Goal: Task Accomplishment & Management: Use online tool/utility

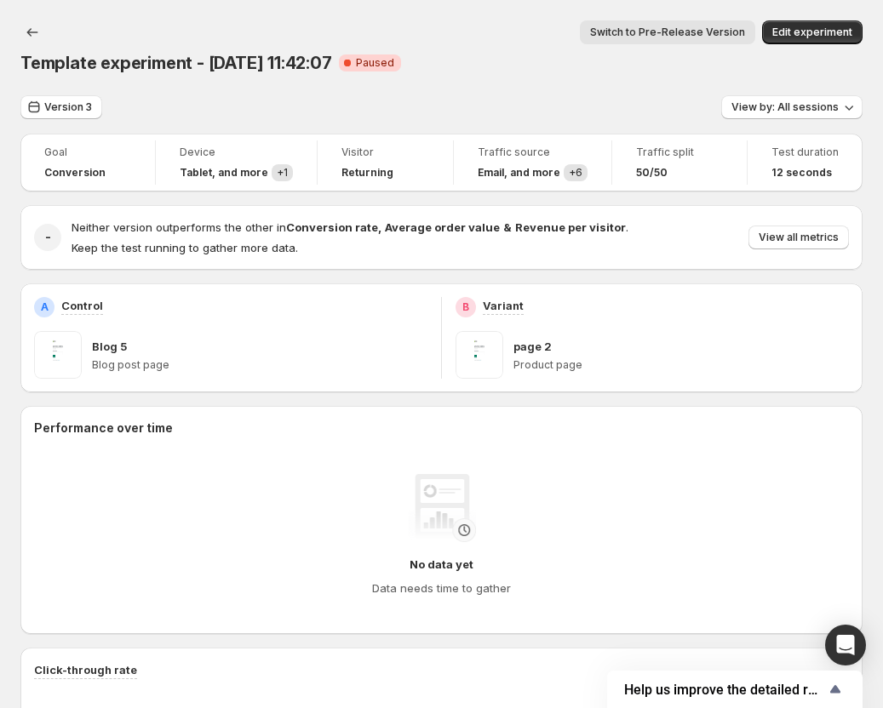
click at [679, 95] on div "Version 3 View by: All sessions" at bounding box center [441, 107] width 842 height 25
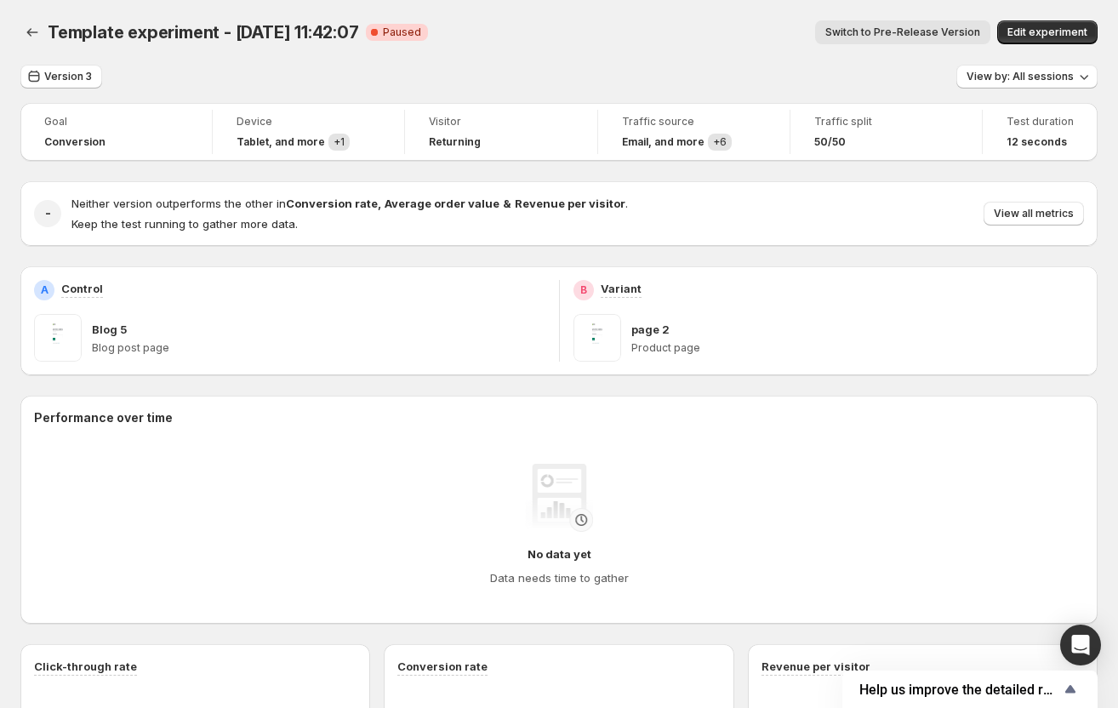
click at [738, 56] on div "Template experiment - [DATE] 11:42:07. This page is ready Template experiment -…" at bounding box center [558, 32] width 1077 height 65
click at [40, 31] on icon "Back" at bounding box center [32, 32] width 17 height 17
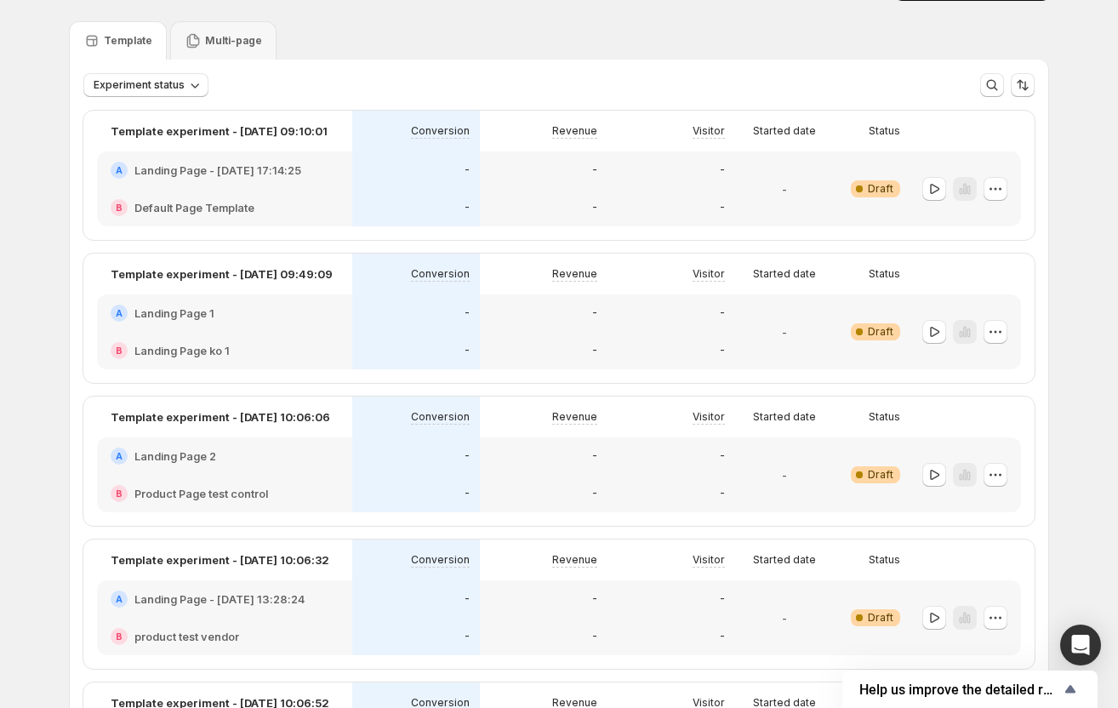
scroll to position [85, 0]
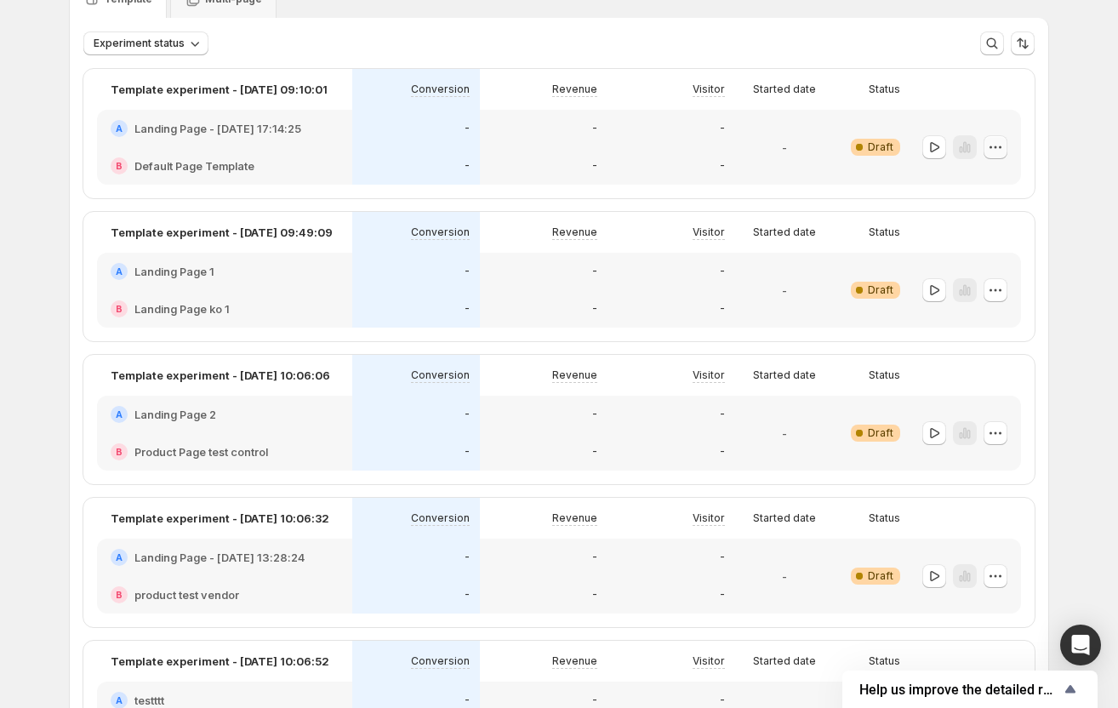
click at [998, 148] on icon "button" at bounding box center [995, 147] width 17 height 17
click at [971, 191] on button "Edit" at bounding box center [1002, 182] width 156 height 27
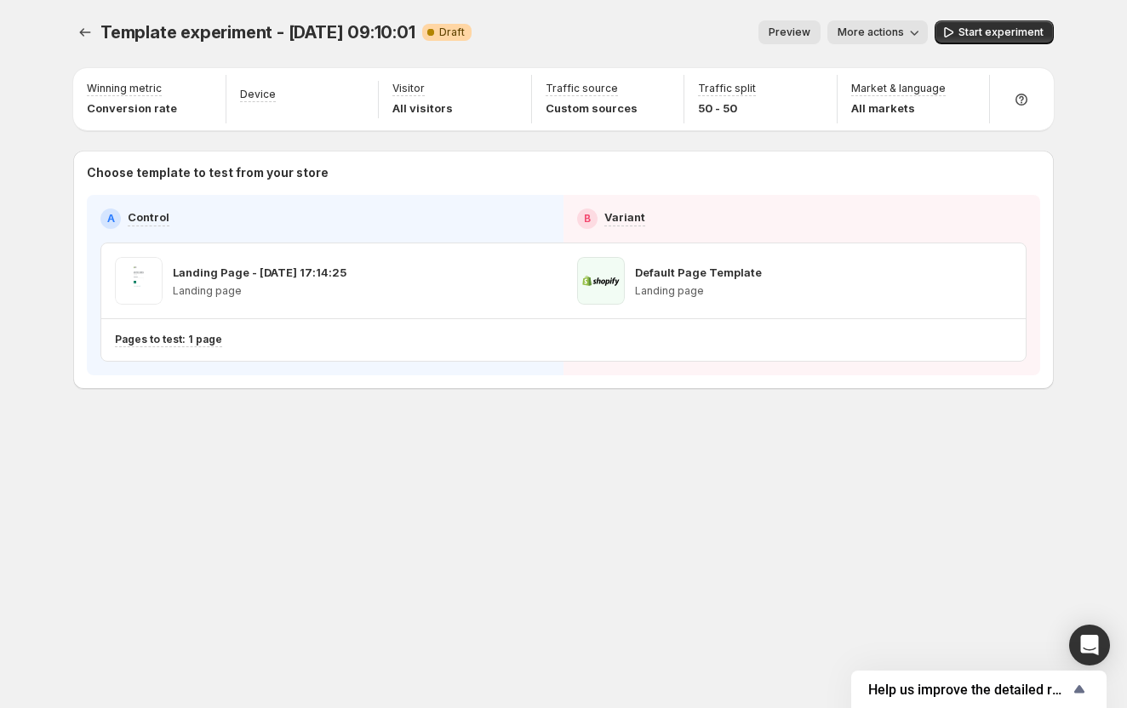
click at [804, 36] on span "Preview" at bounding box center [789, 33] width 42 height 14
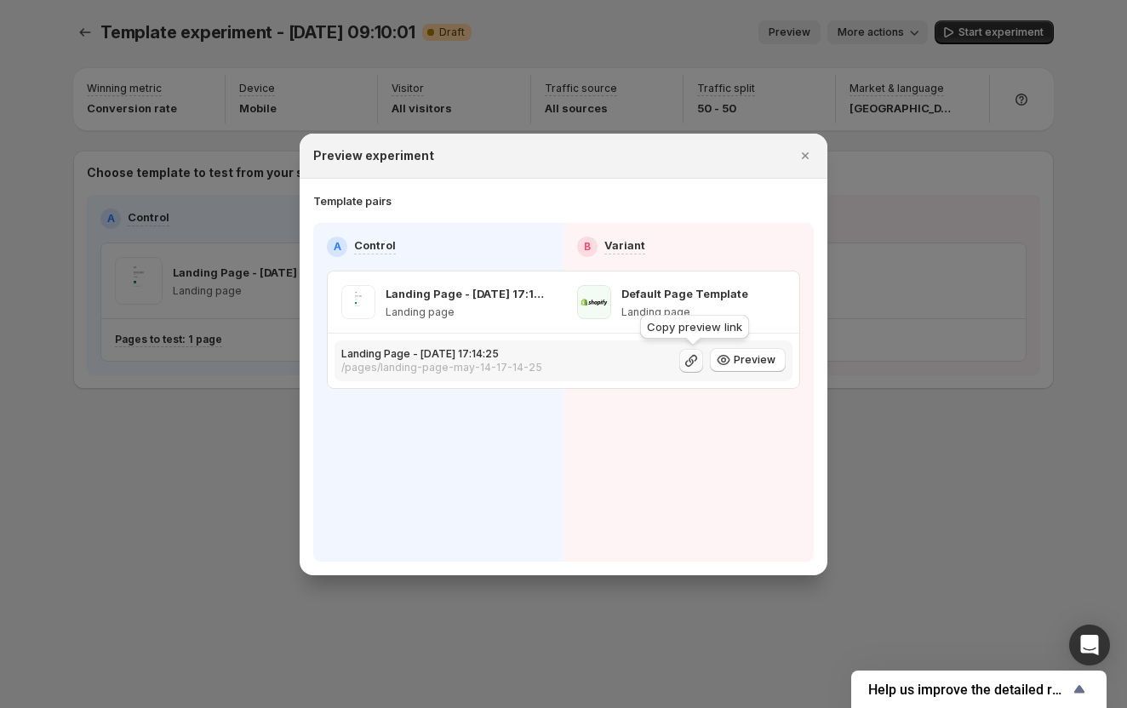
click at [700, 364] on icon ":rrg:" at bounding box center [691, 360] width 17 height 17
click at [730, 359] on icon ":rrg:" at bounding box center [723, 360] width 13 height 10
click at [692, 363] on icon ":rrg:" at bounding box center [691, 360] width 17 height 17
click at [746, 359] on span "Preview" at bounding box center [755, 360] width 42 height 14
click at [806, 155] on icon "Close" at bounding box center [805, 155] width 7 height 7
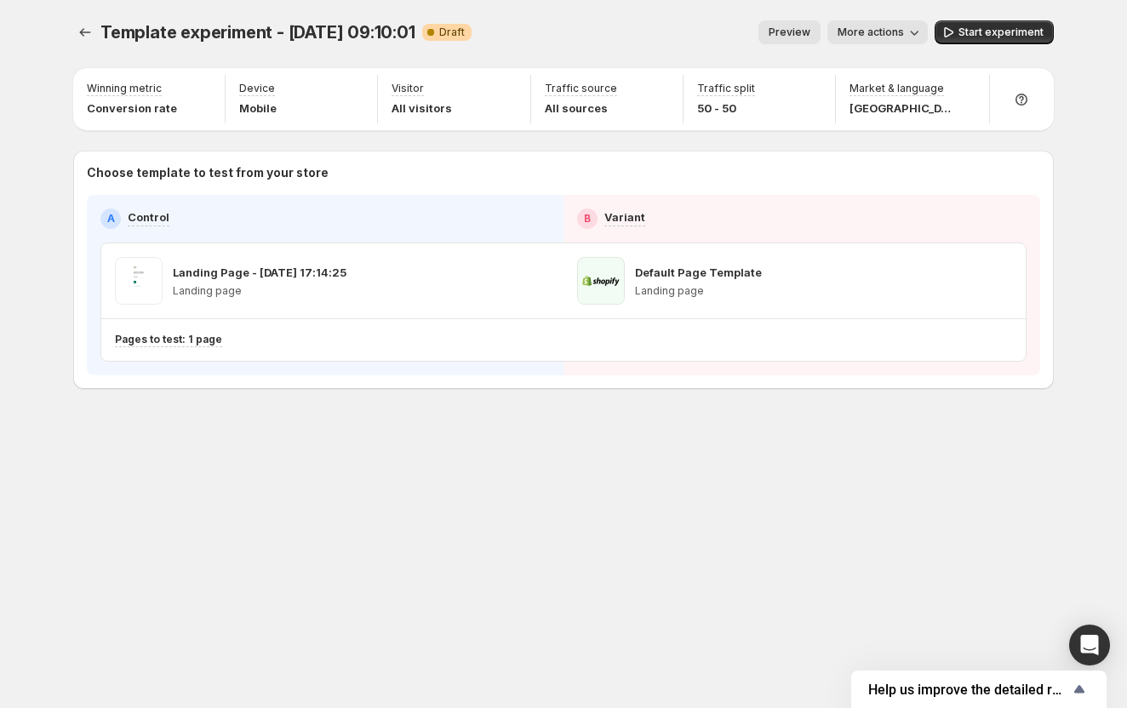
click at [869, 28] on span "More actions" at bounding box center [870, 33] width 66 height 14
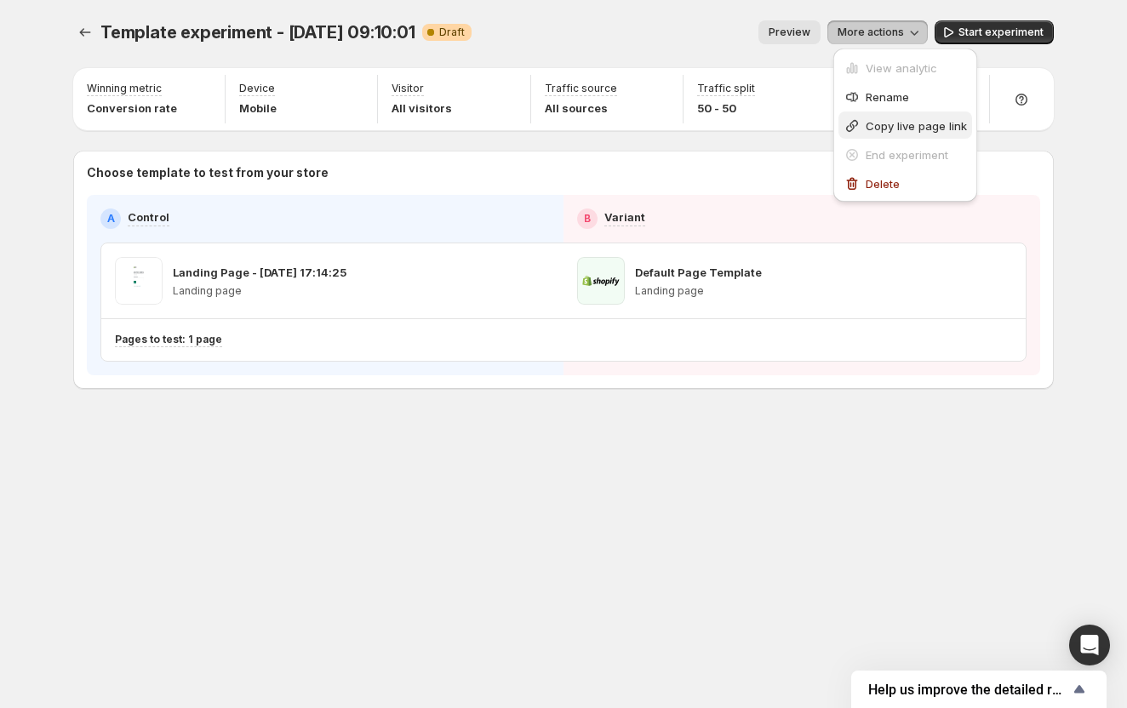
click at [906, 122] on span "Copy live page link" at bounding box center [916, 126] width 101 height 14
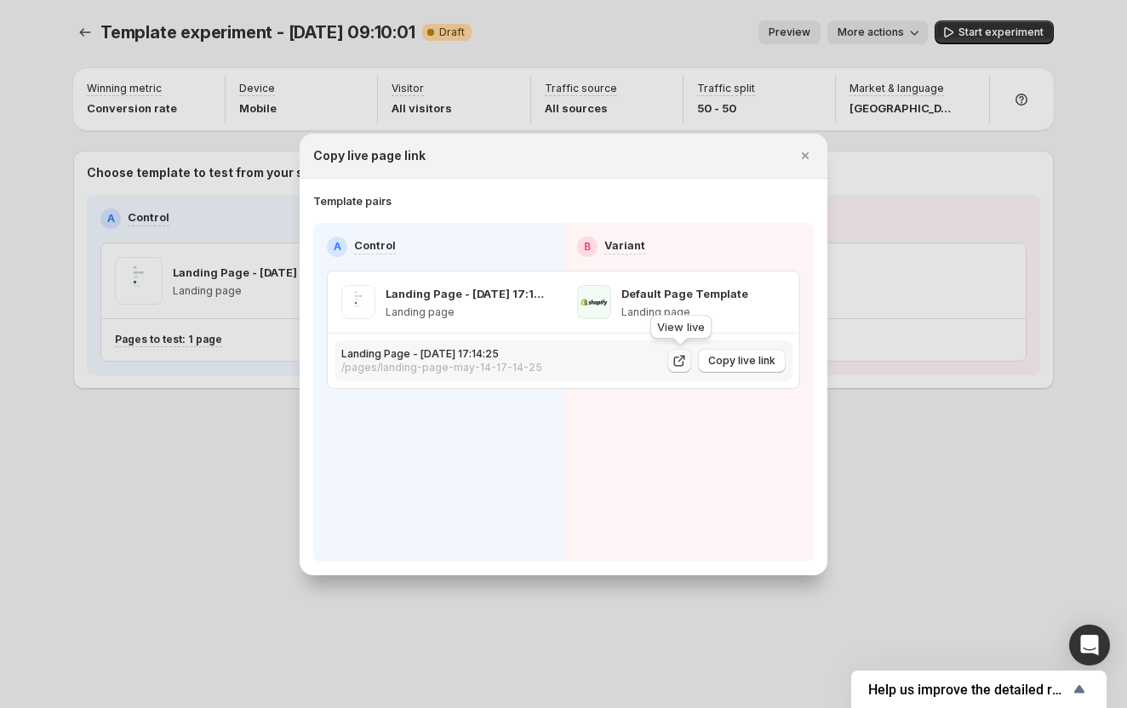
click at [683, 361] on icon ":rrv:" at bounding box center [679, 360] width 17 height 17
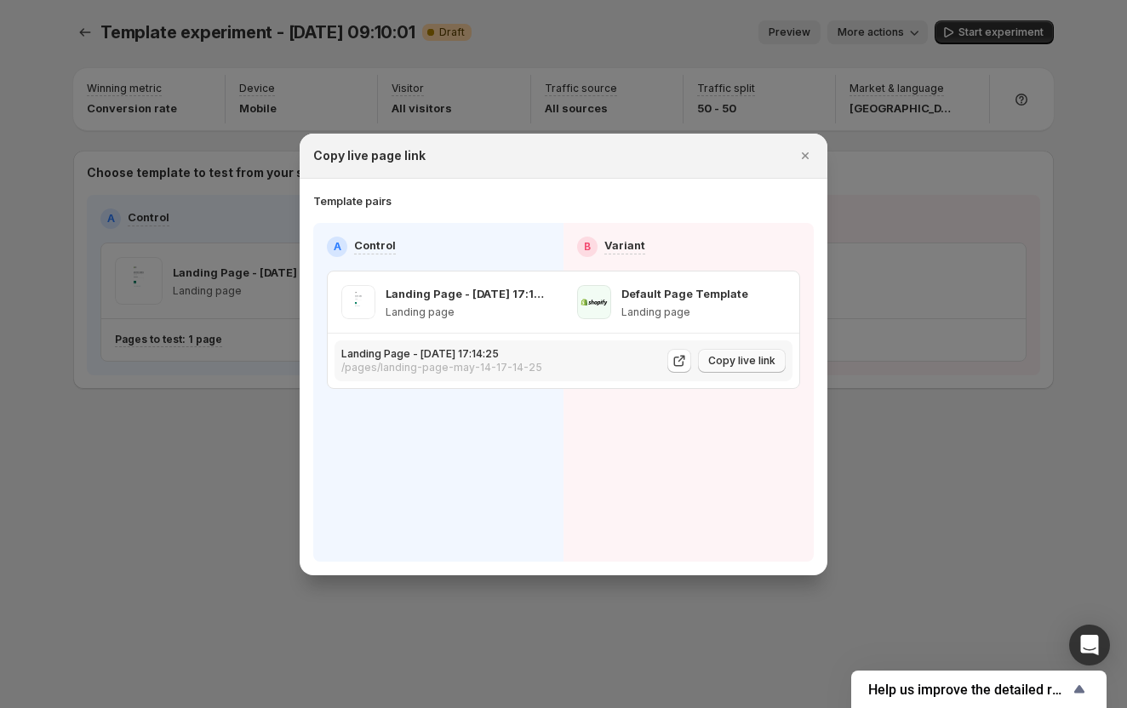
click at [723, 356] on span "Copy live link" at bounding box center [741, 361] width 67 height 14
drag, startPoint x: 814, startPoint y: 157, endPoint x: 683, endPoint y: 213, distance: 143.0
click at [814, 157] on button "Close" at bounding box center [805, 156] width 24 height 24
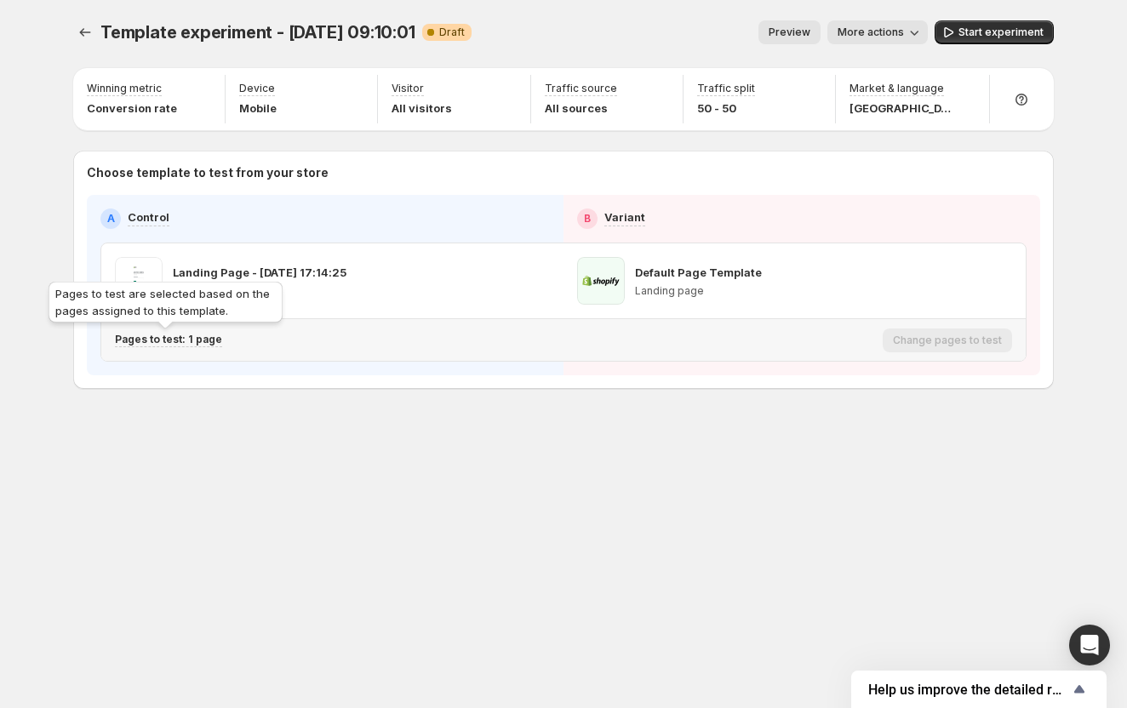
click at [203, 340] on p "Pages to test: 1 page" at bounding box center [168, 340] width 107 height 14
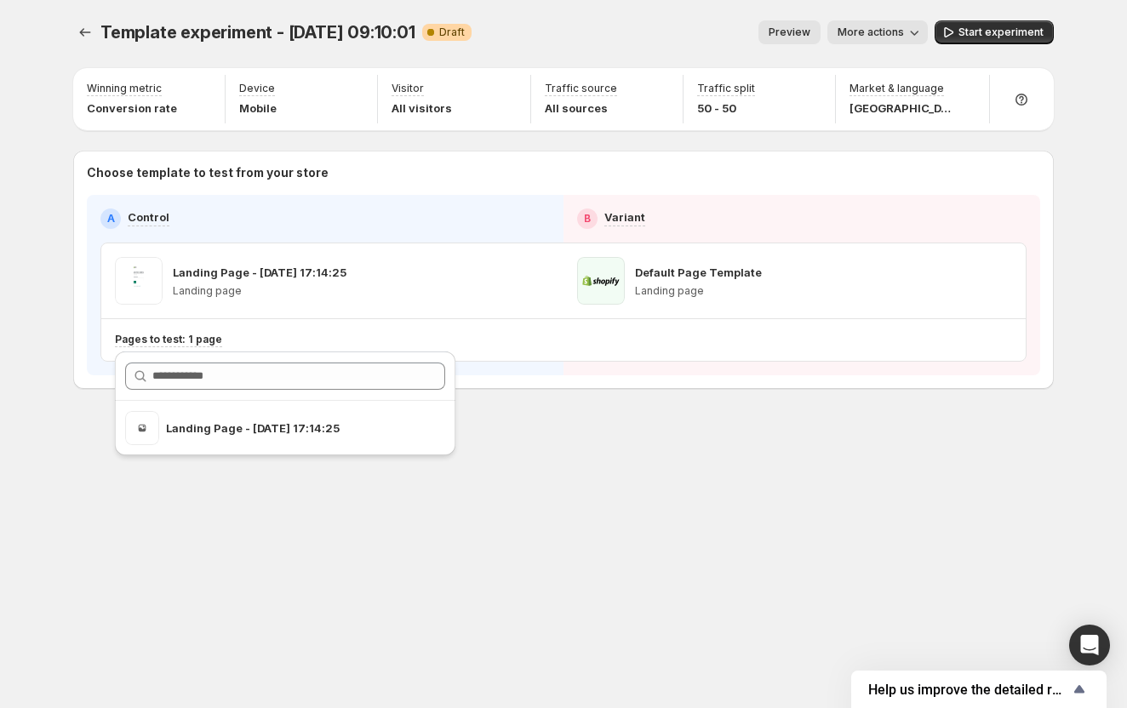
click at [574, 409] on div "Template experiment - Oct 2, 09:10:01. This page is ready Template experiment -…" at bounding box center [563, 240] width 1021 height 481
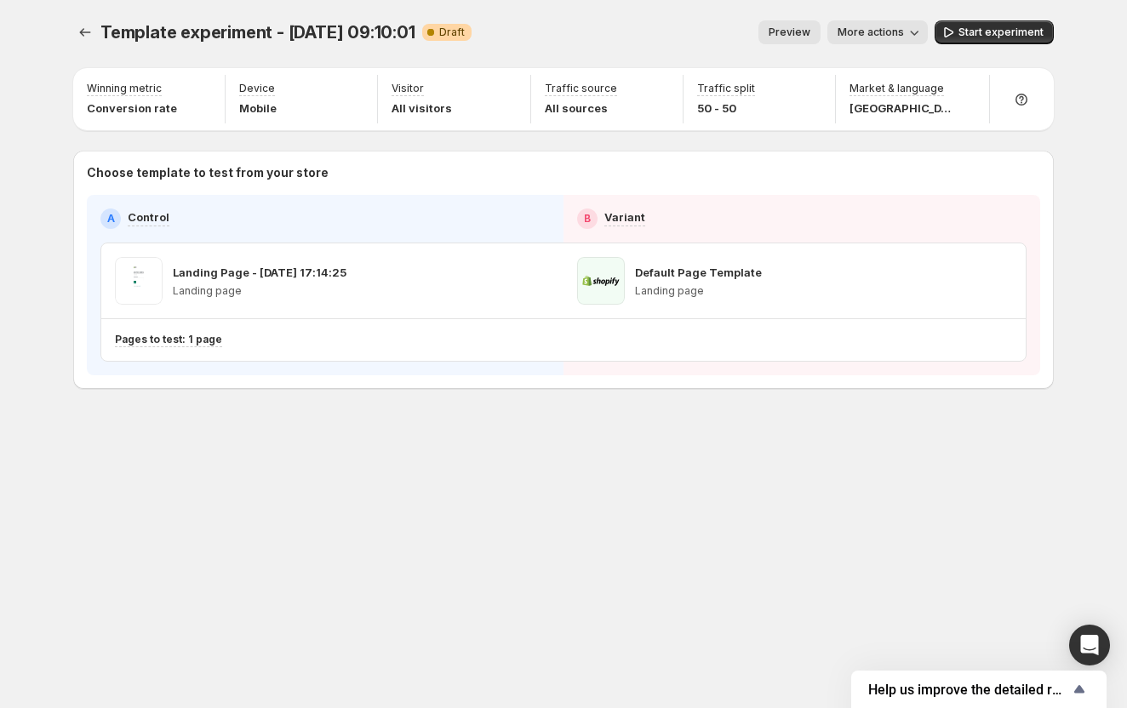
click at [807, 24] on button "Preview" at bounding box center [789, 32] width 62 height 24
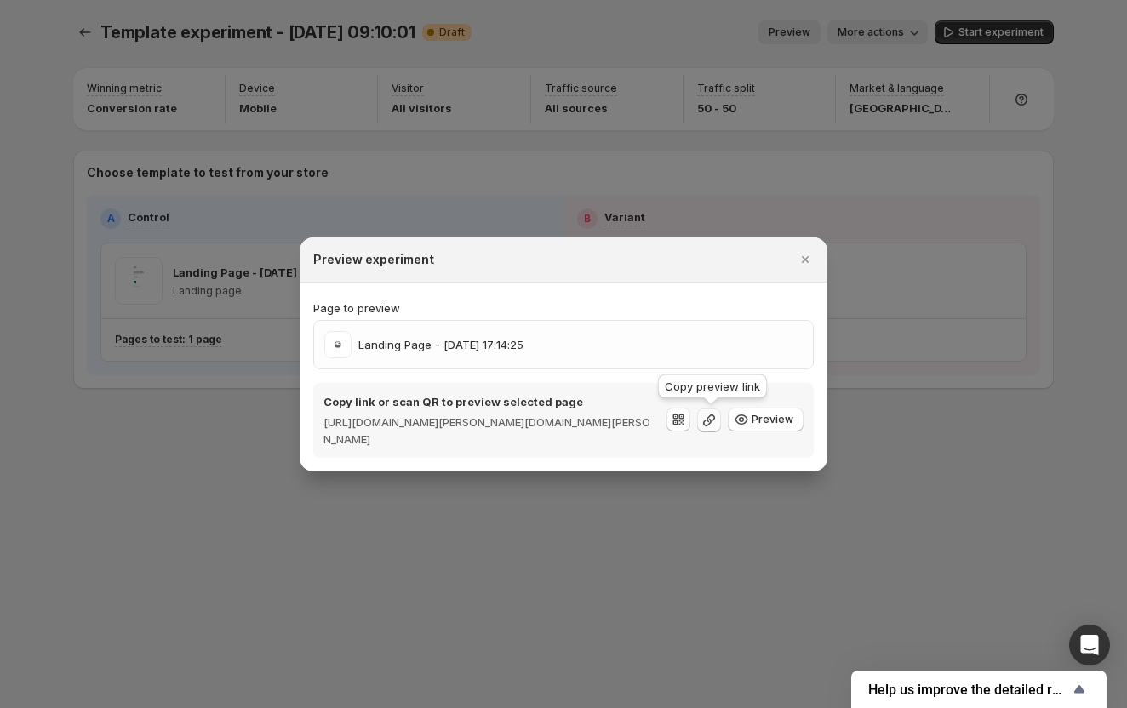
click at [709, 418] on icon ":r2i:" at bounding box center [708, 420] width 17 height 17
click at [684, 425] on icon ":r2i:" at bounding box center [684, 425] width 2 height 2
drag, startPoint x: 808, startPoint y: 265, endPoint x: 915, endPoint y: 212, distance: 118.7
click at [808, 265] on icon "Close" at bounding box center [805, 259] width 17 height 17
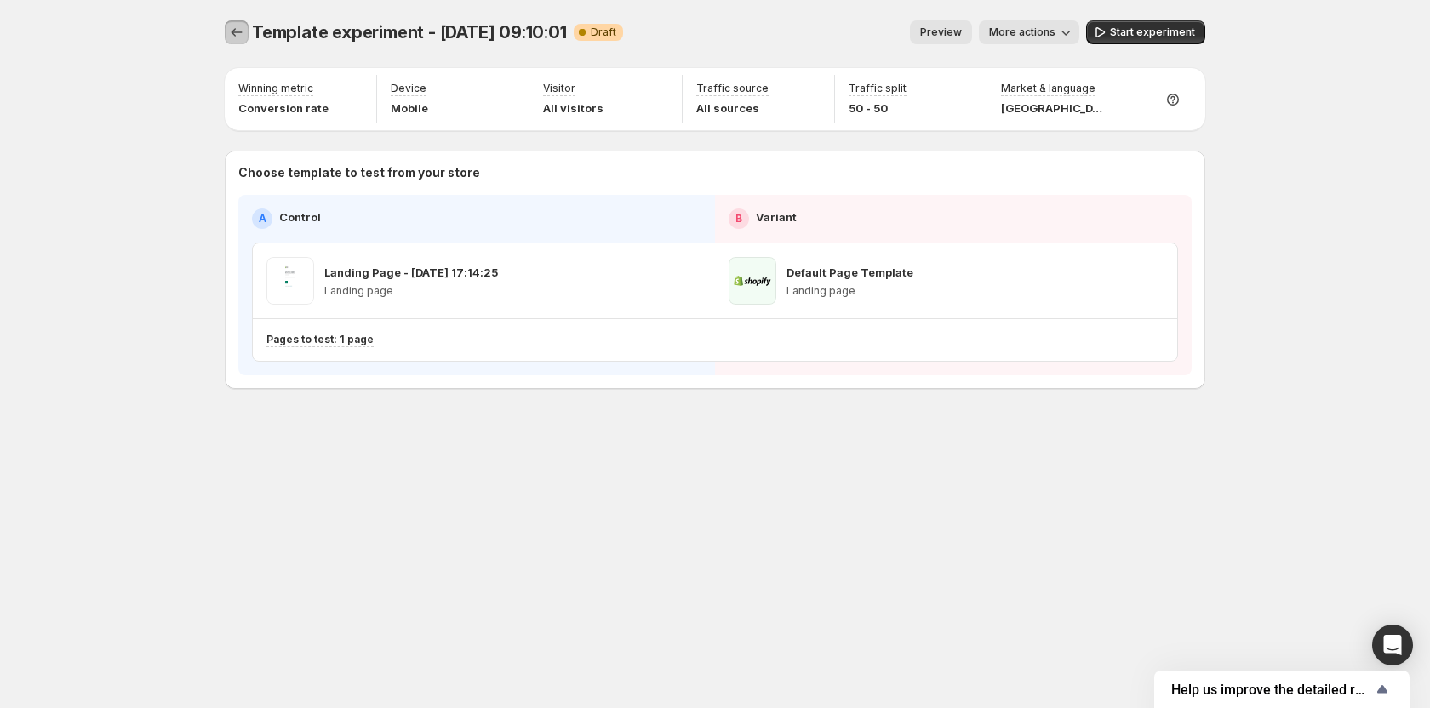
click at [231, 42] on button "Experiments" at bounding box center [237, 32] width 24 height 24
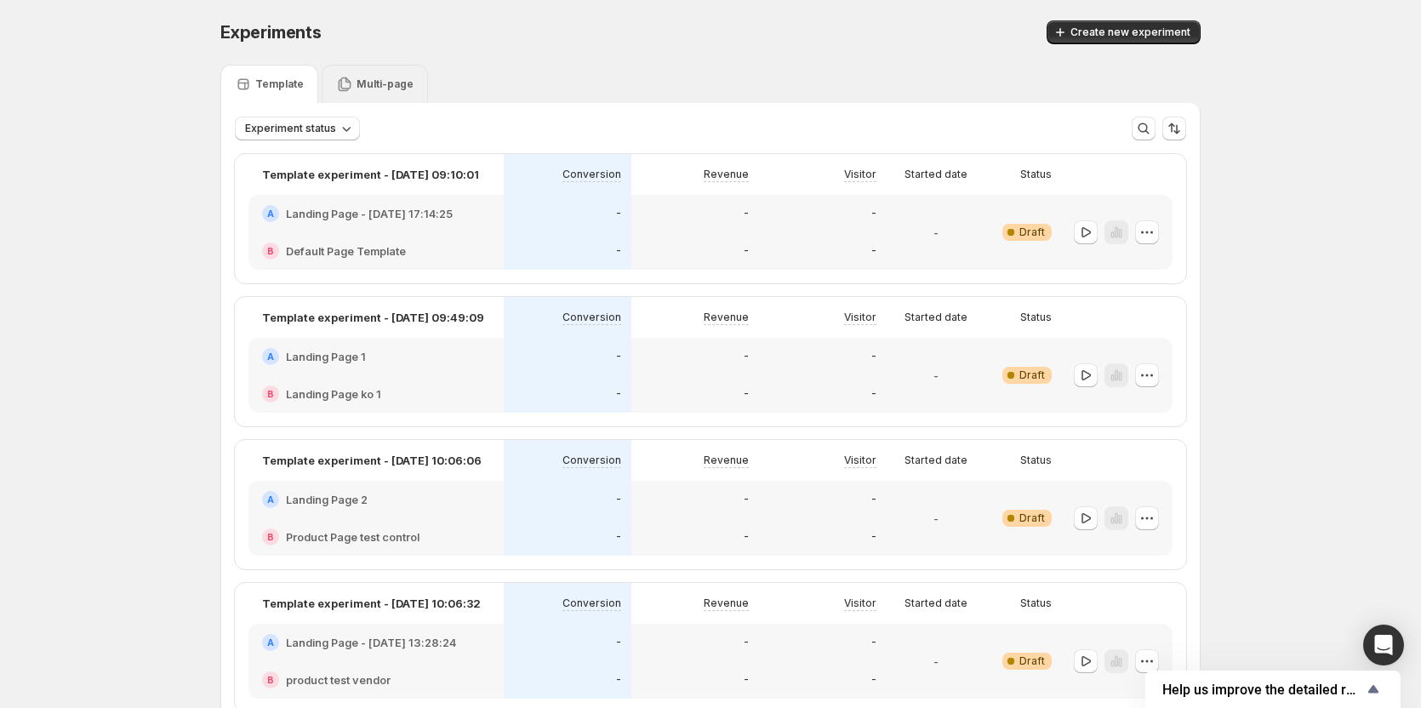
drag, startPoint x: 395, startPoint y: 84, endPoint x: 460, endPoint y: 132, distance: 80.3
click at [395, 84] on p "Multi-page" at bounding box center [385, 84] width 57 height 14
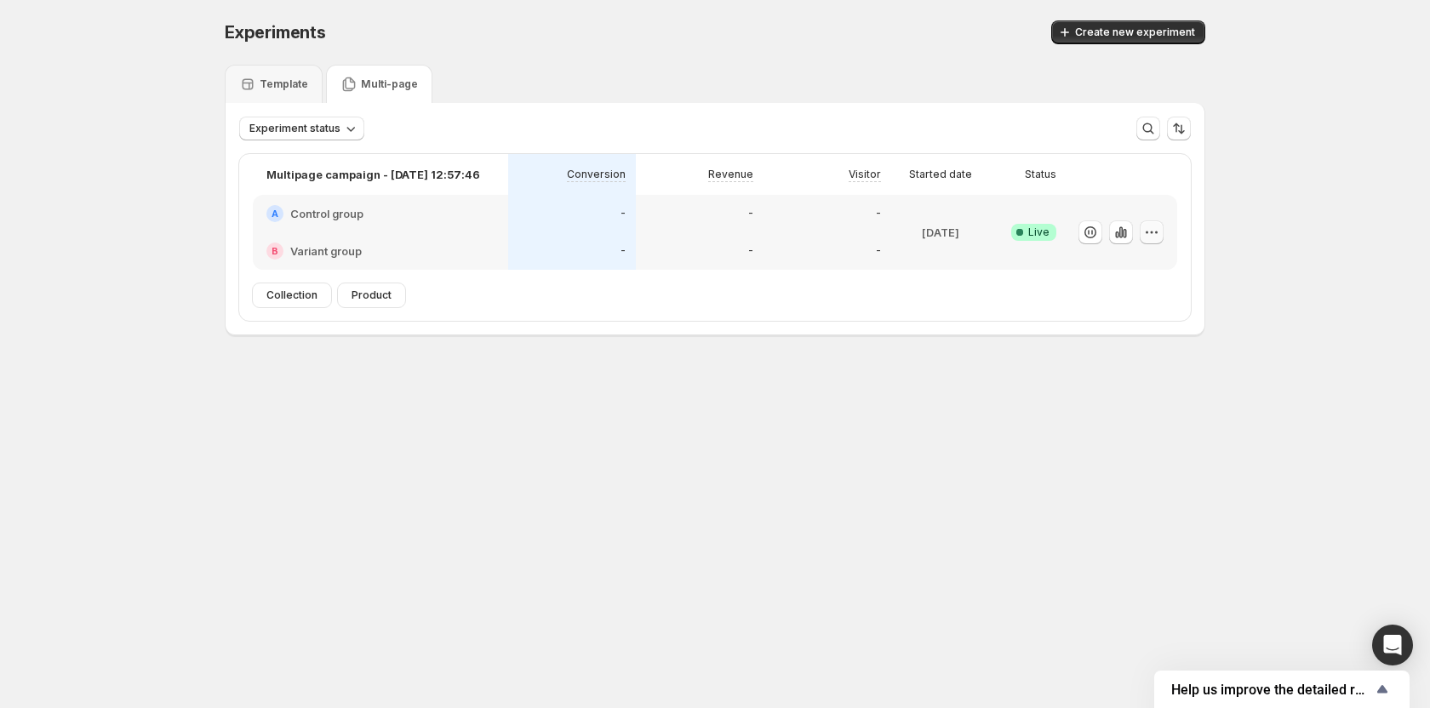
click at [1126, 237] on icon "button" at bounding box center [1151, 232] width 17 height 17
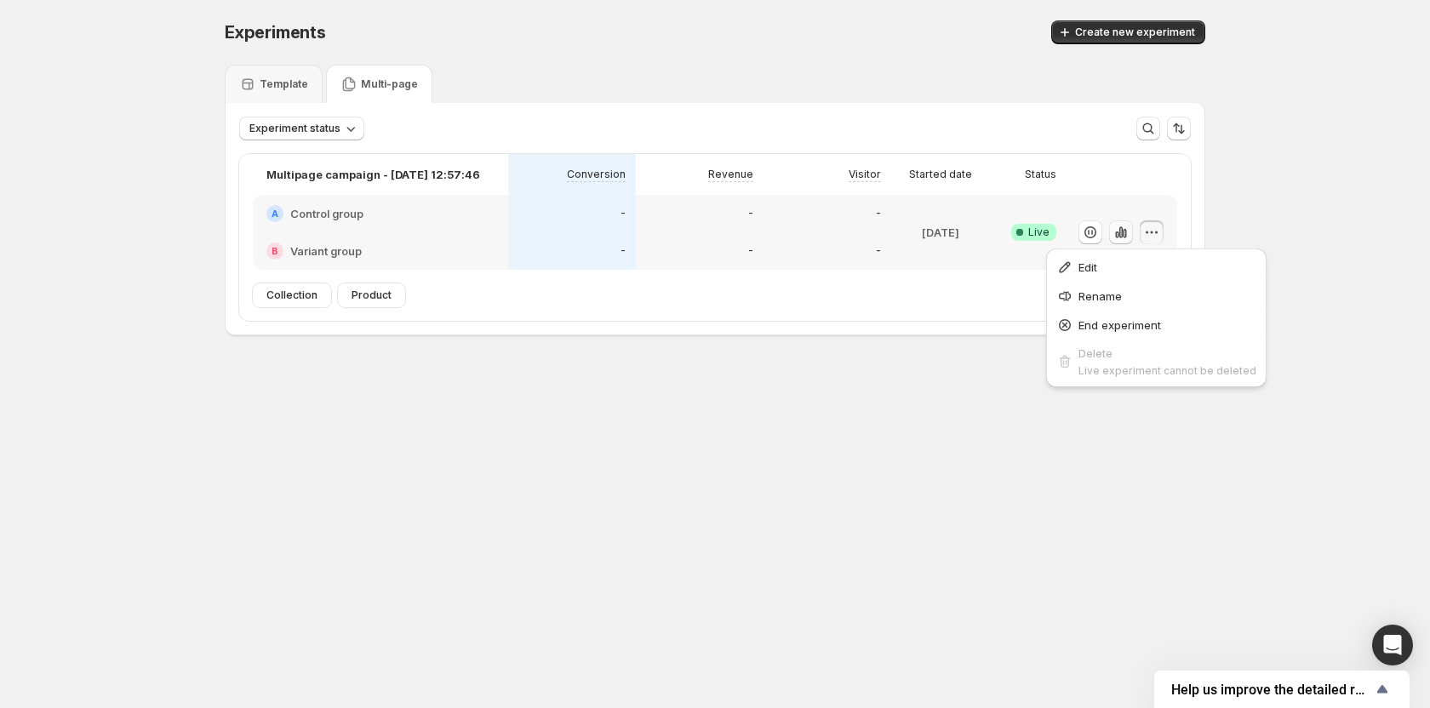
click at [1120, 235] on icon "button" at bounding box center [1120, 231] width 3 height 11
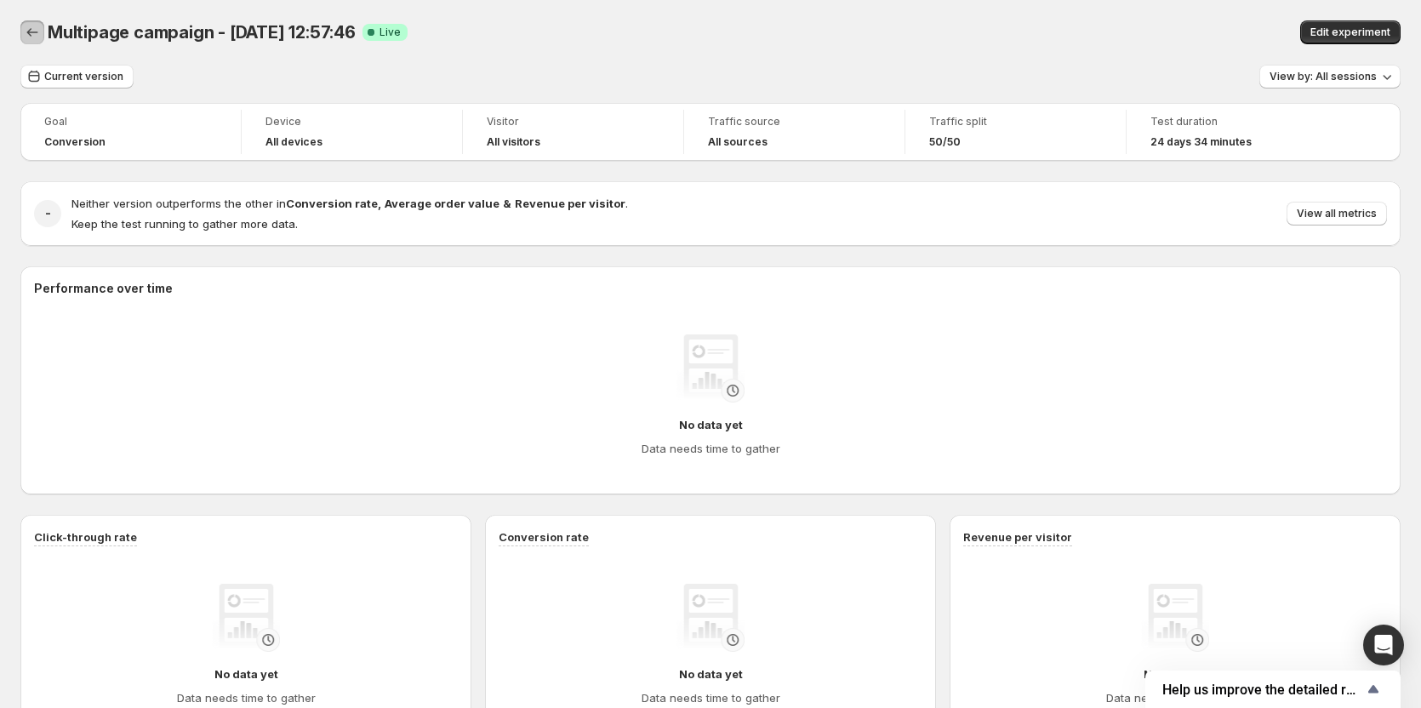
click at [20, 28] on button "Back" at bounding box center [32, 32] width 24 height 24
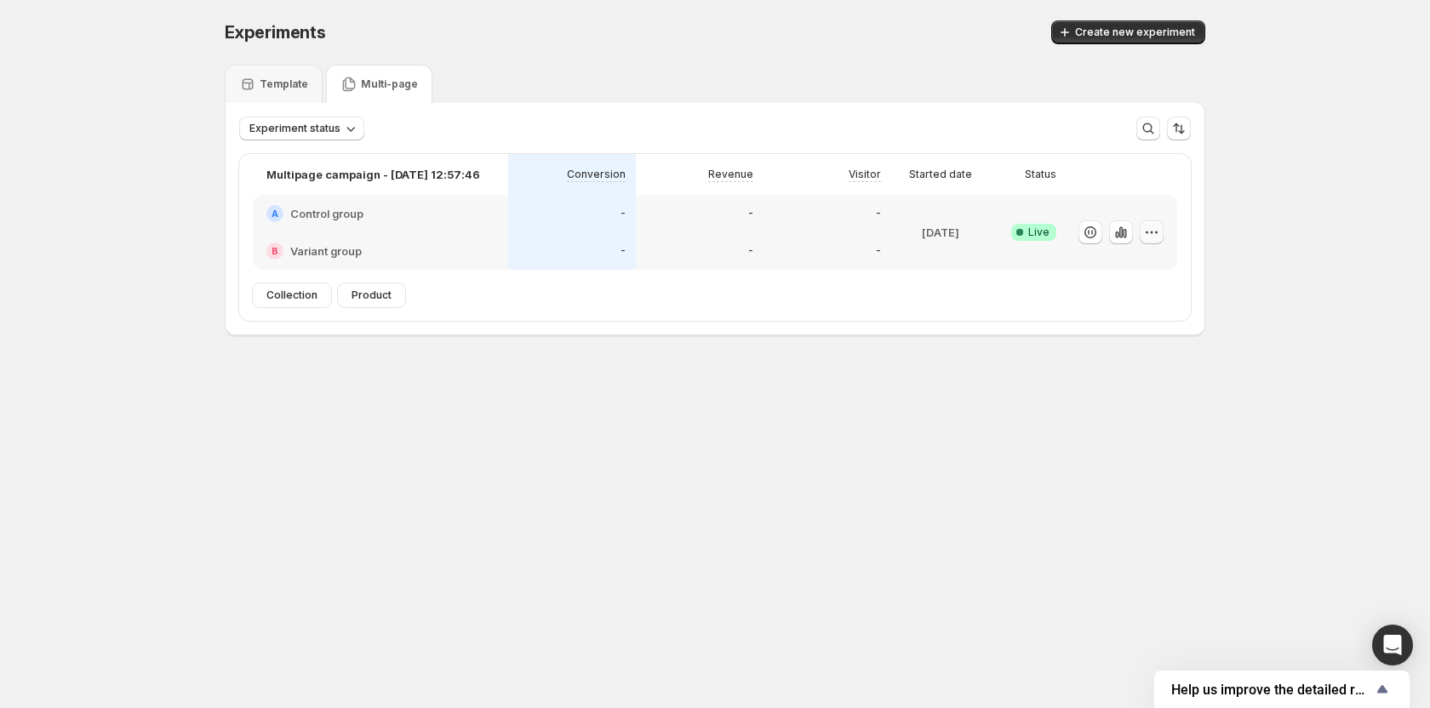
click at [1126, 237] on icon "button" at bounding box center [1151, 232] width 17 height 17
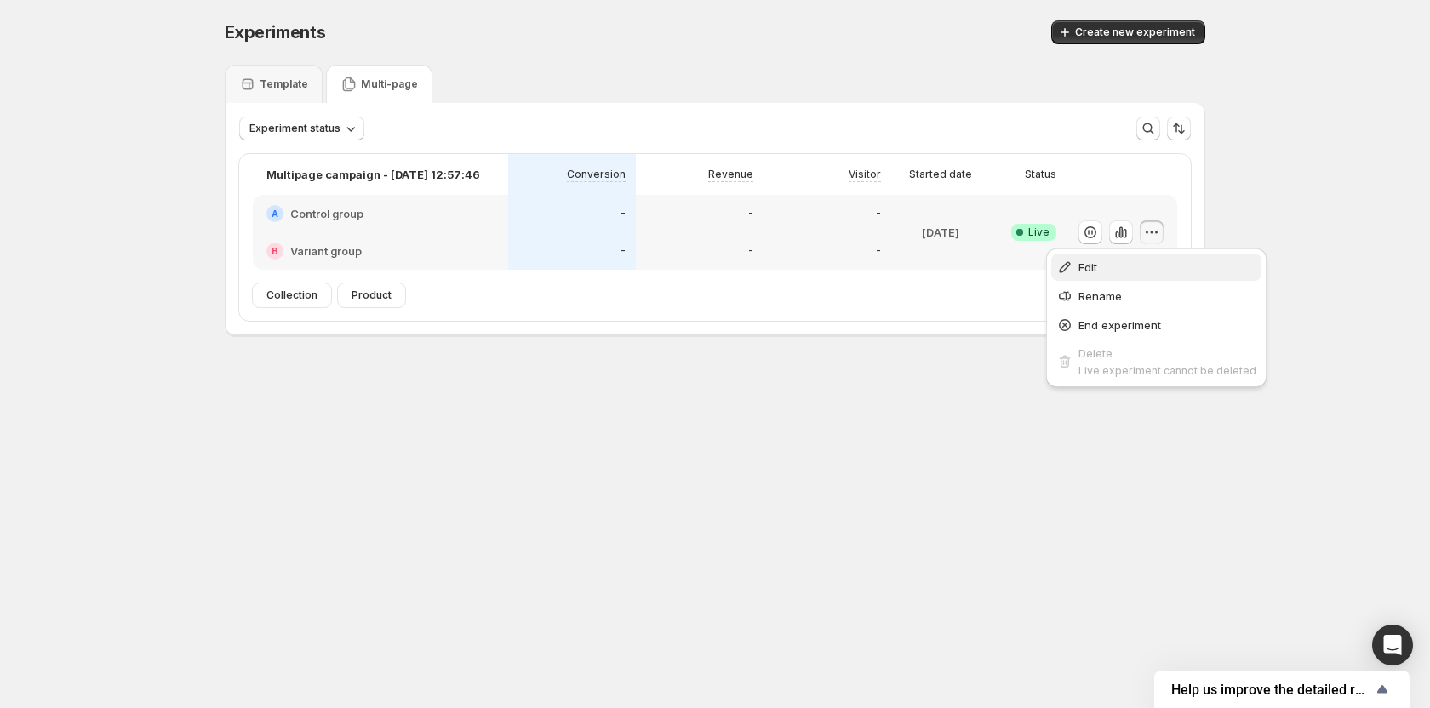
drag, startPoint x: 1145, startPoint y: 283, endPoint x: 1144, endPoint y: 272, distance: 11.1
click at [1126, 272] on ul "Edit Rename End experiment Delete Live experiment cannot be deleted" at bounding box center [1156, 318] width 210 height 129
click at [1126, 272] on span "Edit" at bounding box center [1167, 267] width 178 height 17
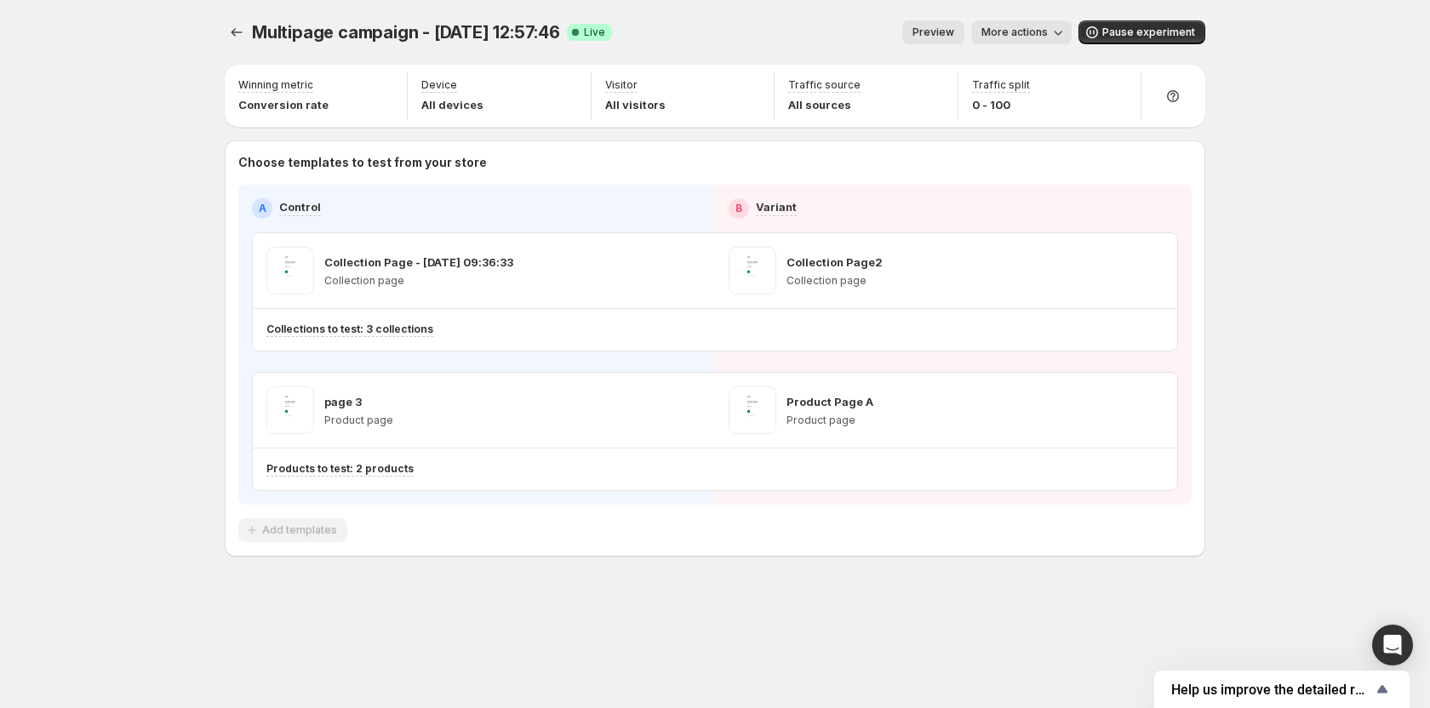
click at [953, 37] on span "Preview" at bounding box center [933, 33] width 42 height 14
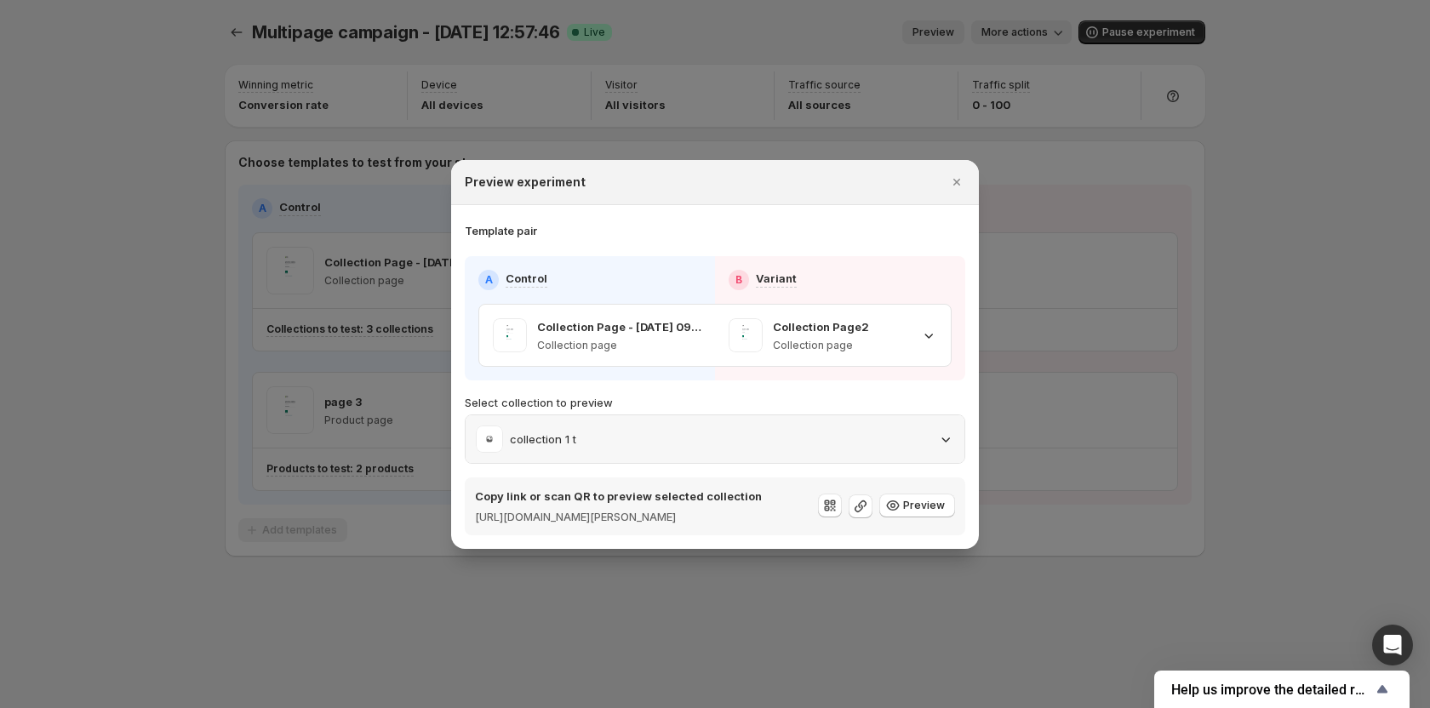
click at [913, 437] on div "collection 1 t" at bounding box center [715, 439] width 478 height 27
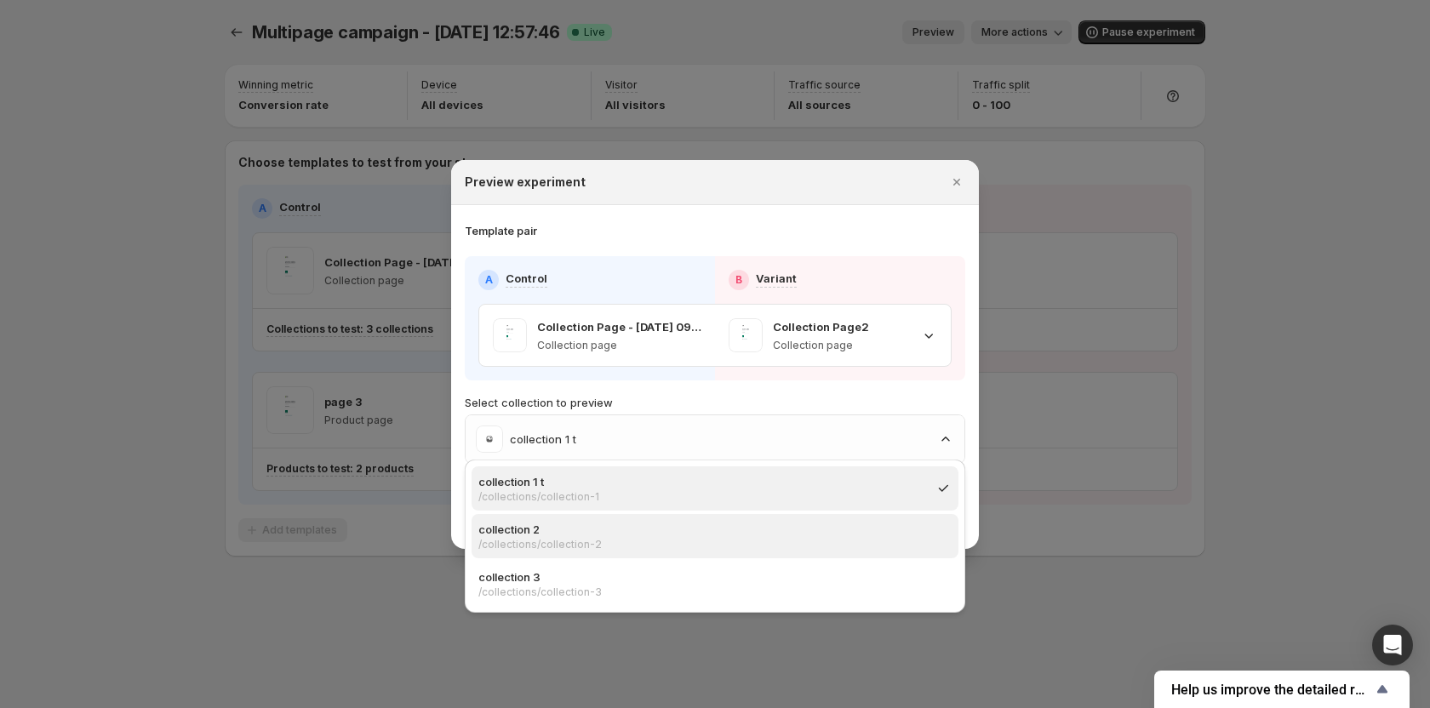
click at [856, 528] on p "collection 2" at bounding box center [709, 529] width 463 height 17
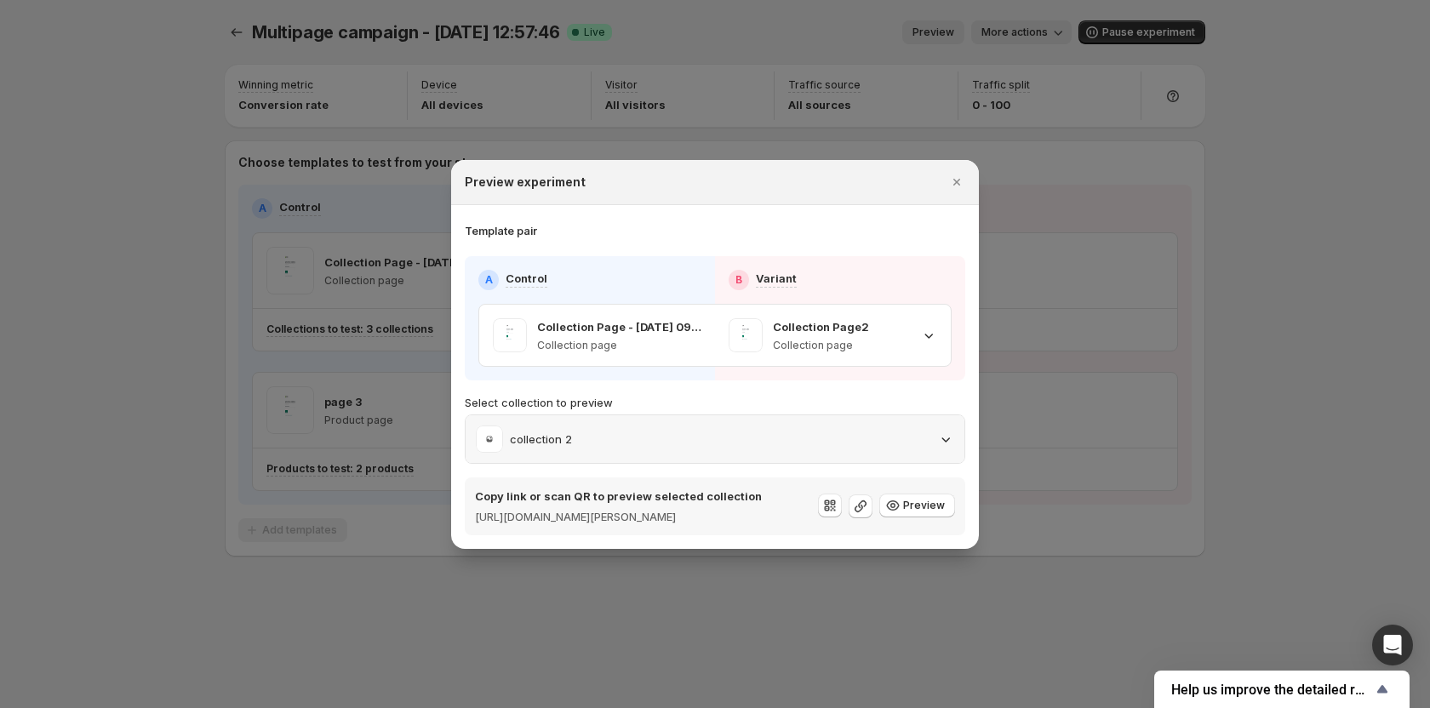
drag, startPoint x: 934, startPoint y: 437, endPoint x: 871, endPoint y: 444, distance: 62.6
click at [934, 437] on div "collection 2" at bounding box center [715, 439] width 478 height 27
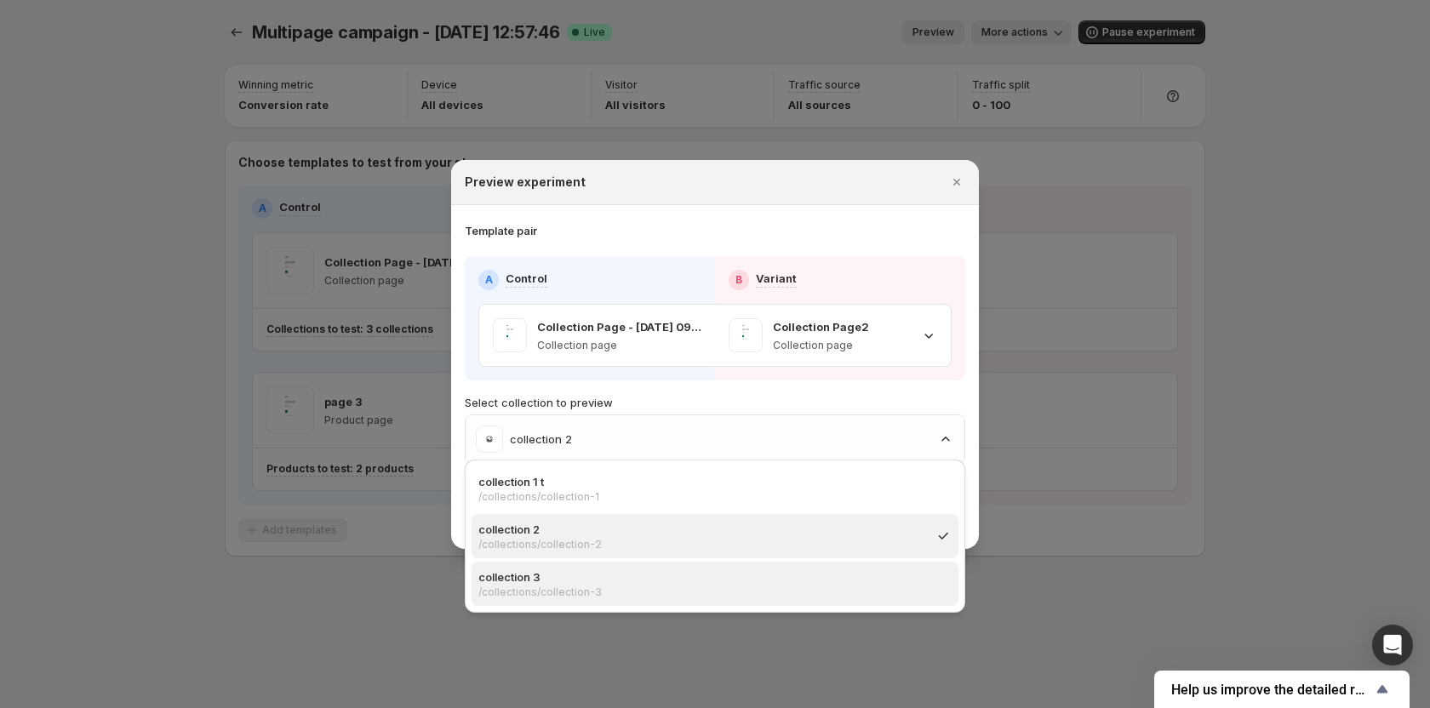
click at [697, 586] on p "/collections/collection-3" at bounding box center [709, 593] width 463 height 14
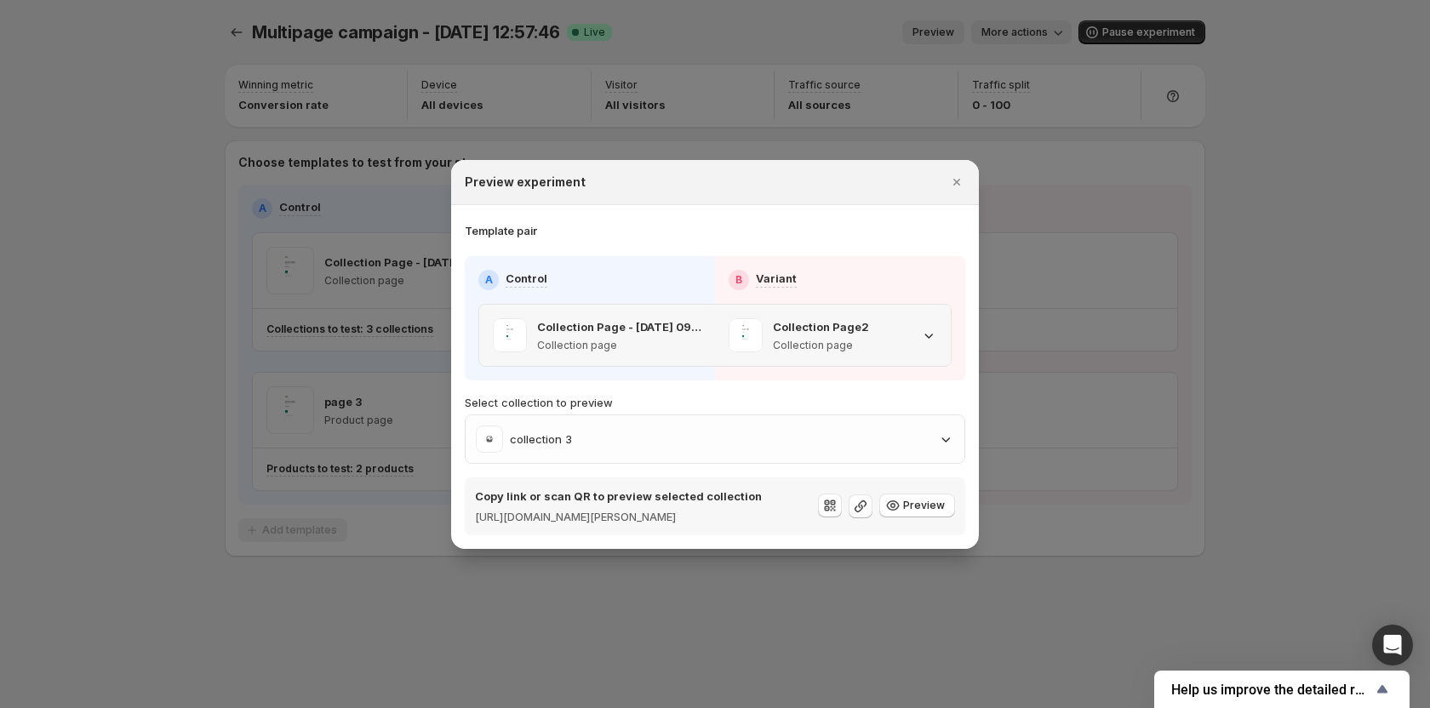
click at [917, 334] on div "Collection Page2 Collection page" at bounding box center [832, 335] width 209 height 34
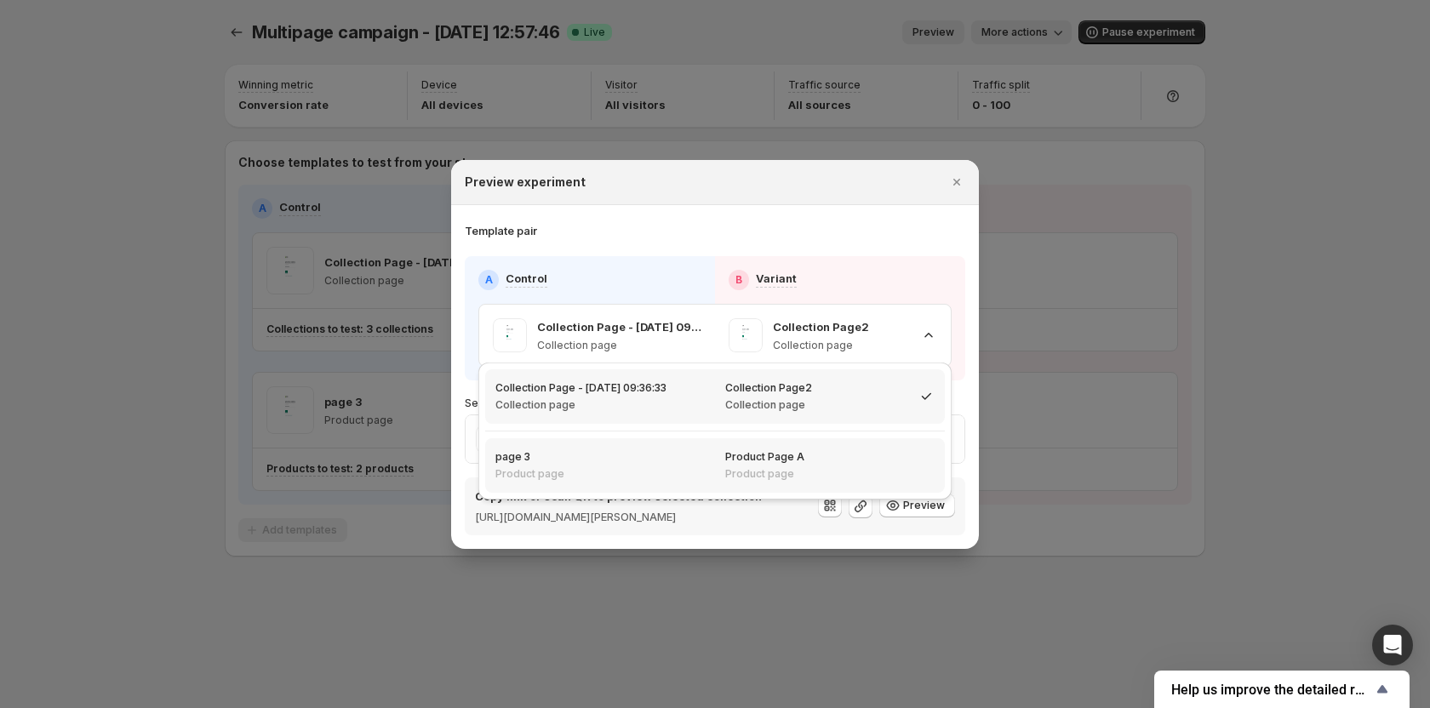
click at [741, 476] on p "Product page" at bounding box center [764, 474] width 79 height 14
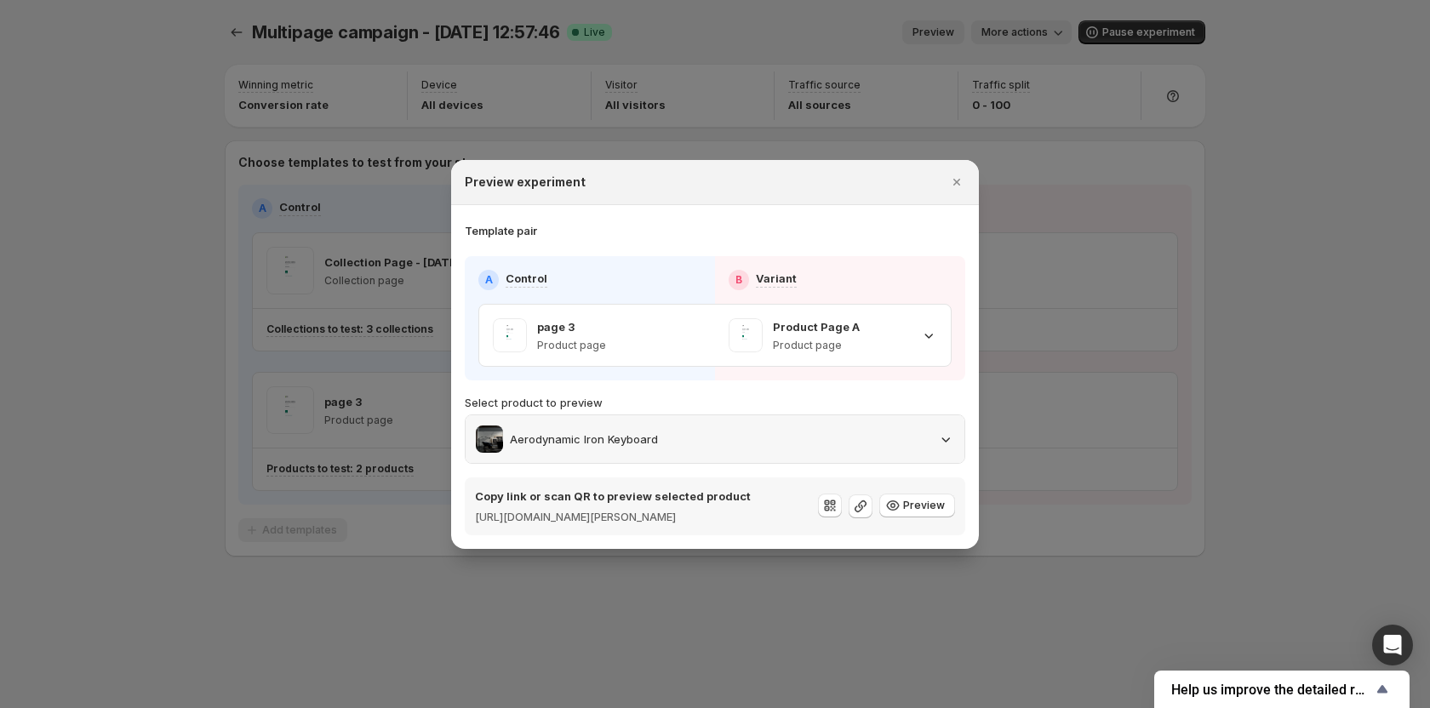
click at [931, 427] on div "Aerodynamic Iron Keyboard" at bounding box center [715, 439] width 478 height 27
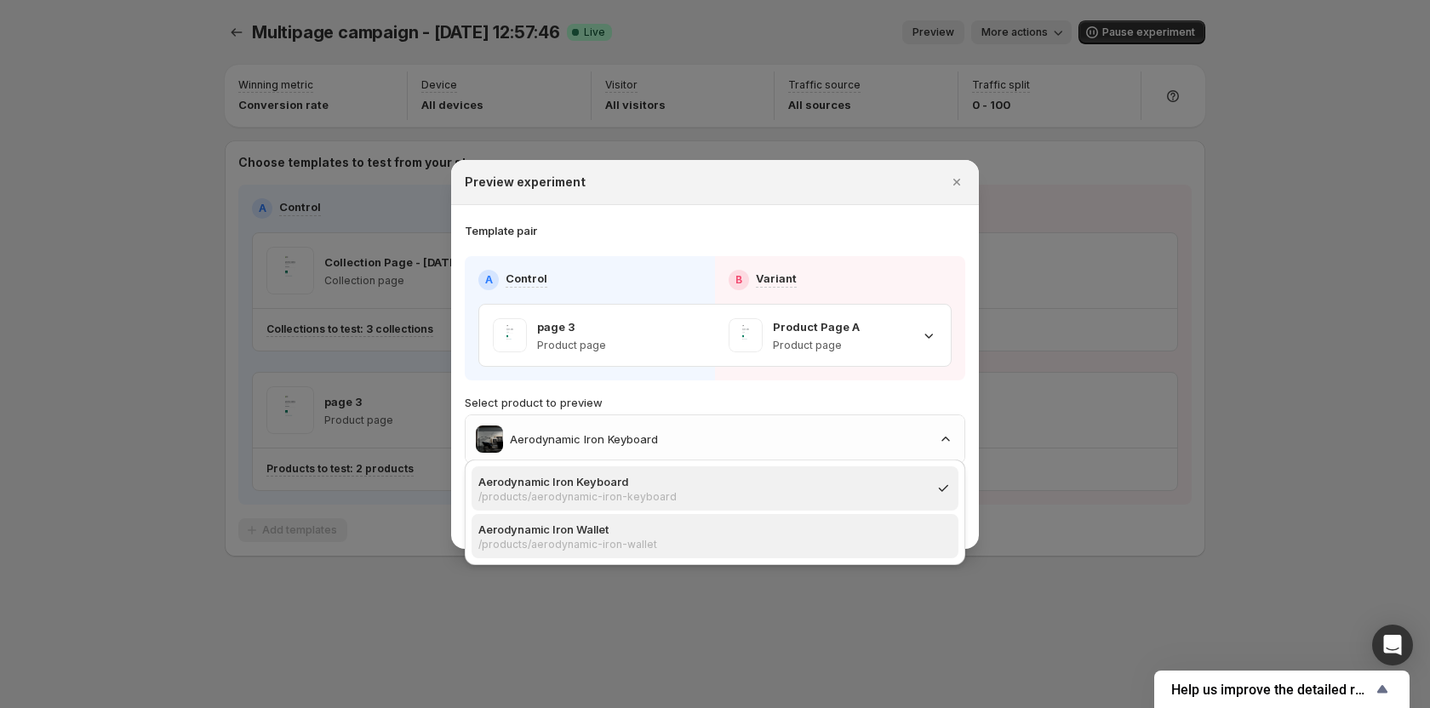
click at [768, 534] on p "Aerodynamic Iron Wallet" at bounding box center [709, 529] width 463 height 17
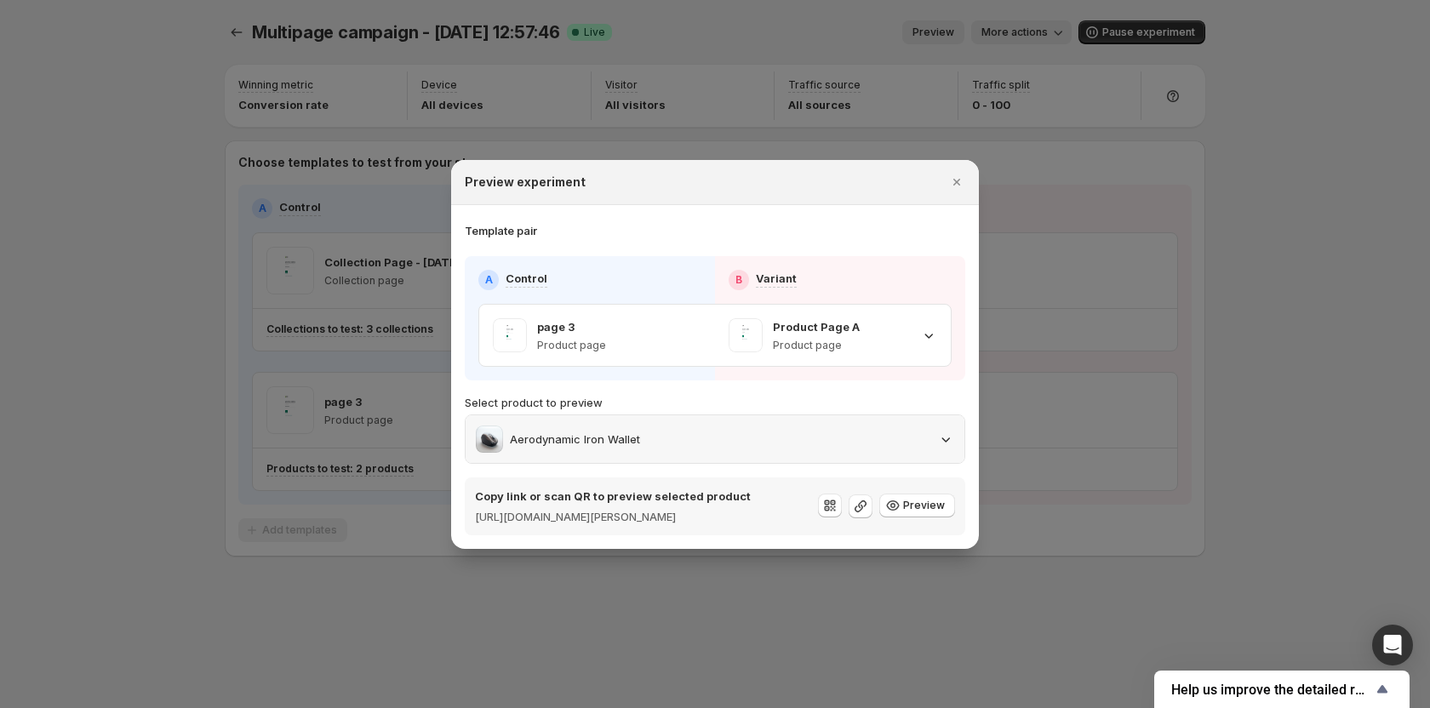
click at [892, 434] on div "Aerodynamic Iron Wallet" at bounding box center [715, 439] width 478 height 27
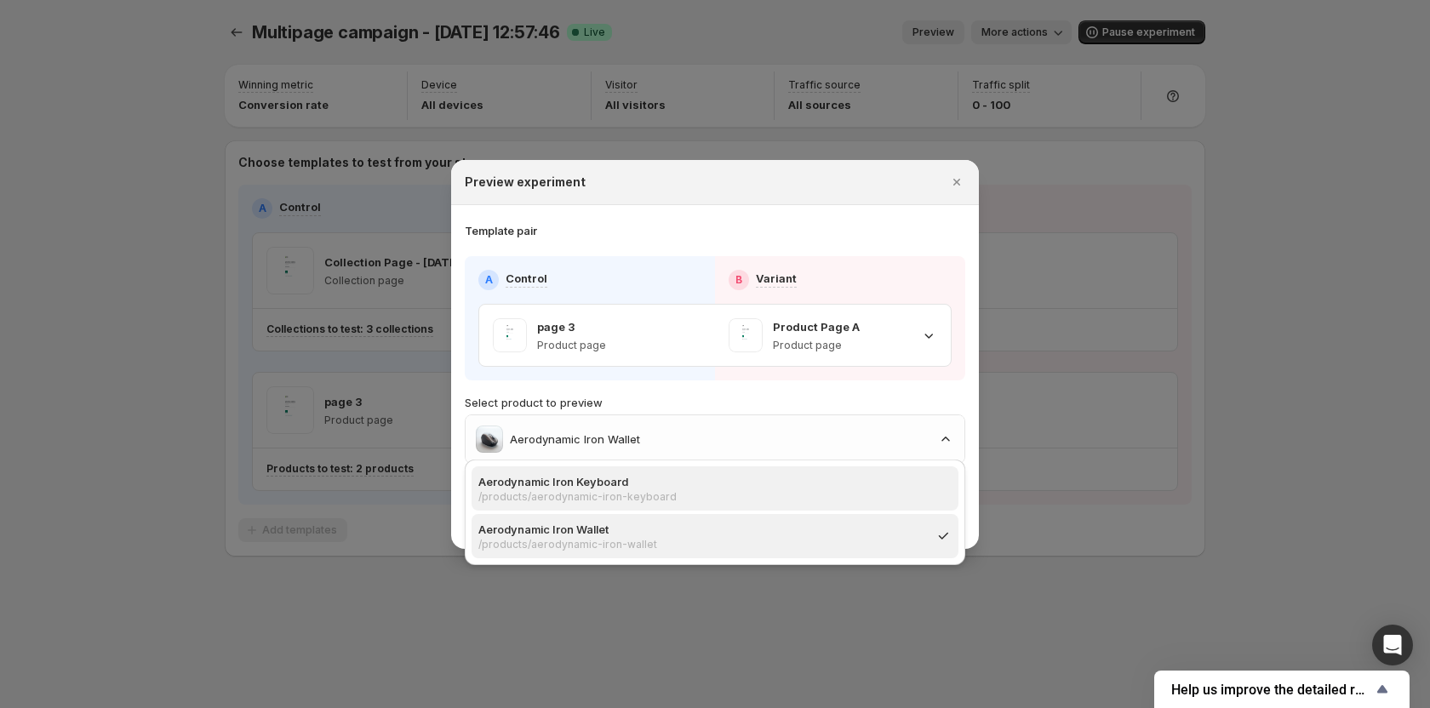
click at [680, 497] on p "/products/aerodynamic-iron-keyboard" at bounding box center [709, 497] width 463 height 14
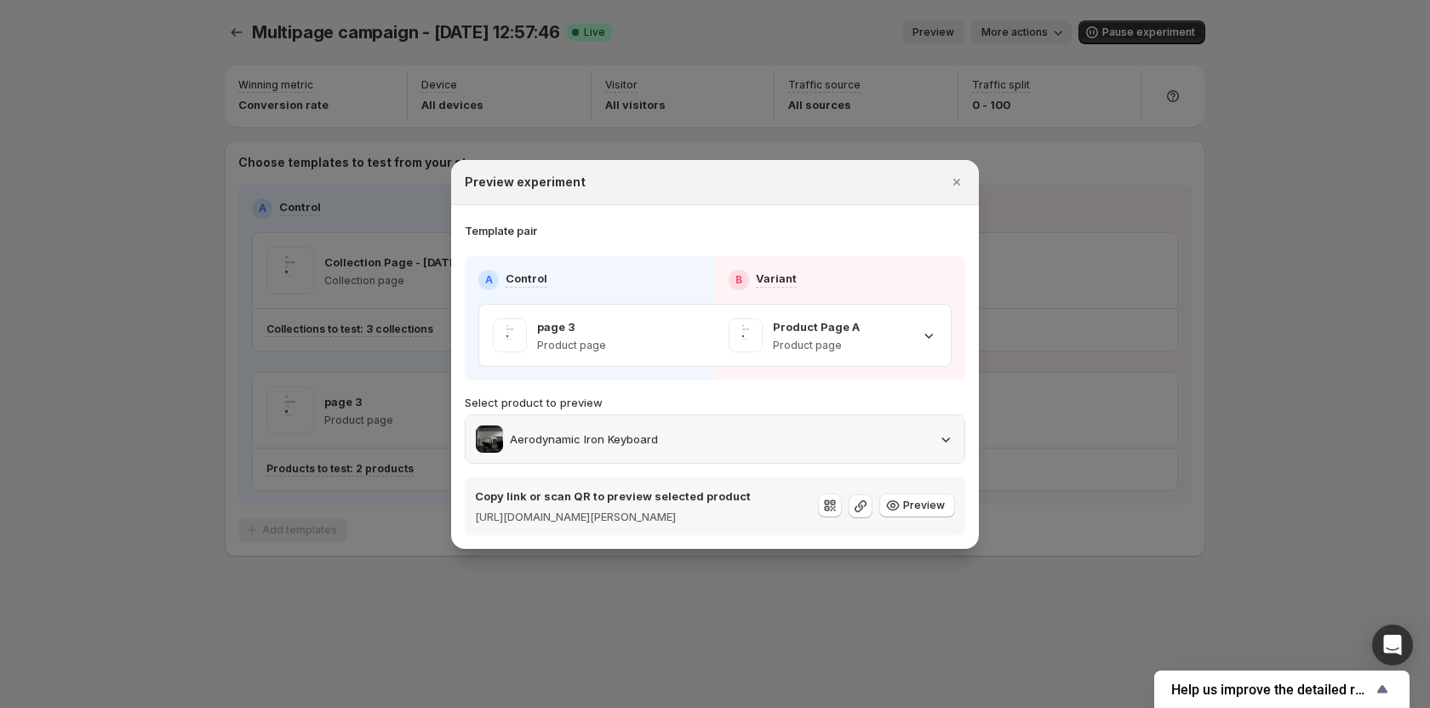
click at [868, 442] on div "Aerodynamic Iron Keyboard" at bounding box center [715, 439] width 478 height 27
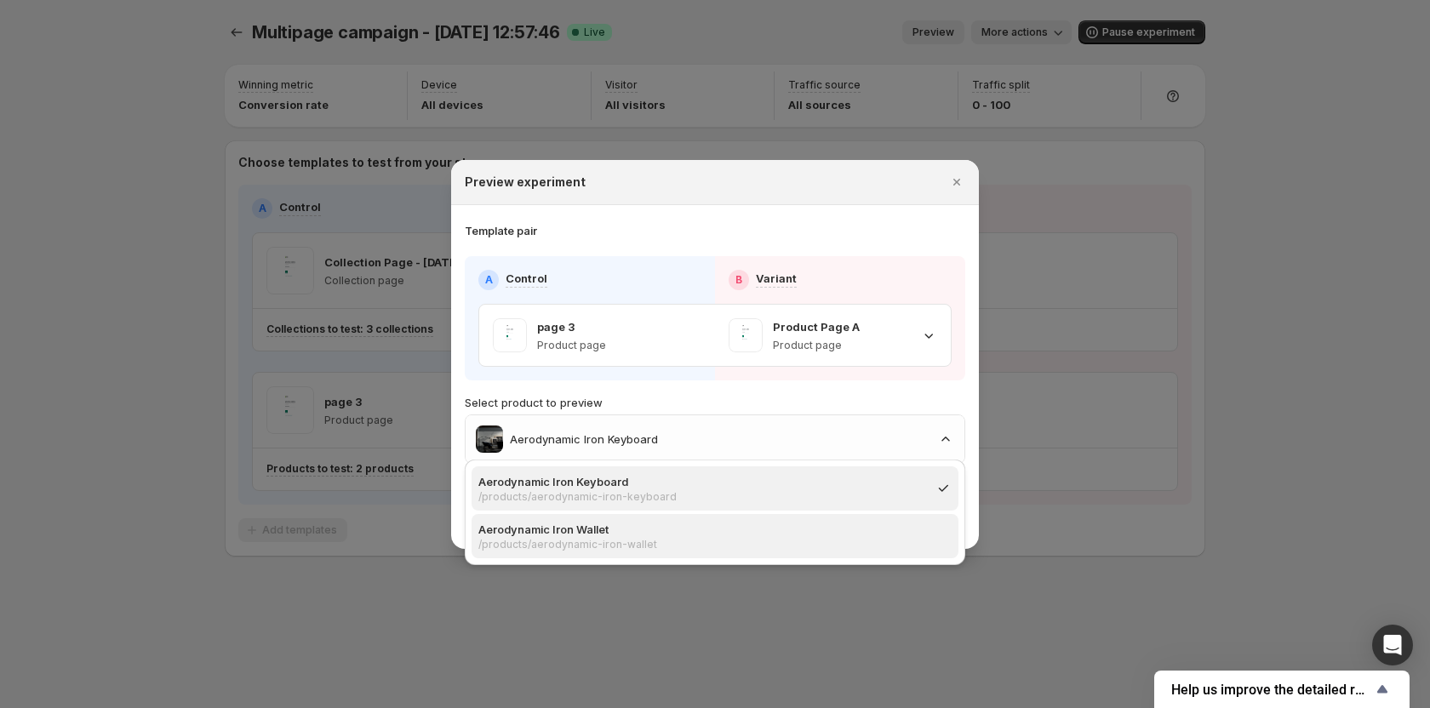
click at [712, 544] on p "/products/aerodynamic-iron-wallet" at bounding box center [709, 545] width 463 height 14
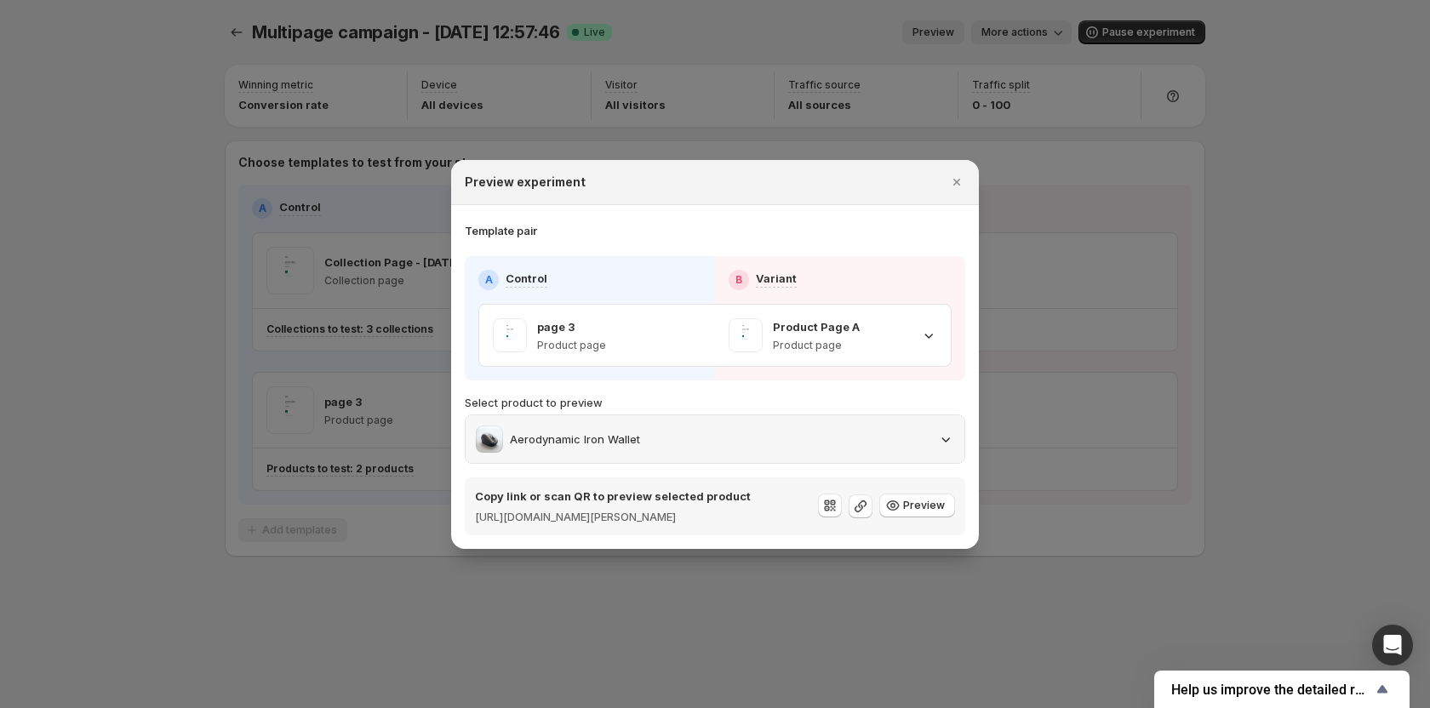
click at [740, 432] on div "Aerodynamic Iron Wallet" at bounding box center [715, 439] width 478 height 27
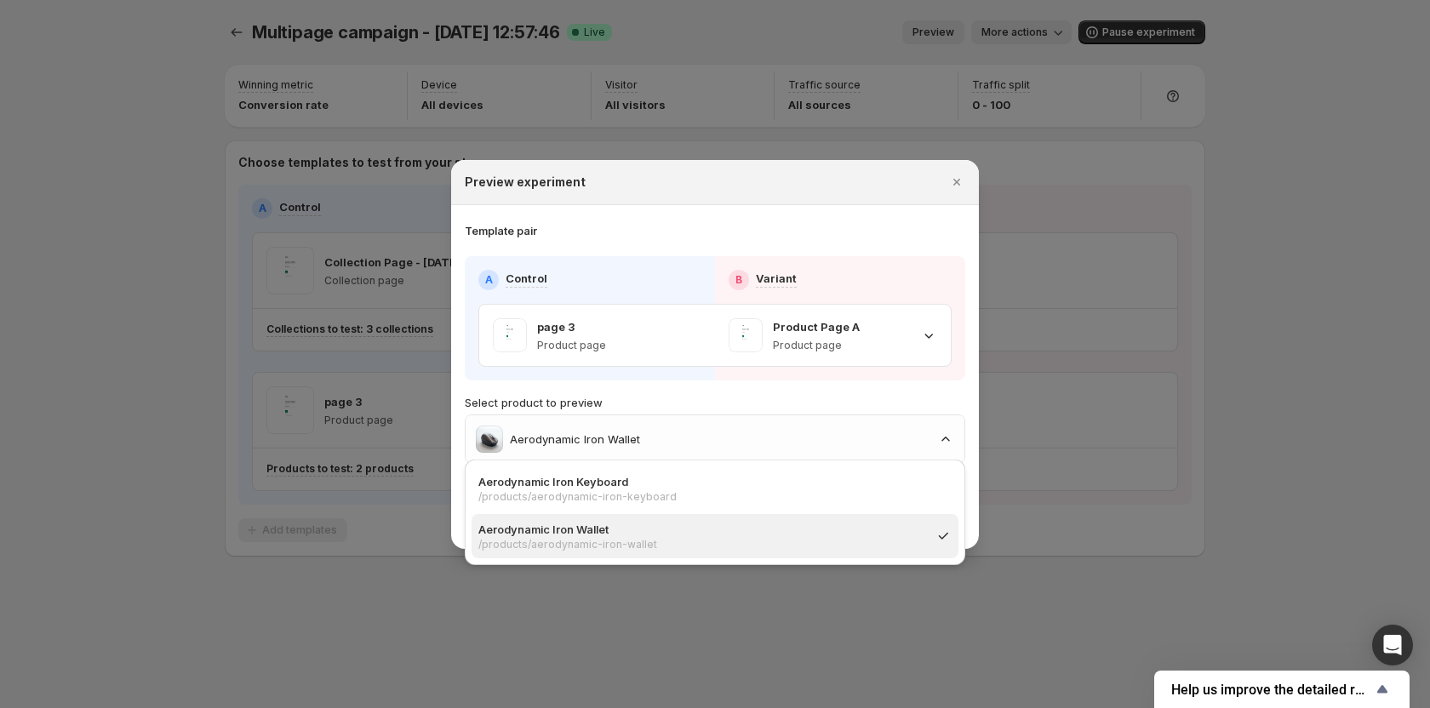
click at [663, 533] on p "Aerodynamic Iron Wallet" at bounding box center [701, 529] width 446 height 17
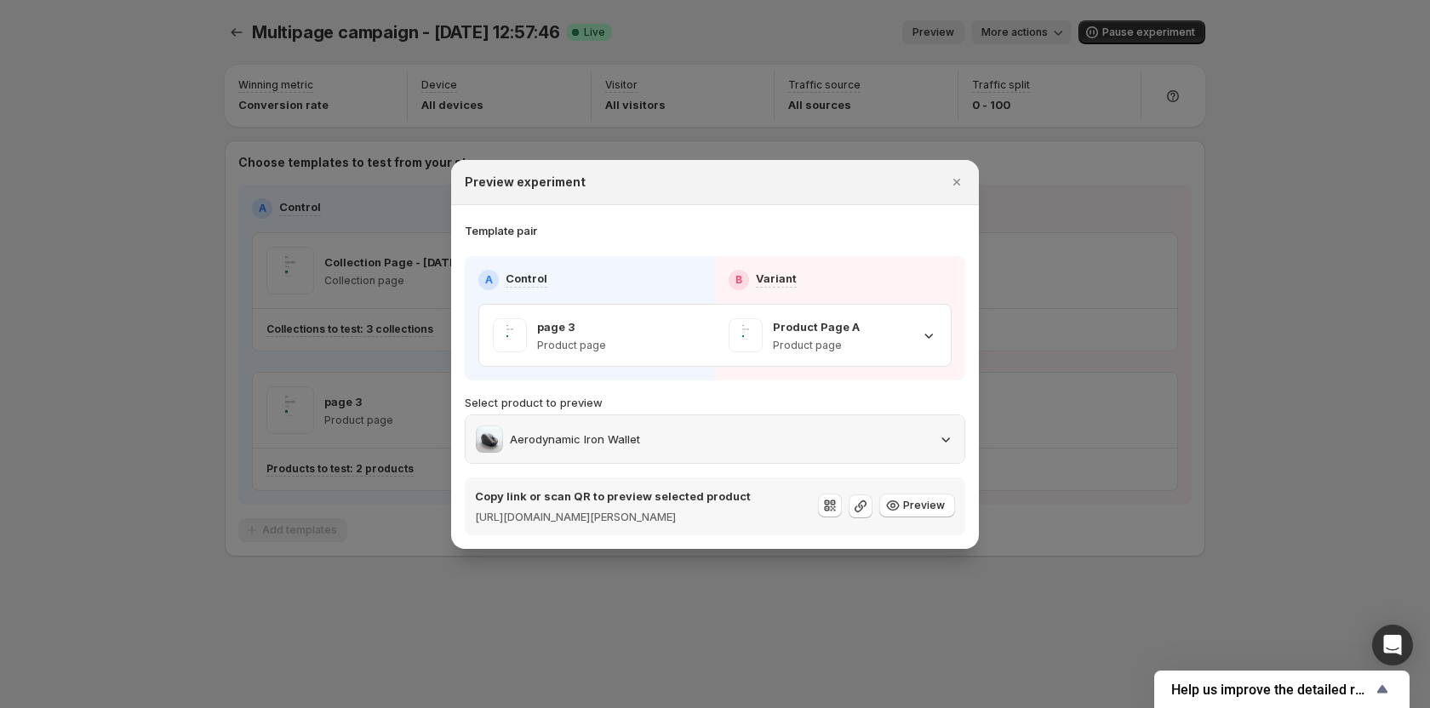
click at [862, 439] on div "Aerodynamic Iron Wallet" at bounding box center [715, 439] width 478 height 27
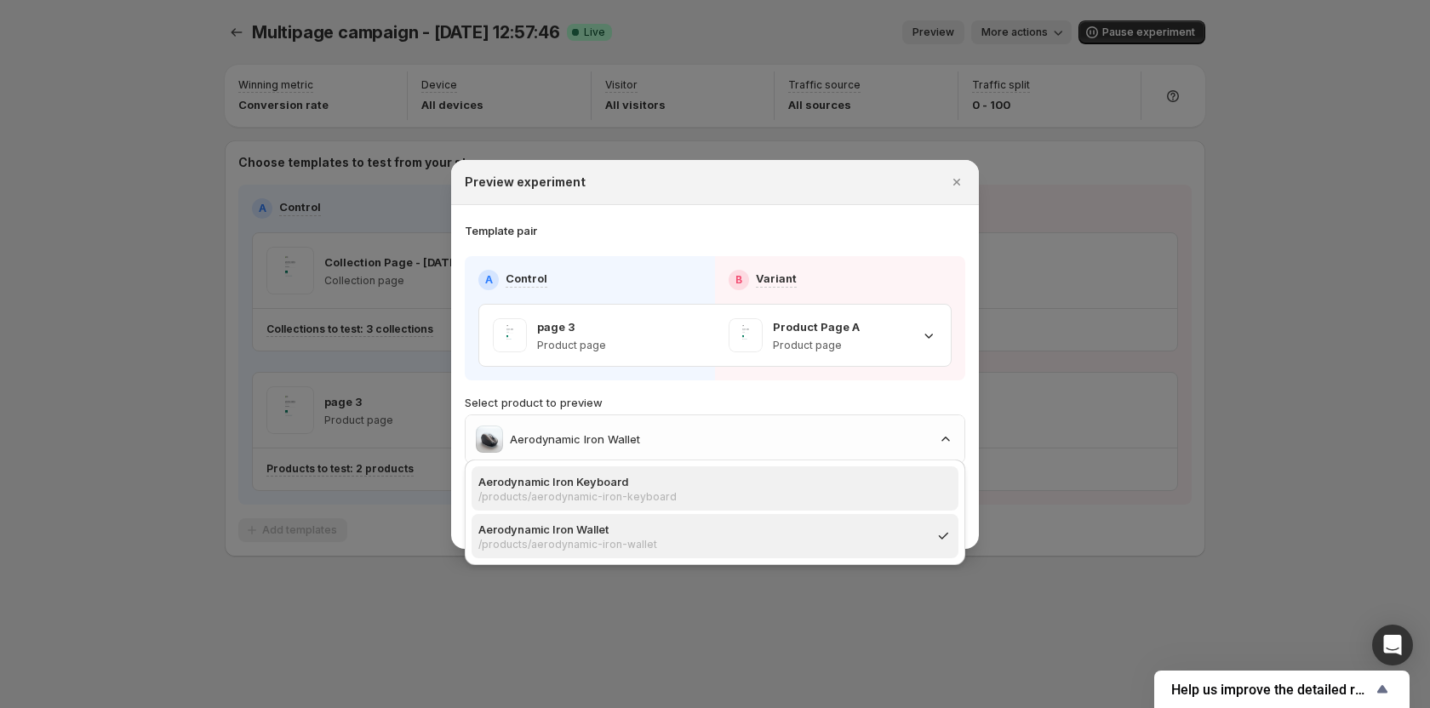
click at [594, 495] on p "/products/aerodynamic-iron-keyboard" at bounding box center [709, 497] width 463 height 14
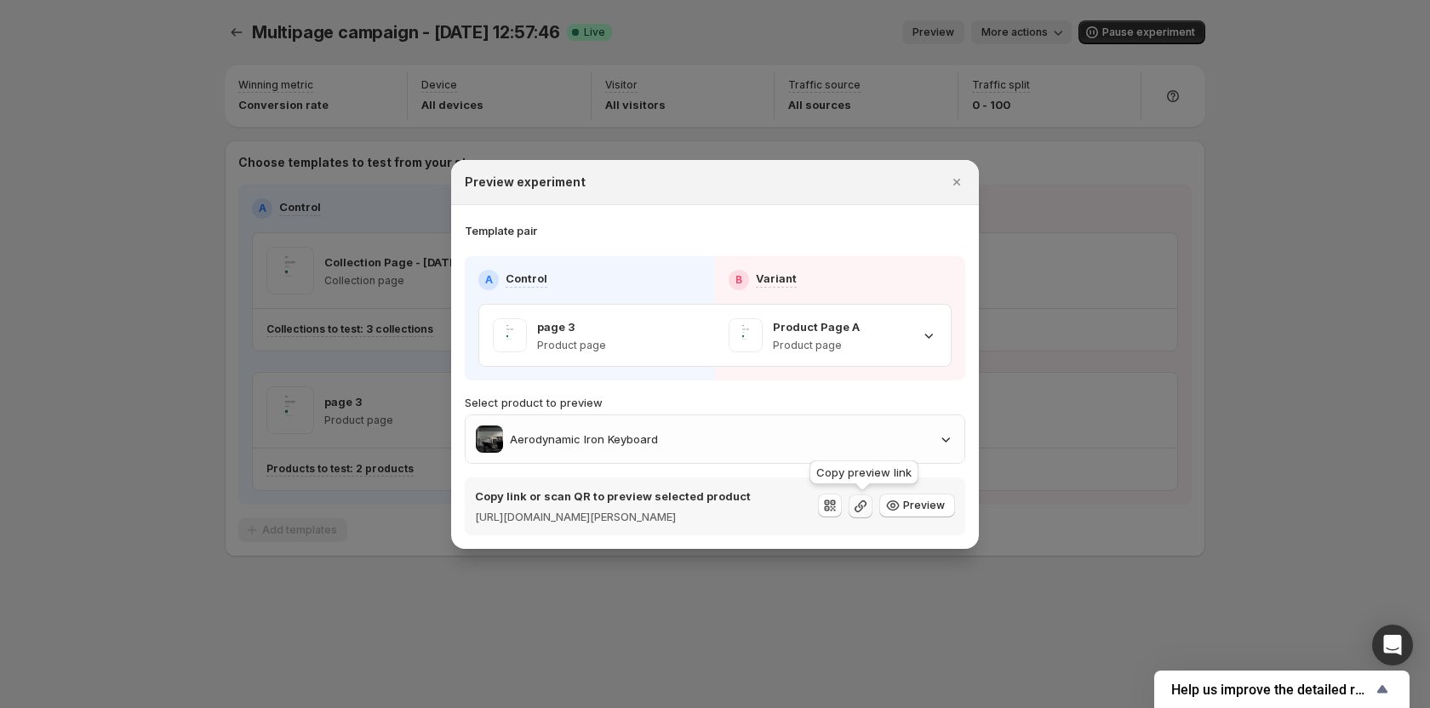
click at [860, 505] on icon ":rab:" at bounding box center [860, 506] width 17 height 17
click at [898, 505] on icon ":rab:" at bounding box center [892, 505] width 17 height 17
click at [763, 415] on div "Aerodynamic Iron Keyboard" at bounding box center [715, 439] width 499 height 48
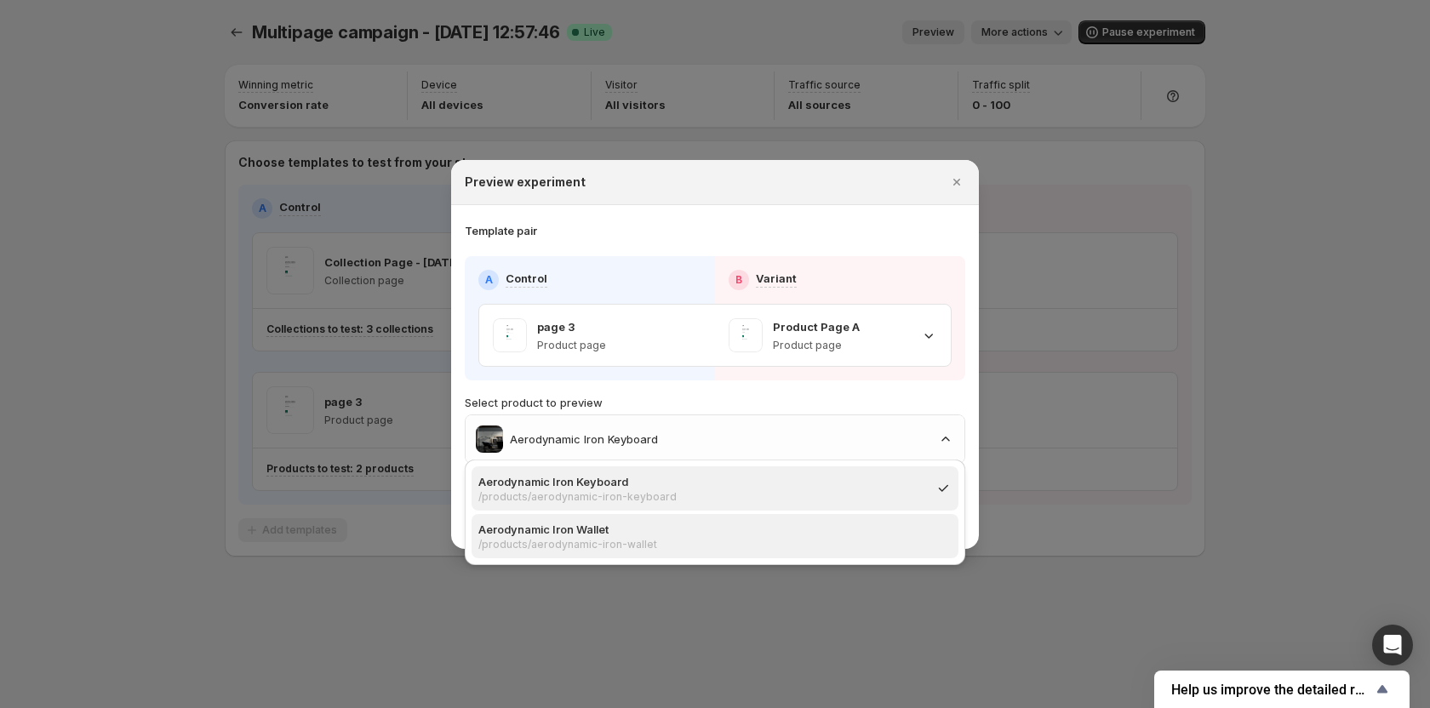
click at [655, 530] on p "Aerodynamic Iron Wallet" at bounding box center [709, 529] width 463 height 17
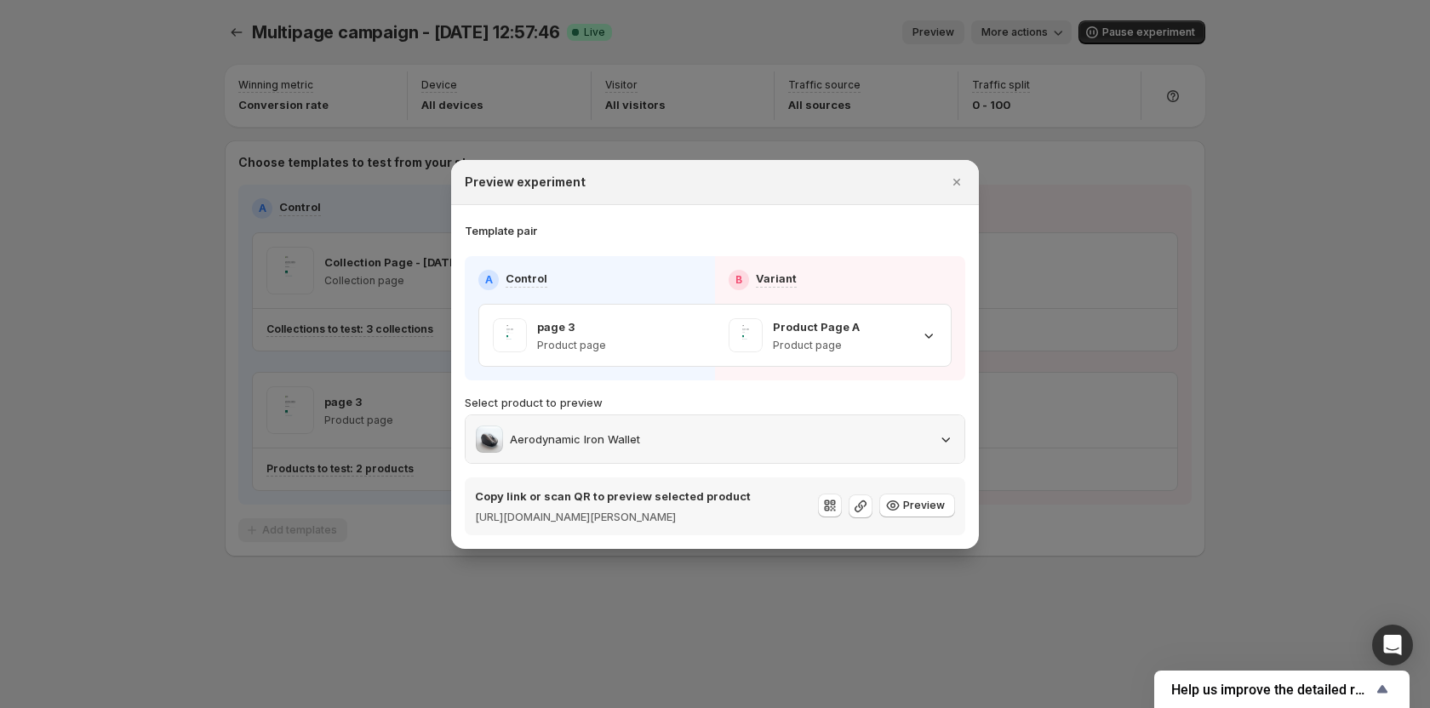
drag, startPoint x: 673, startPoint y: 420, endPoint x: 657, endPoint y: 447, distance: 31.7
click at [673, 426] on div "Aerodynamic Iron Wallet" at bounding box center [715, 439] width 478 height 27
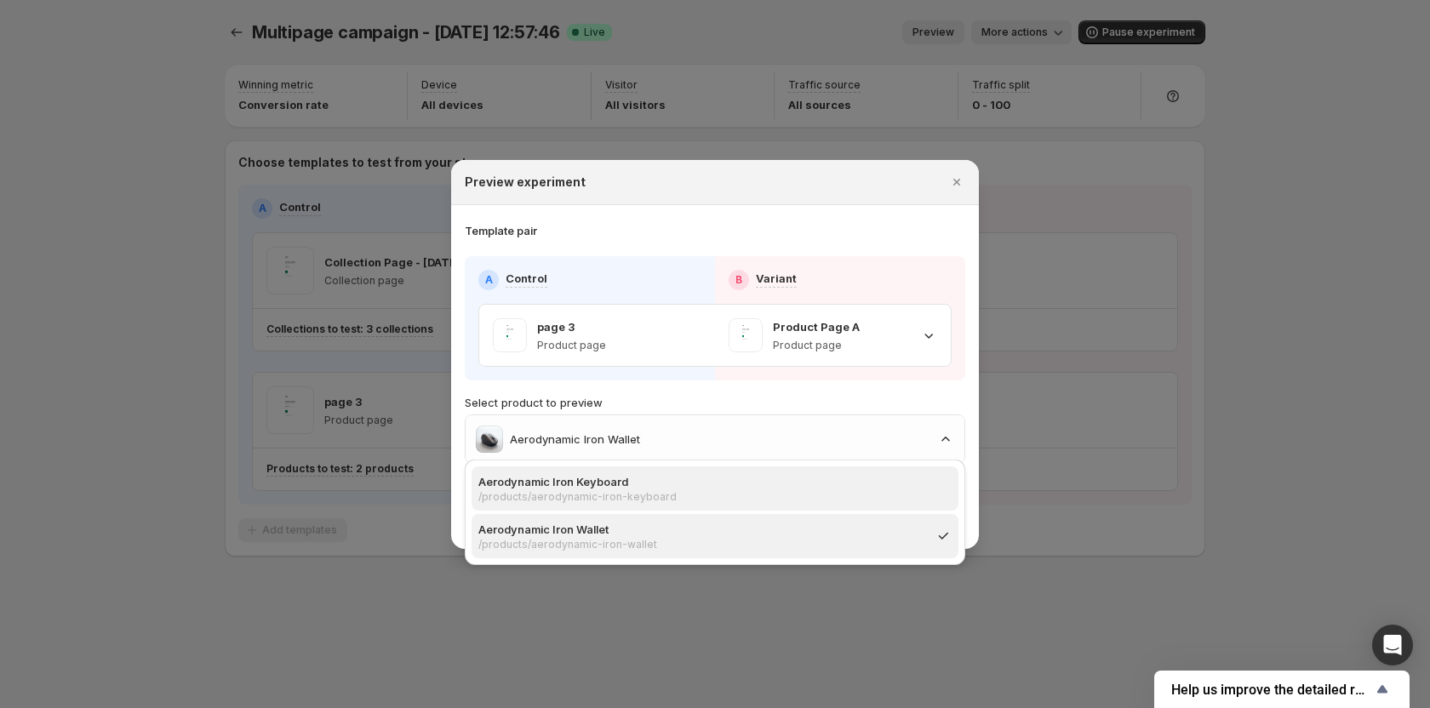
click at [624, 494] on p "/products/aerodynamic-iron-keyboard" at bounding box center [709, 497] width 463 height 14
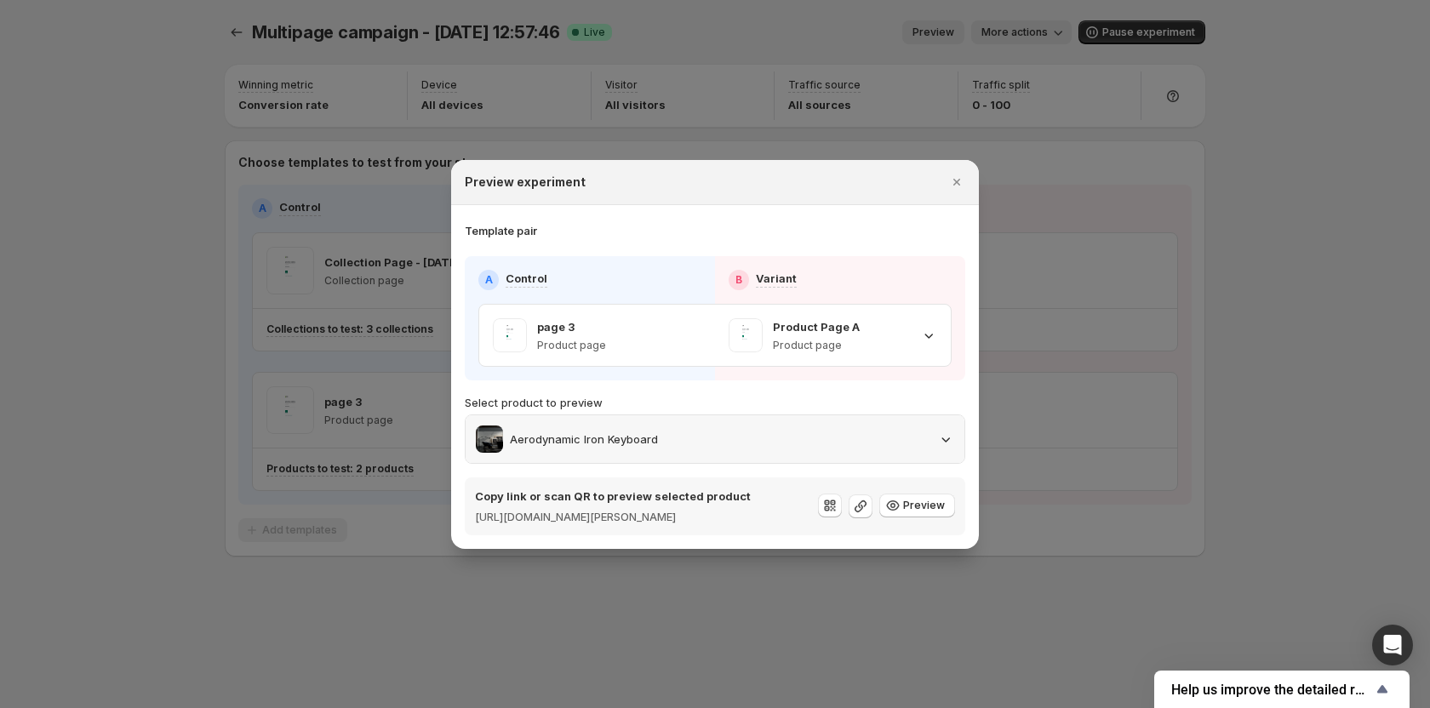
click at [668, 439] on div "Aerodynamic Iron Keyboard" at bounding box center [715, 439] width 478 height 27
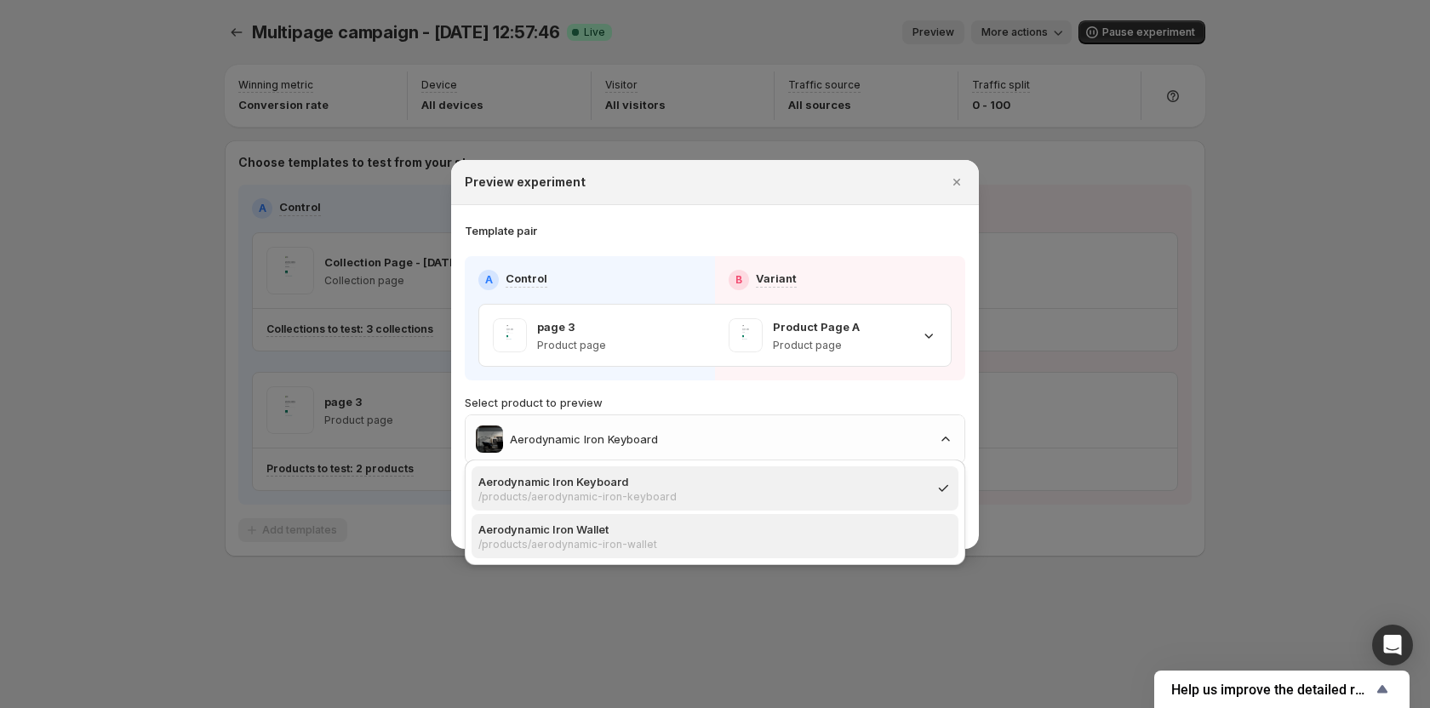
click at [608, 523] on p "Aerodynamic Iron Wallet" at bounding box center [709, 529] width 463 height 17
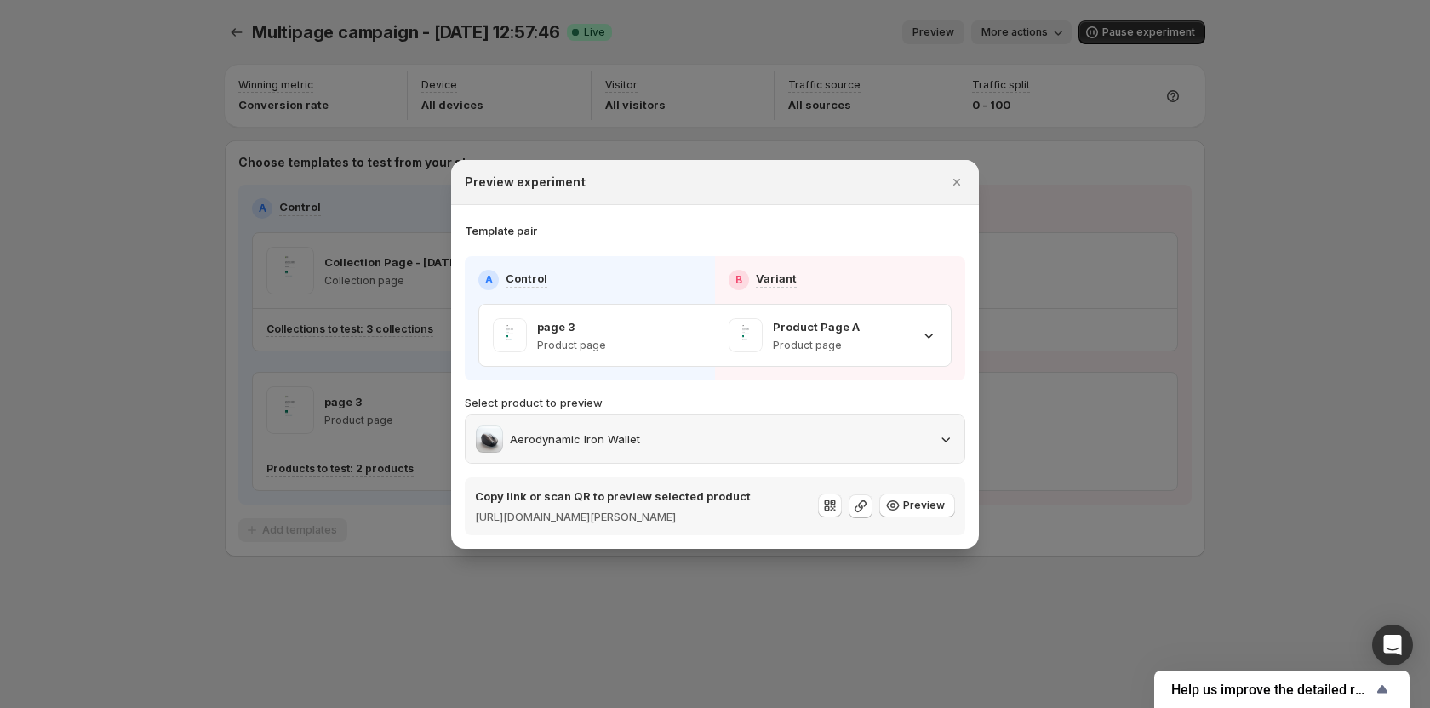
click at [674, 438] on div "Aerodynamic Iron Wallet" at bounding box center [715, 439] width 478 height 27
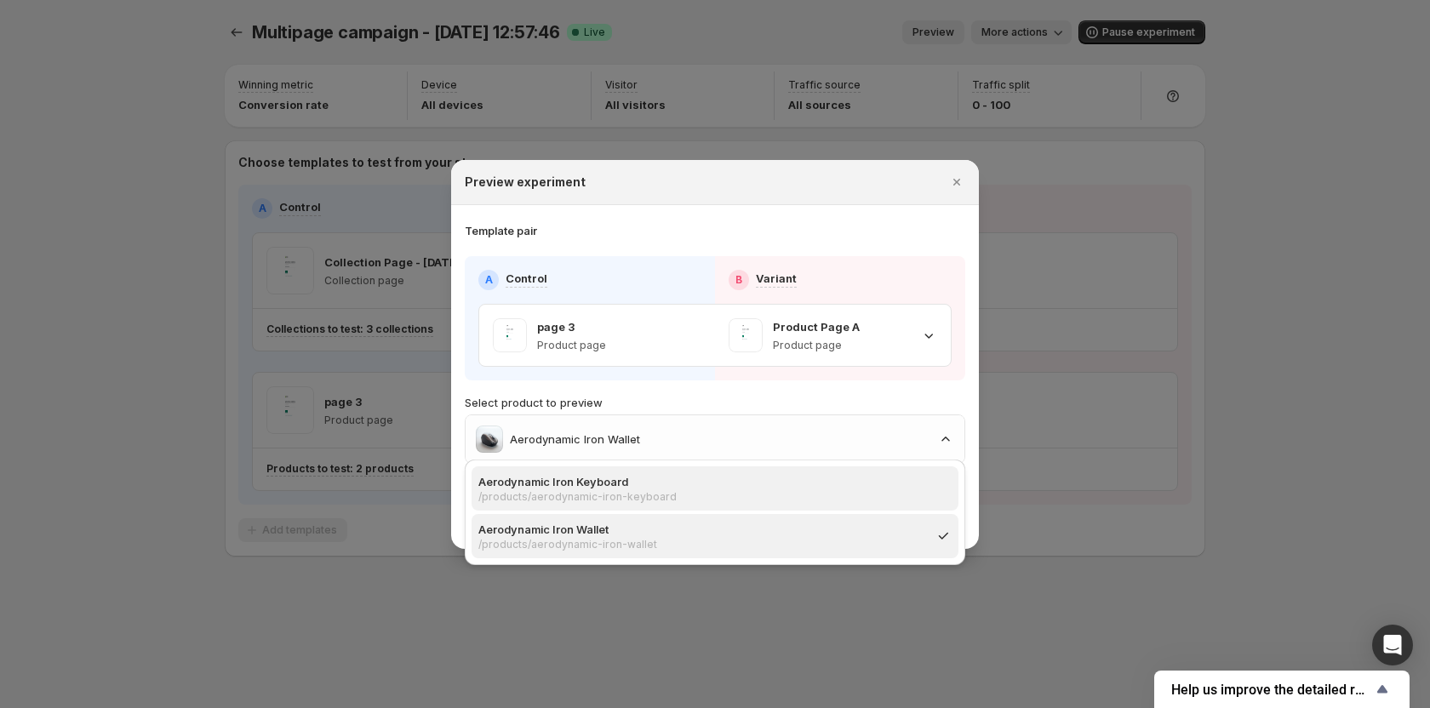
click at [632, 500] on p "/products/aerodynamic-iron-keyboard" at bounding box center [709, 497] width 463 height 14
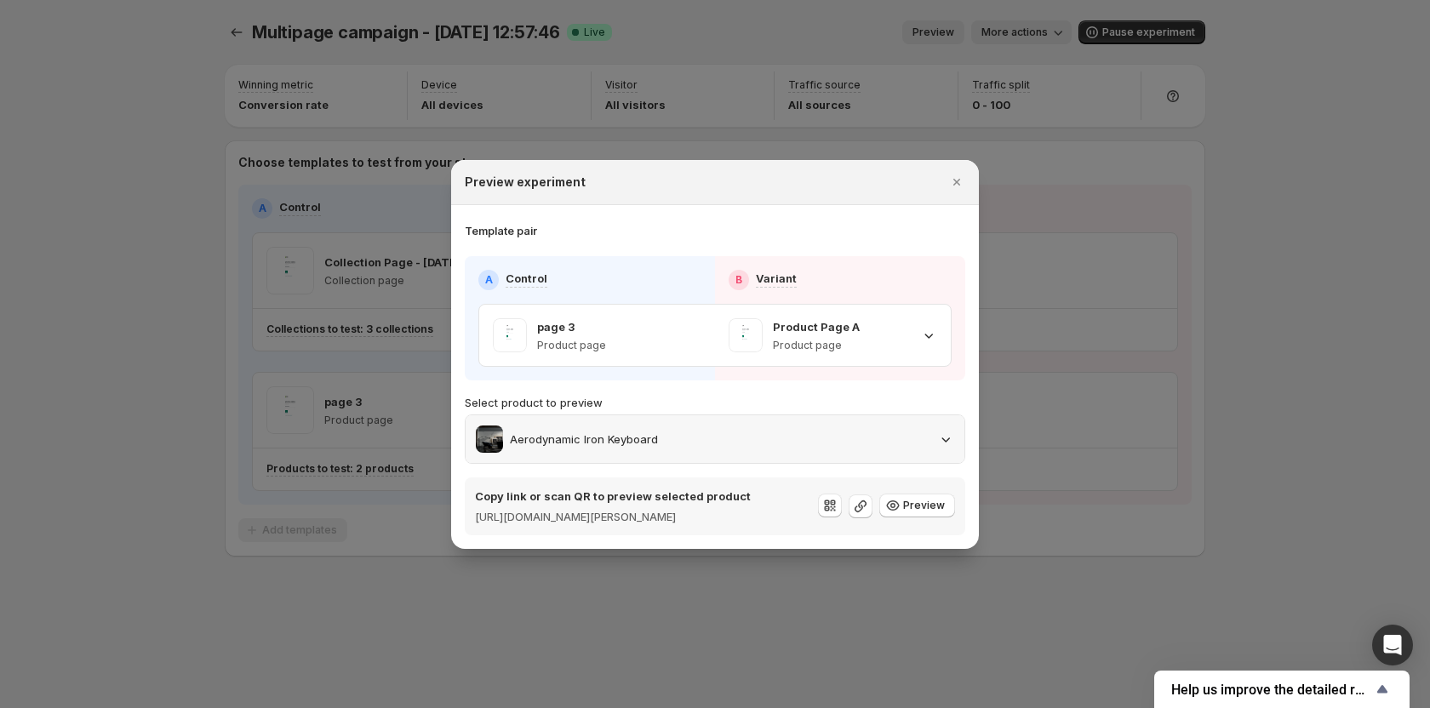
click at [662, 444] on div "Aerodynamic Iron Keyboard" at bounding box center [715, 439] width 499 height 48
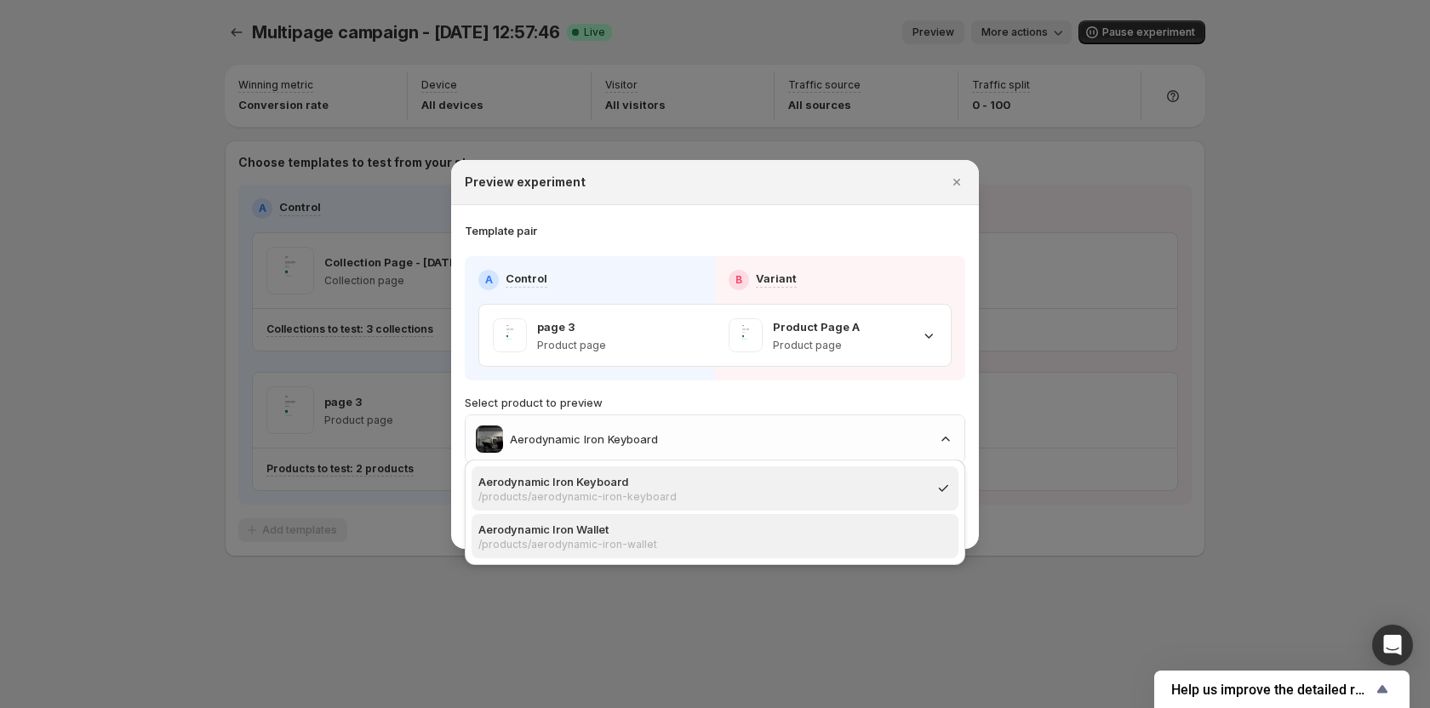
click at [612, 542] on p "/products/aerodynamic-iron-wallet" at bounding box center [709, 545] width 463 height 14
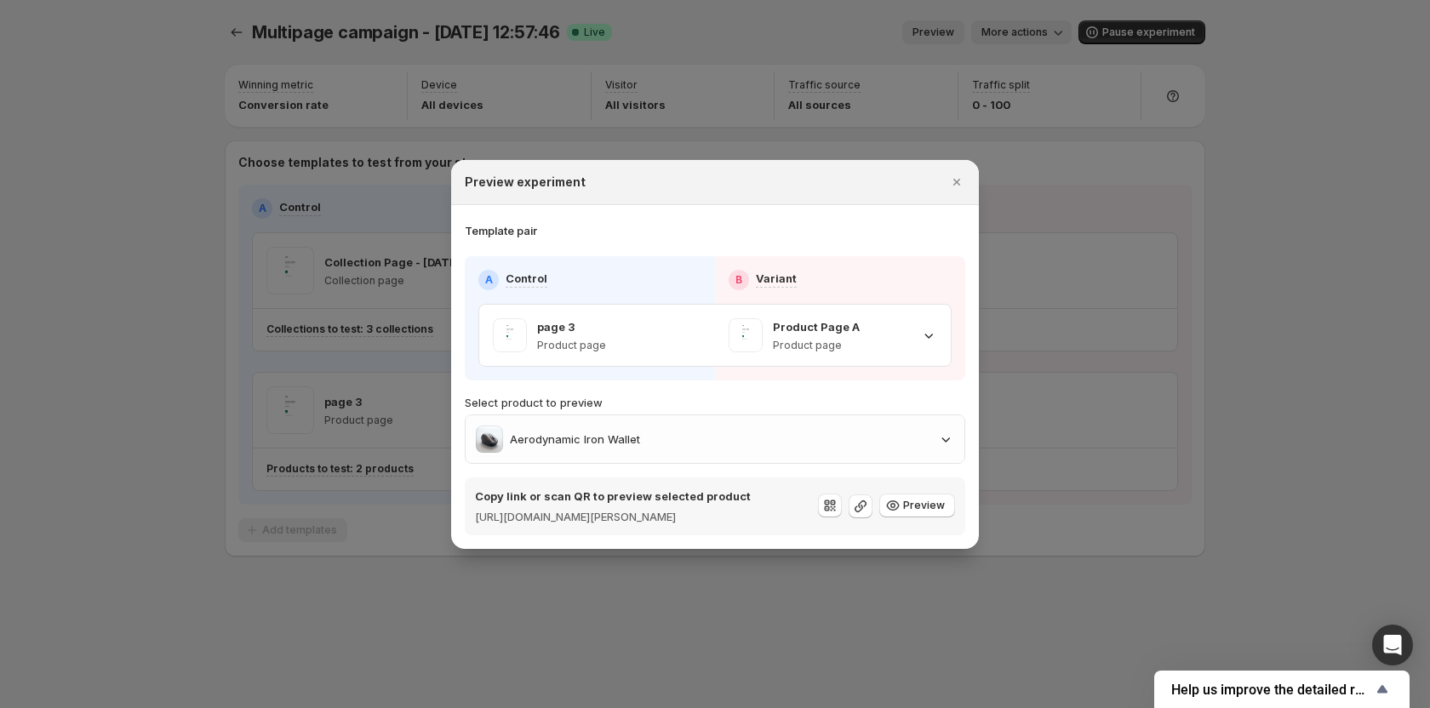
click at [643, 458] on div "A Control B Variant page 3 Product page Product Page A Product page Select prod…" at bounding box center [715, 395] width 500 height 279
drag, startPoint x: 644, startPoint y: 421, endPoint x: 644, endPoint y: 433, distance: 11.9
click at [644, 426] on div "Aerodynamic Iron Wallet" at bounding box center [715, 439] width 478 height 27
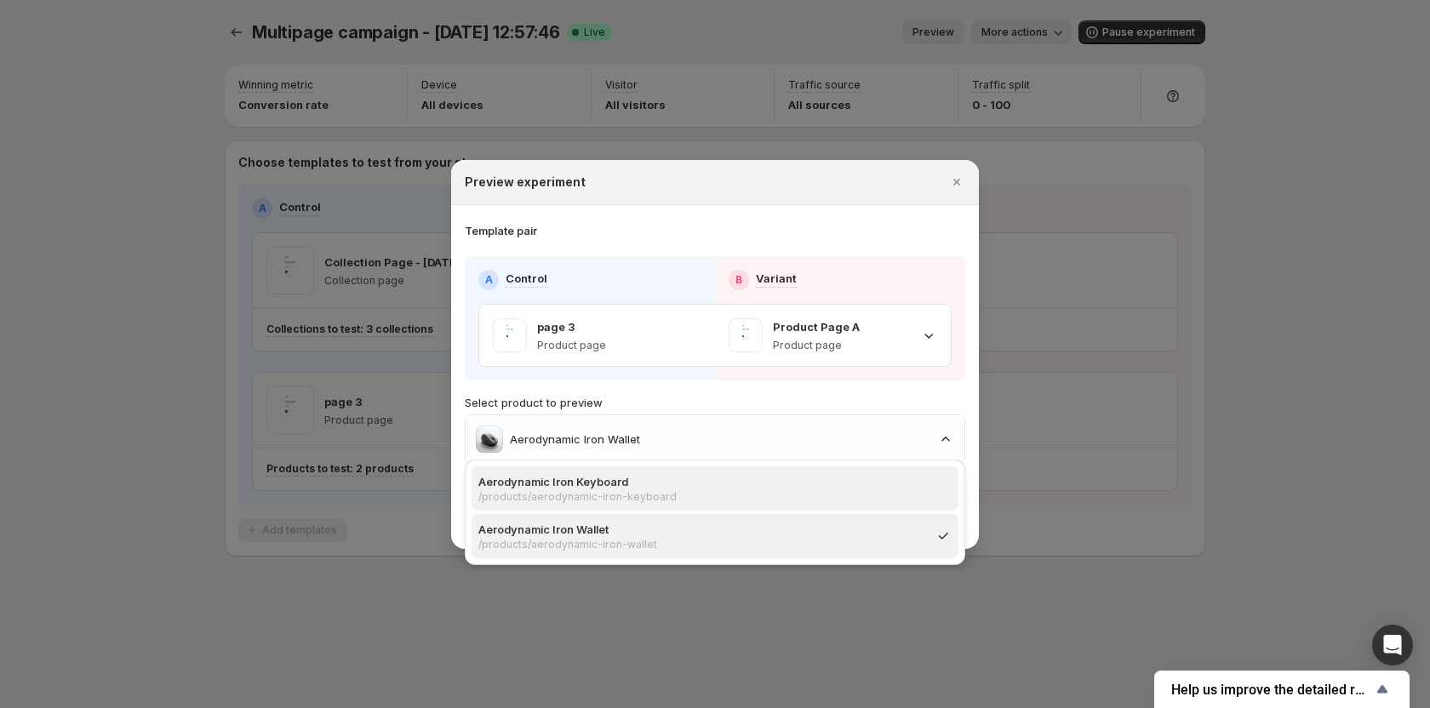
click at [606, 498] on p "/products/aerodynamic-iron-keyboard" at bounding box center [709, 497] width 463 height 14
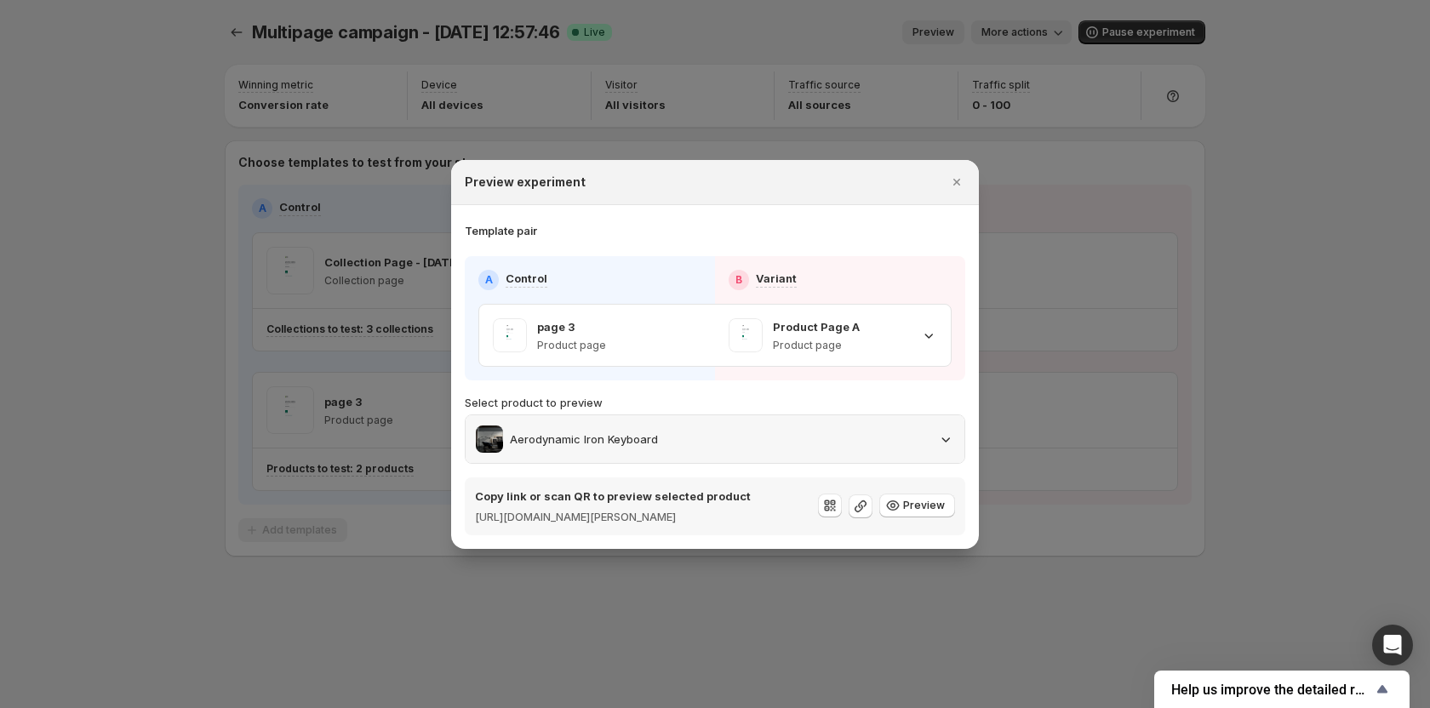
click at [642, 415] on div "Aerodynamic Iron Keyboard" at bounding box center [715, 439] width 499 height 48
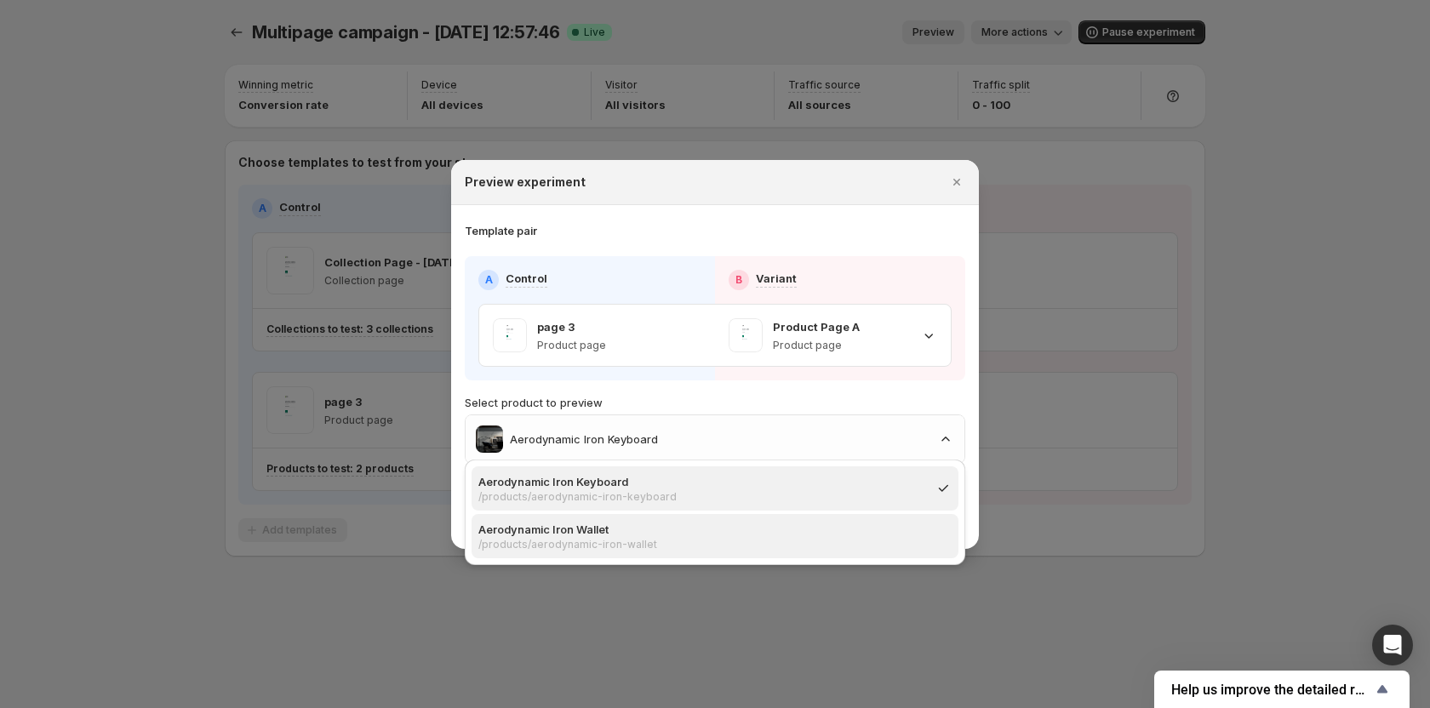
click at [605, 538] on p "/products/aerodynamic-iron-wallet" at bounding box center [709, 545] width 463 height 14
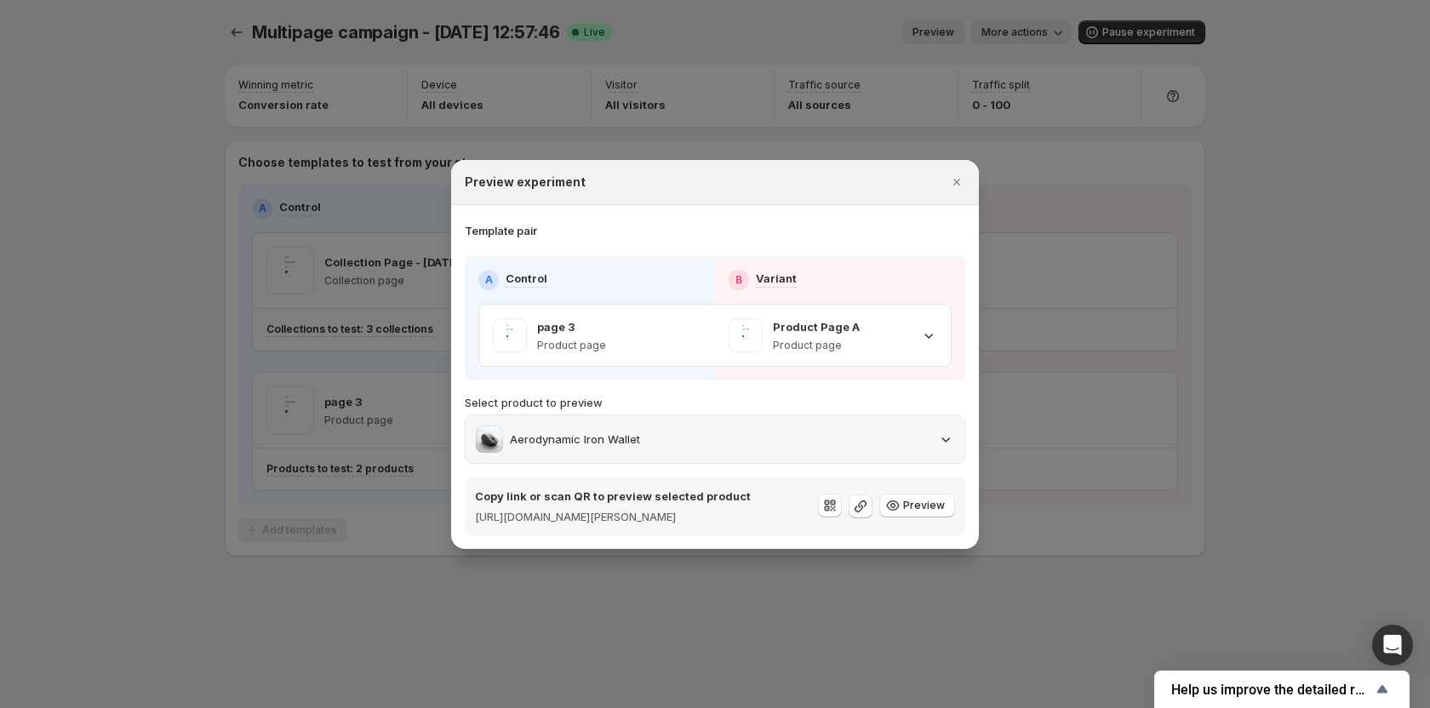
click at [607, 447] on div "Aerodynamic Iron Wallet" at bounding box center [715, 439] width 499 height 48
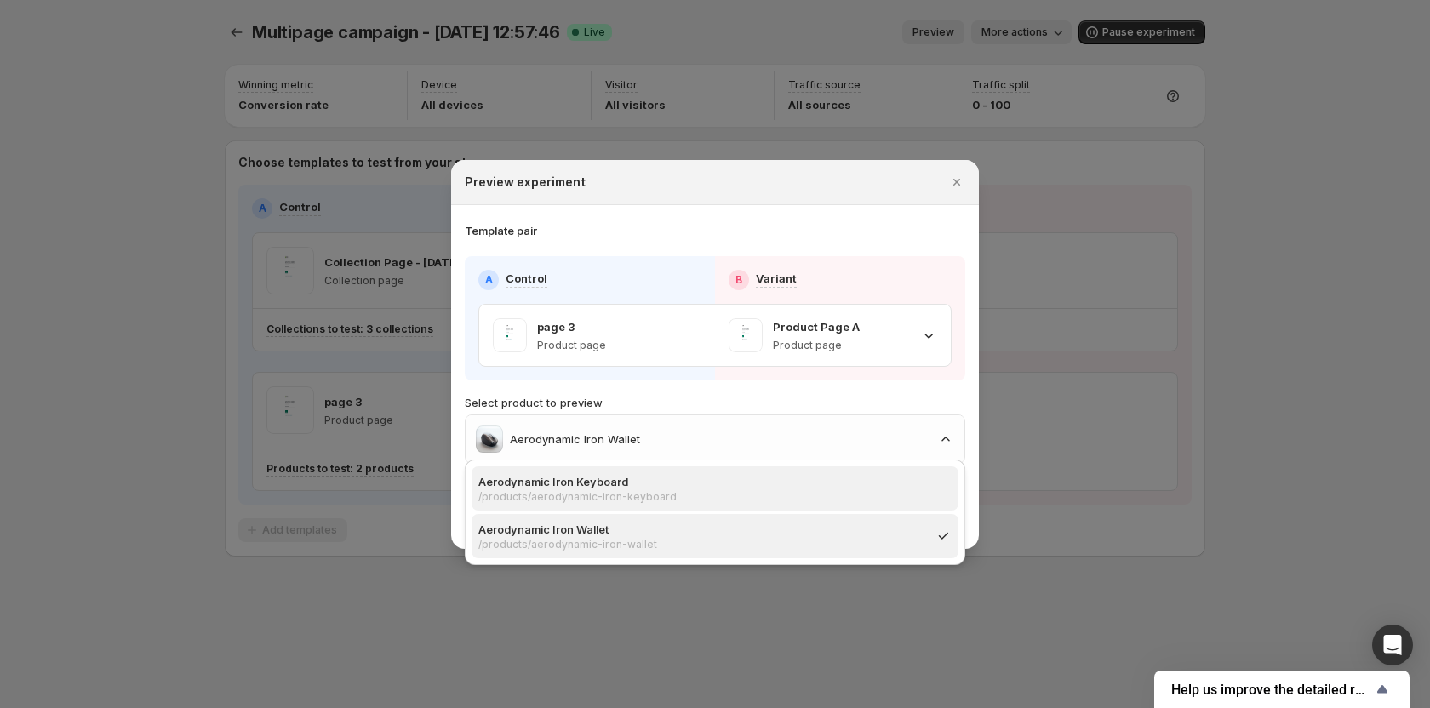
drag, startPoint x: 593, startPoint y: 500, endPoint x: 603, endPoint y: 477, distance: 25.6
click at [593, 500] on p "/products/aerodynamic-iron-keyboard" at bounding box center [709, 497] width 463 height 14
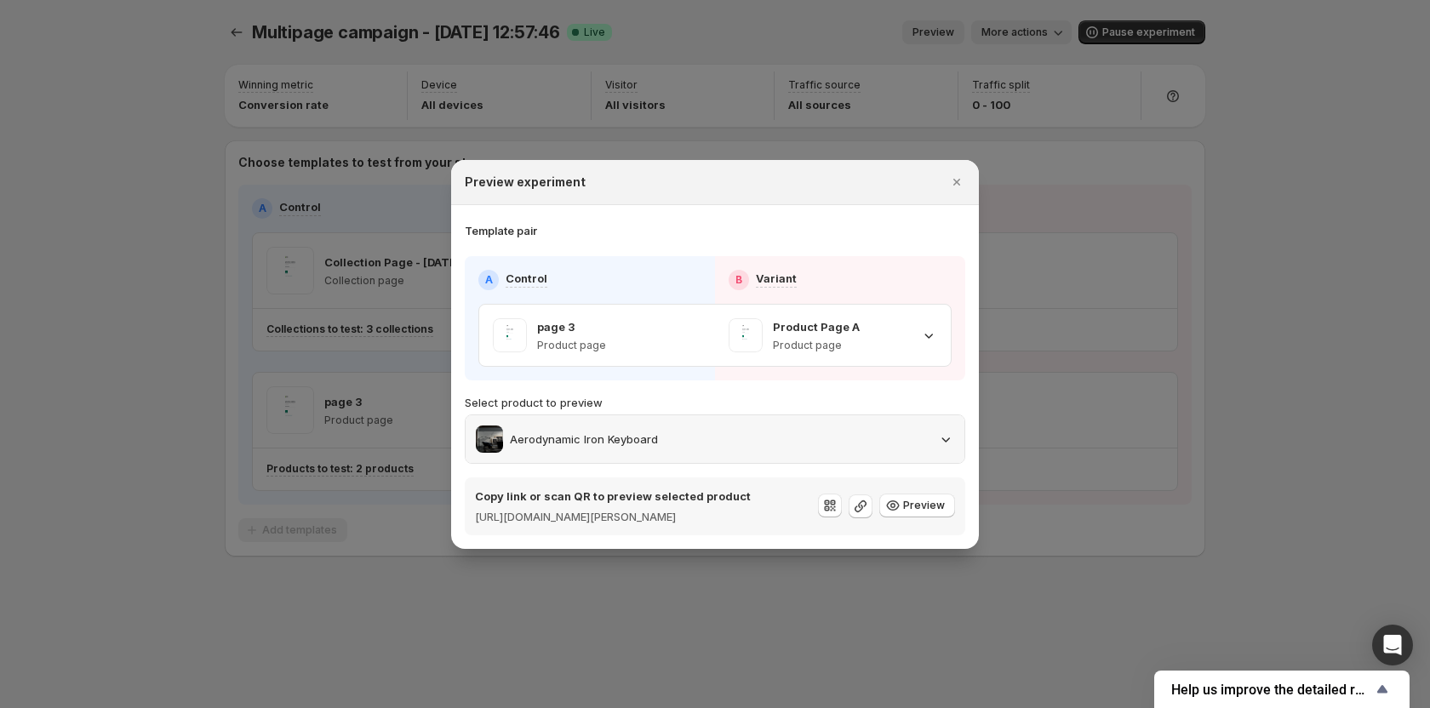
drag, startPoint x: 625, startPoint y: 428, endPoint x: 620, endPoint y: 454, distance: 26.0
click at [625, 431] on p "Aerodynamic Iron Keyboard" at bounding box center [584, 439] width 148 height 17
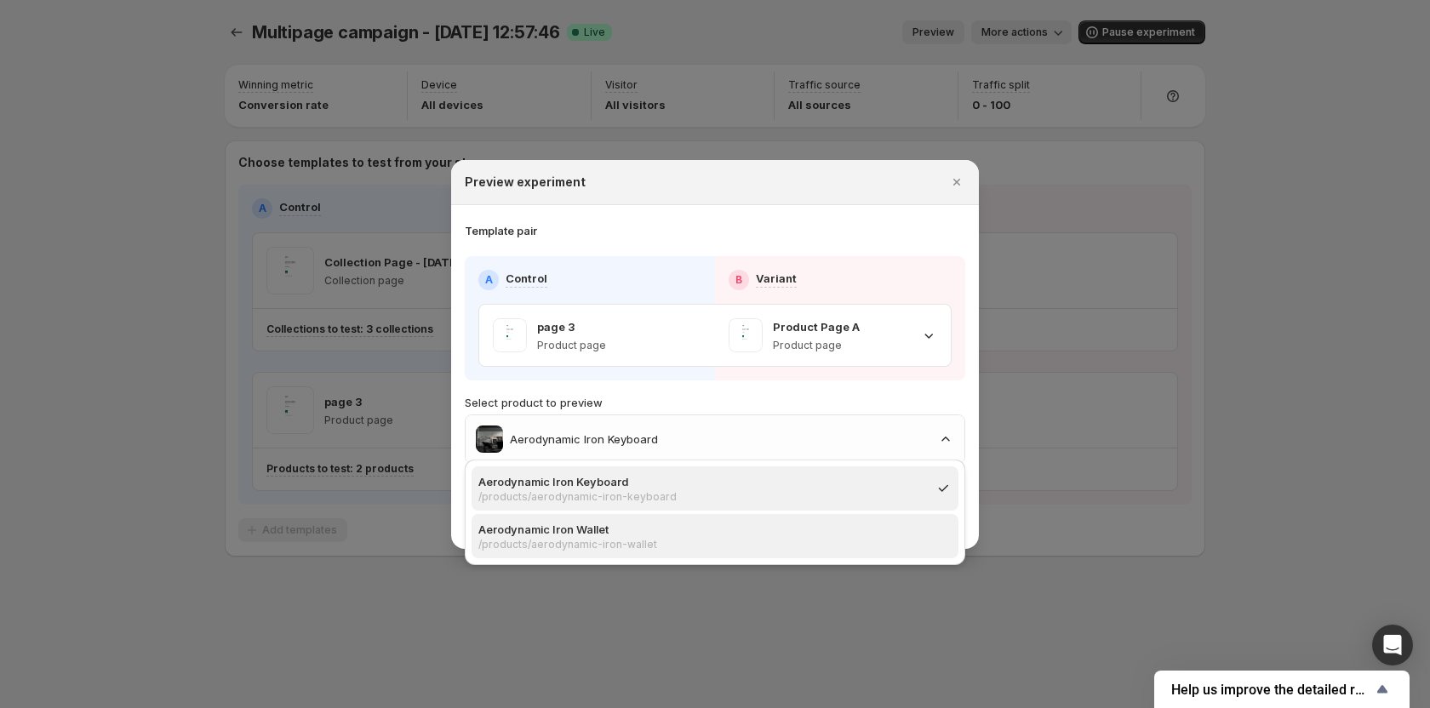
click at [591, 528] on p "Aerodynamic Iron Wallet" at bounding box center [709, 529] width 463 height 17
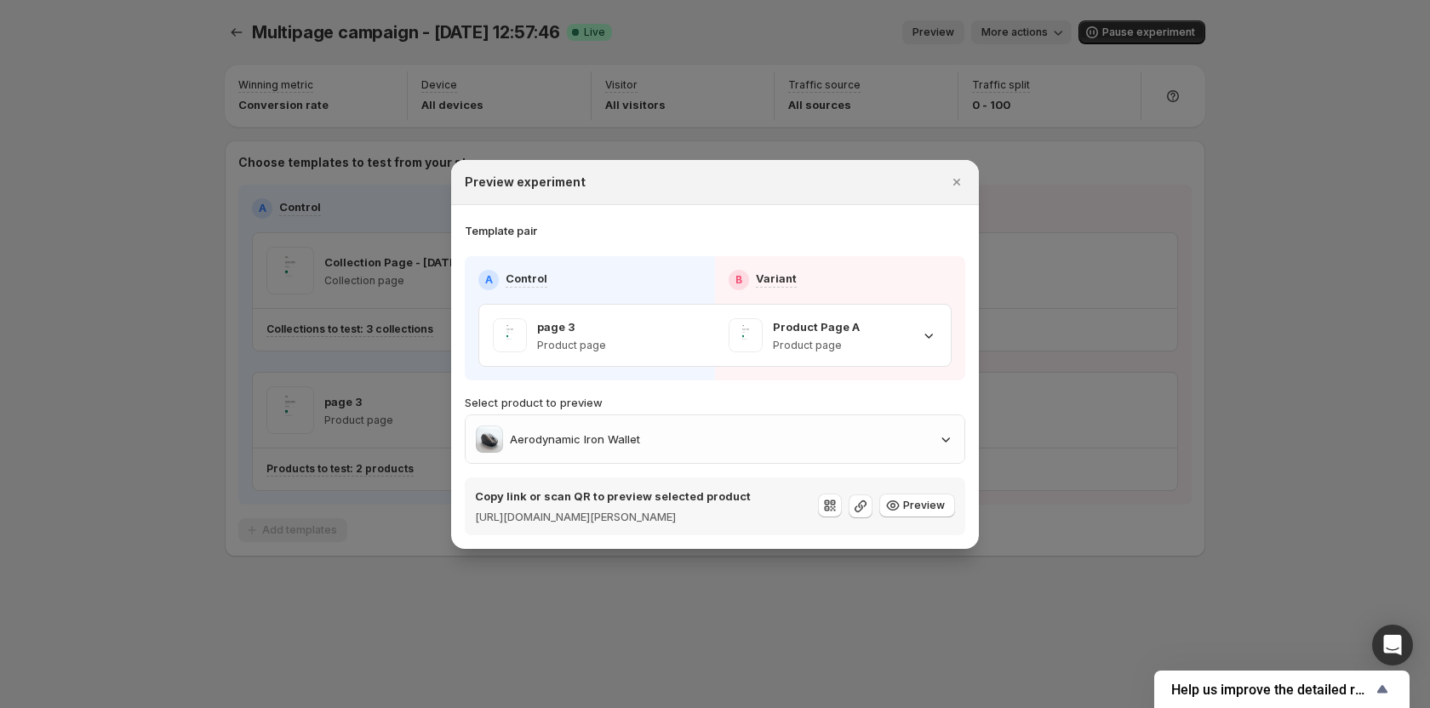
click at [860, 374] on div "A Control B Variant page 3 Product page Product Page A Product page Select prod…" at bounding box center [715, 395] width 500 height 279
click at [709, 427] on div "Aerodynamic Iron Wallet" at bounding box center [715, 439] width 478 height 27
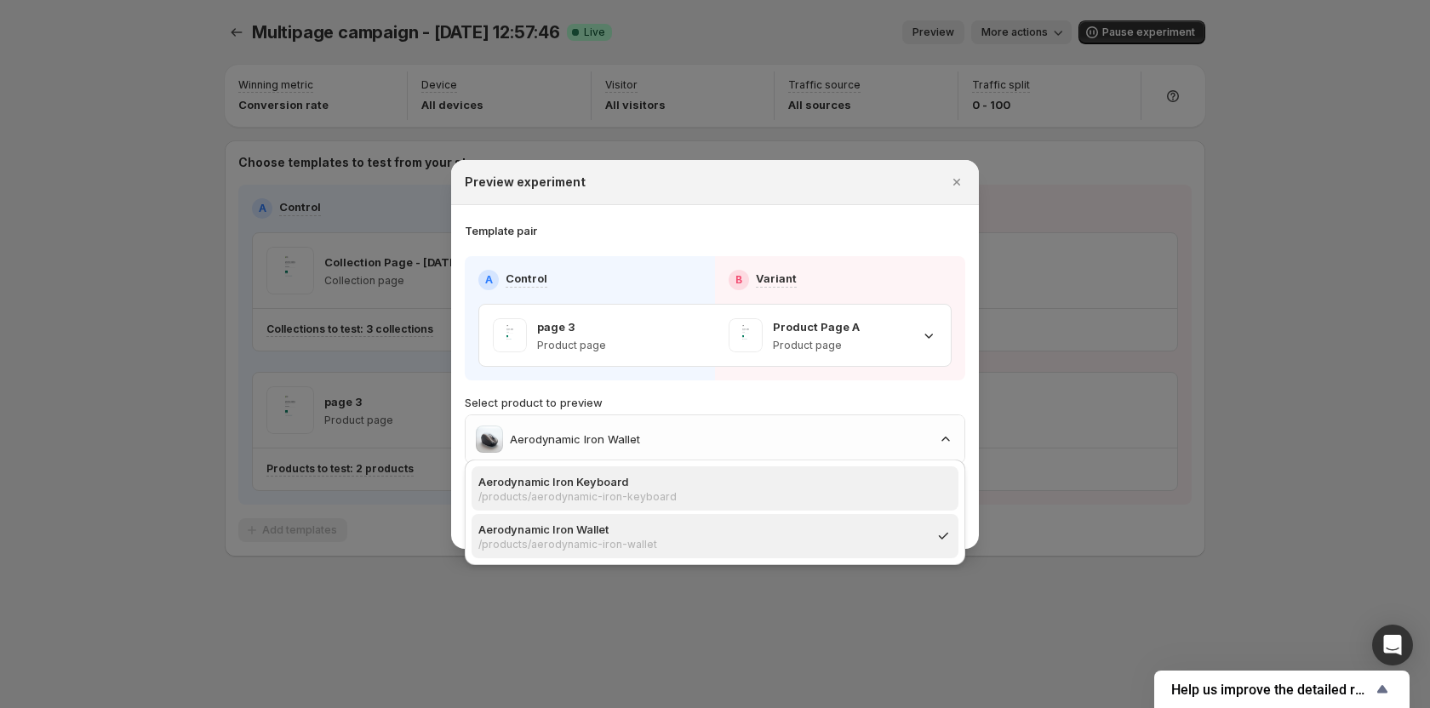
drag, startPoint x: 598, startPoint y: 496, endPoint x: 620, endPoint y: 483, distance: 25.3
click at [598, 496] on p "/products/aerodynamic-iron-keyboard" at bounding box center [709, 497] width 463 height 14
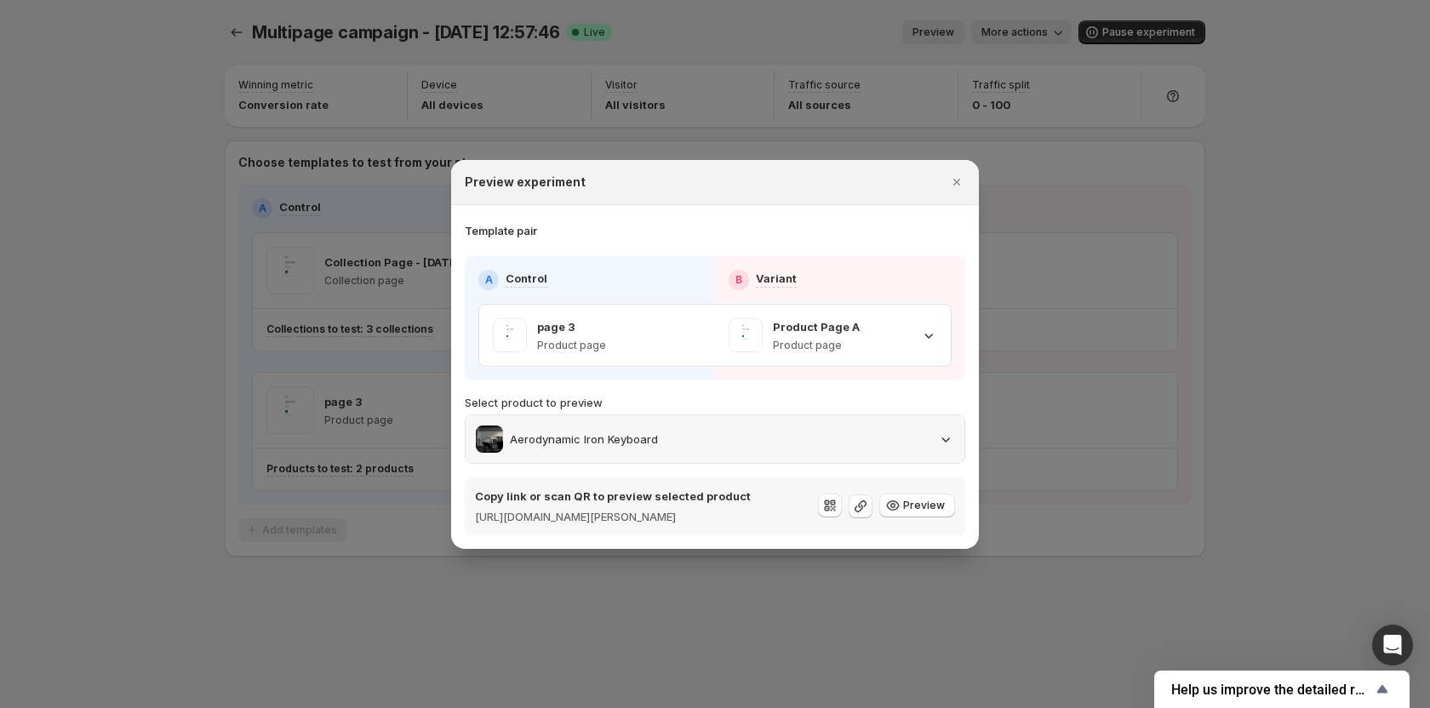
click at [652, 446] on div "Aerodynamic Iron Keyboard" at bounding box center [715, 439] width 499 height 48
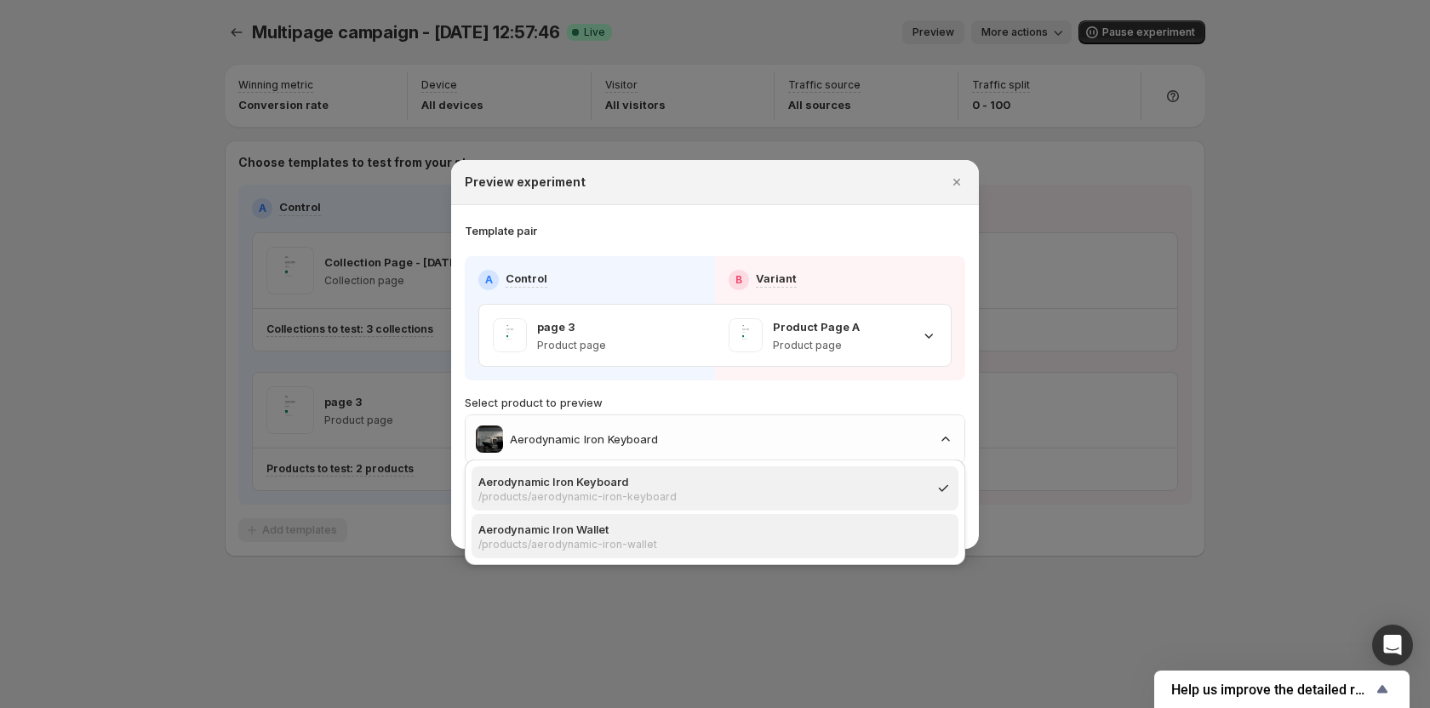
drag, startPoint x: 629, startPoint y: 540, endPoint x: 642, endPoint y: 506, distance: 37.2
click at [629, 540] on p "/products/aerodynamic-iron-wallet" at bounding box center [709, 545] width 463 height 14
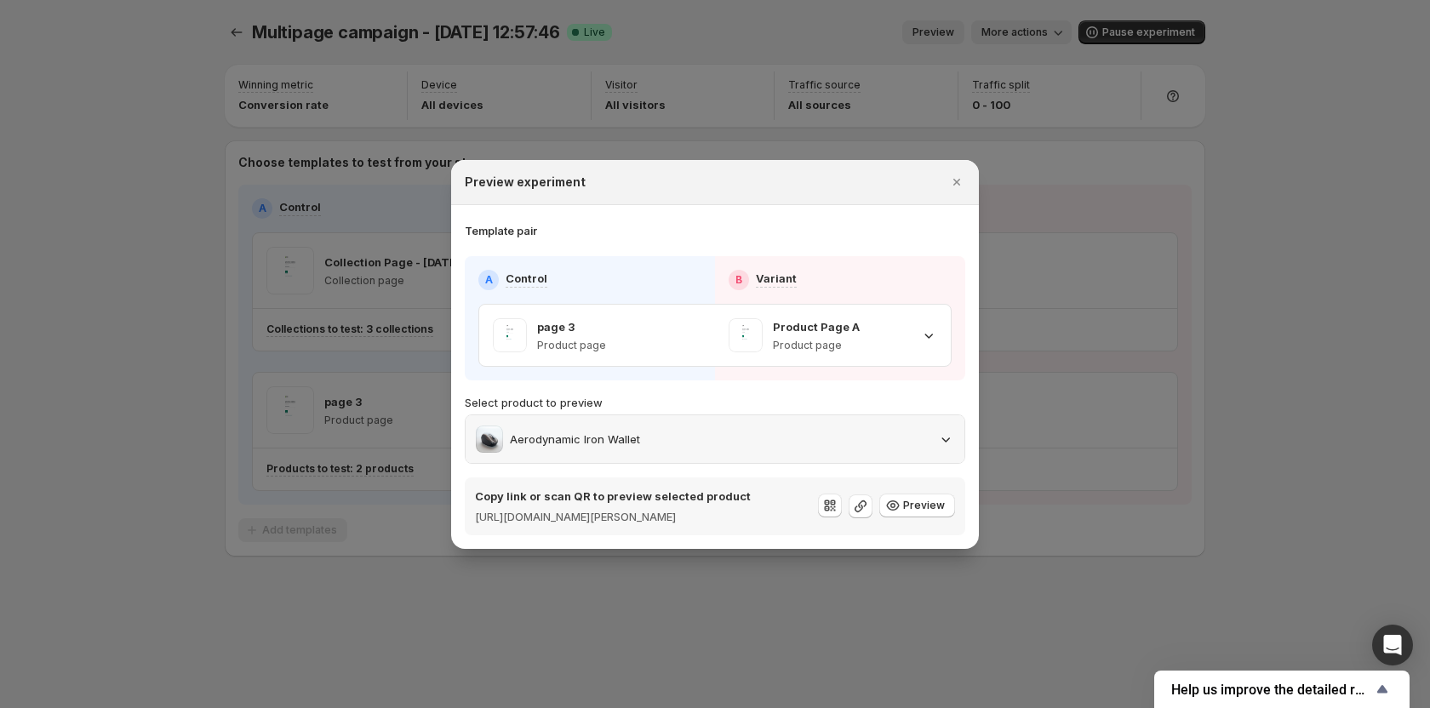
drag, startPoint x: 666, startPoint y: 440, endPoint x: 666, endPoint y: 453, distance: 12.8
click at [666, 441] on div "Aerodynamic Iron Wallet" at bounding box center [715, 439] width 478 height 27
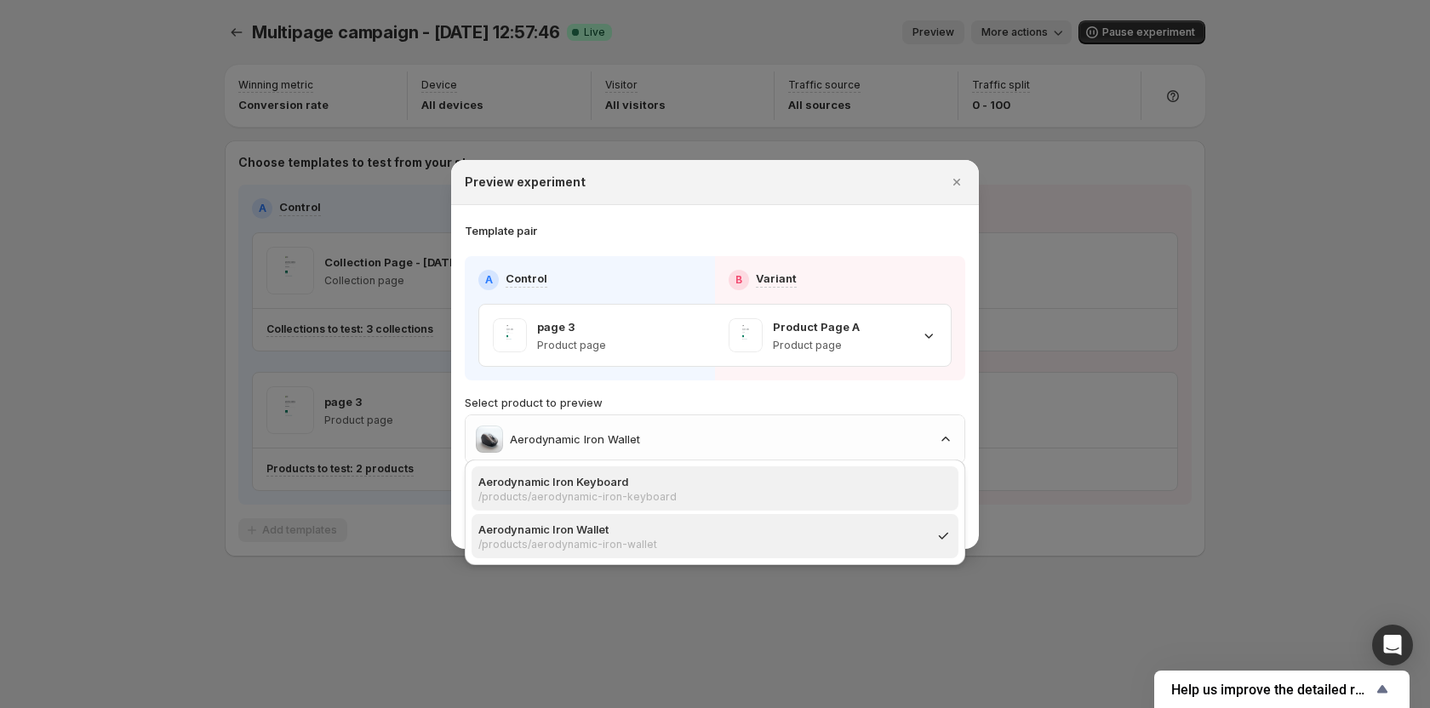
drag, startPoint x: 648, startPoint y: 495, endPoint x: 651, endPoint y: 486, distance: 9.7
click at [648, 495] on p "/products/aerodynamic-iron-keyboard" at bounding box center [709, 497] width 463 height 14
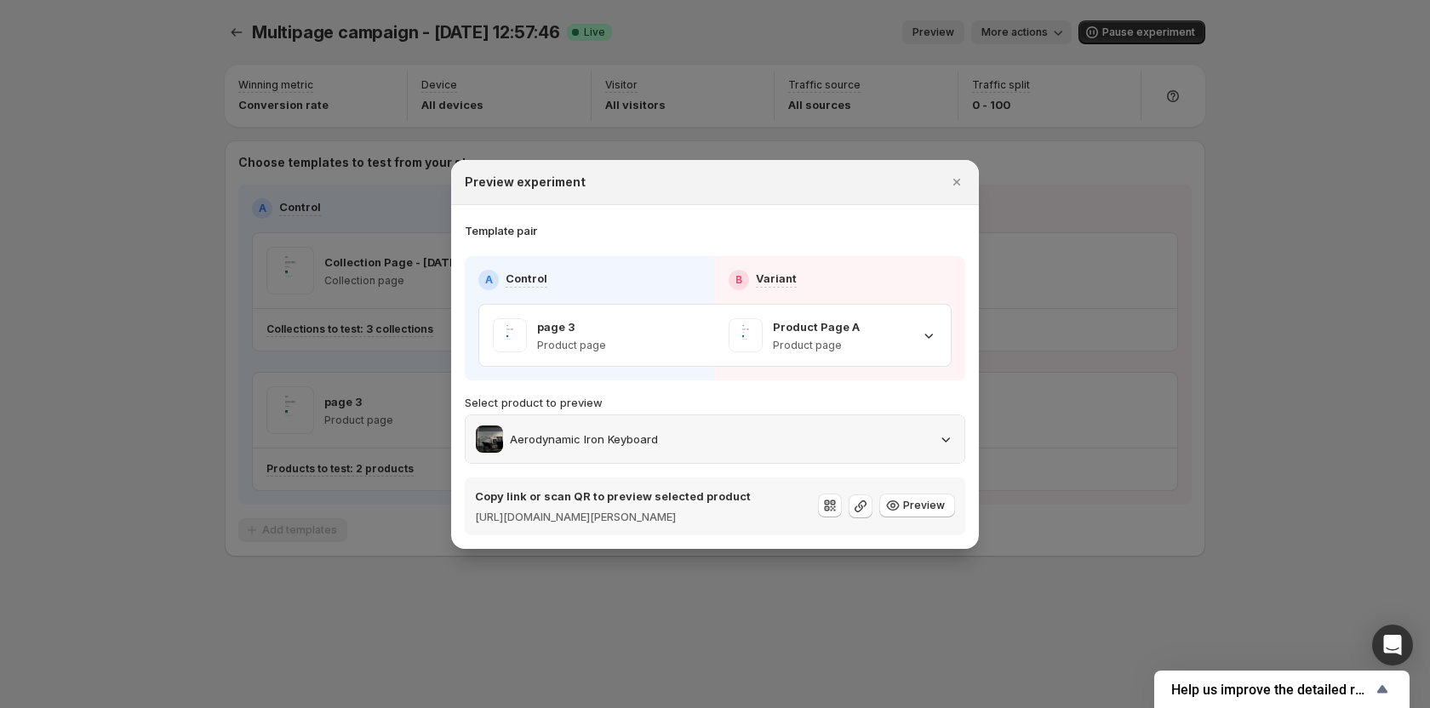
drag, startPoint x: 670, startPoint y: 439, endPoint x: 670, endPoint y: 454, distance: 14.5
click at [670, 445] on div "Aerodynamic Iron Keyboard" at bounding box center [715, 439] width 499 height 48
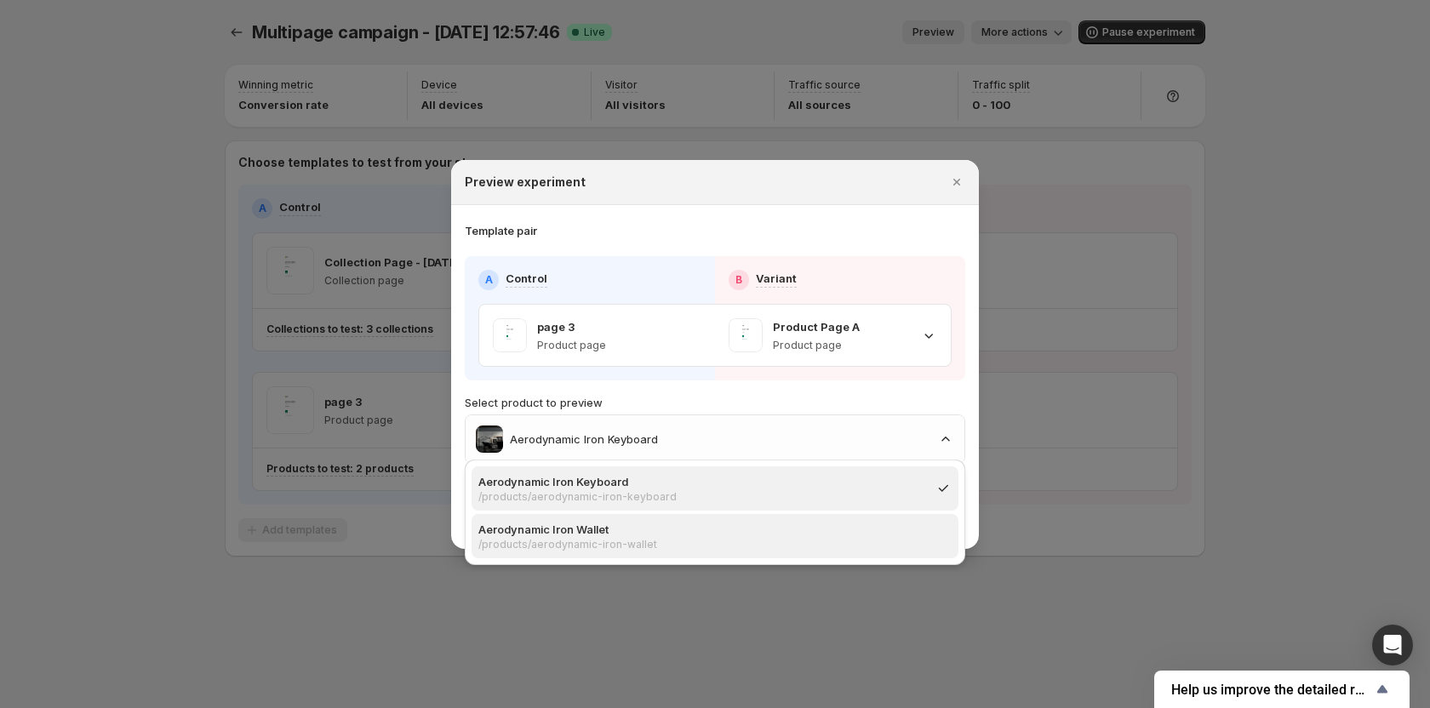
click at [628, 530] on p "Aerodynamic Iron Wallet" at bounding box center [709, 529] width 463 height 17
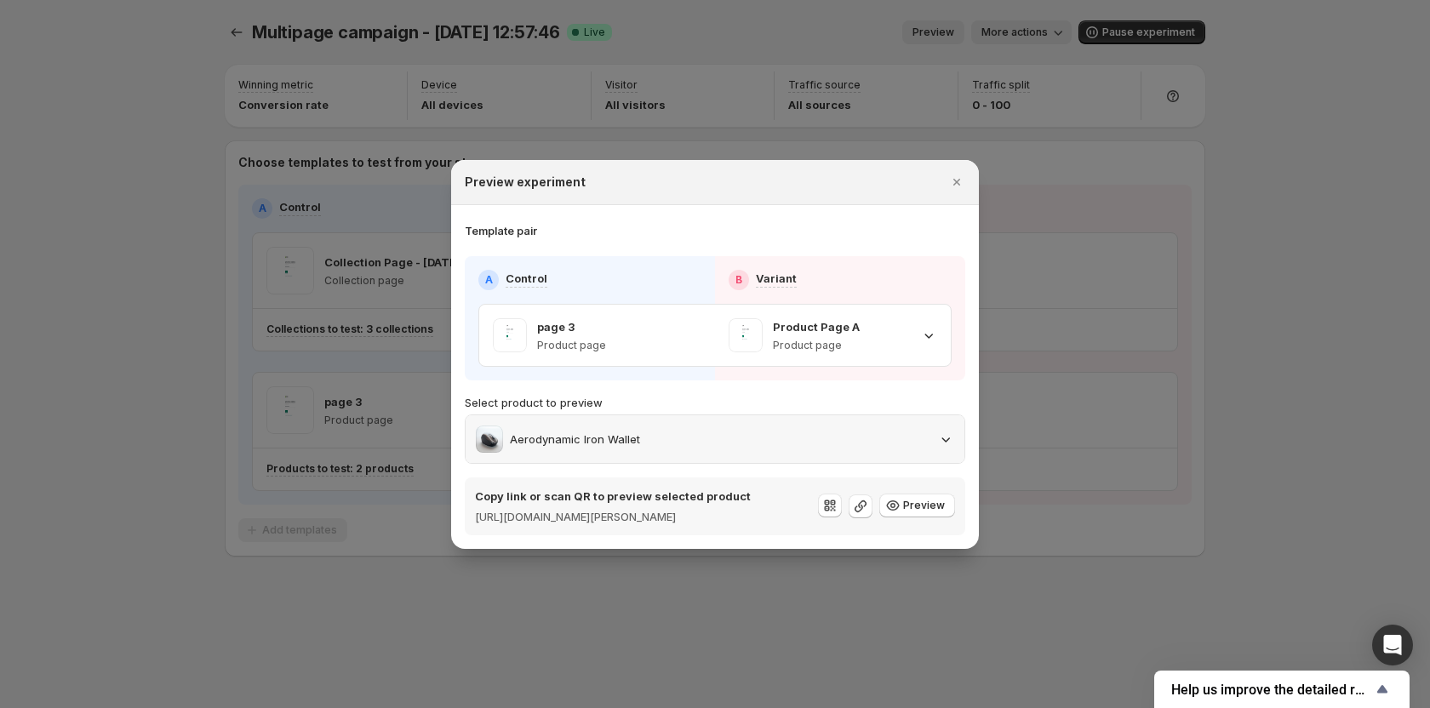
drag, startPoint x: 643, startPoint y: 440, endPoint x: 641, endPoint y: 450, distance: 10.4
click at [643, 440] on div "Aerodynamic Iron Wallet" at bounding box center [715, 439] width 478 height 27
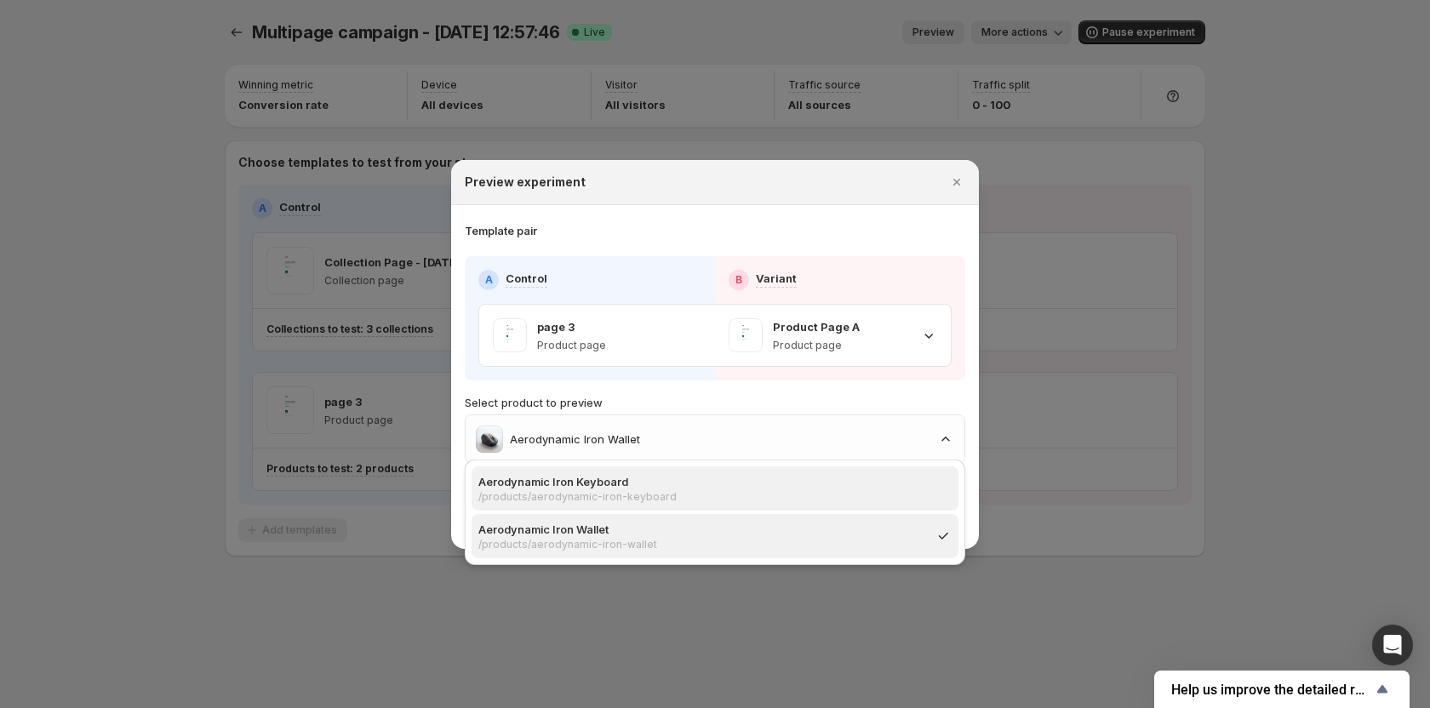
click at [625, 491] on p "/products/aerodynamic-iron-keyboard" at bounding box center [709, 497] width 463 height 14
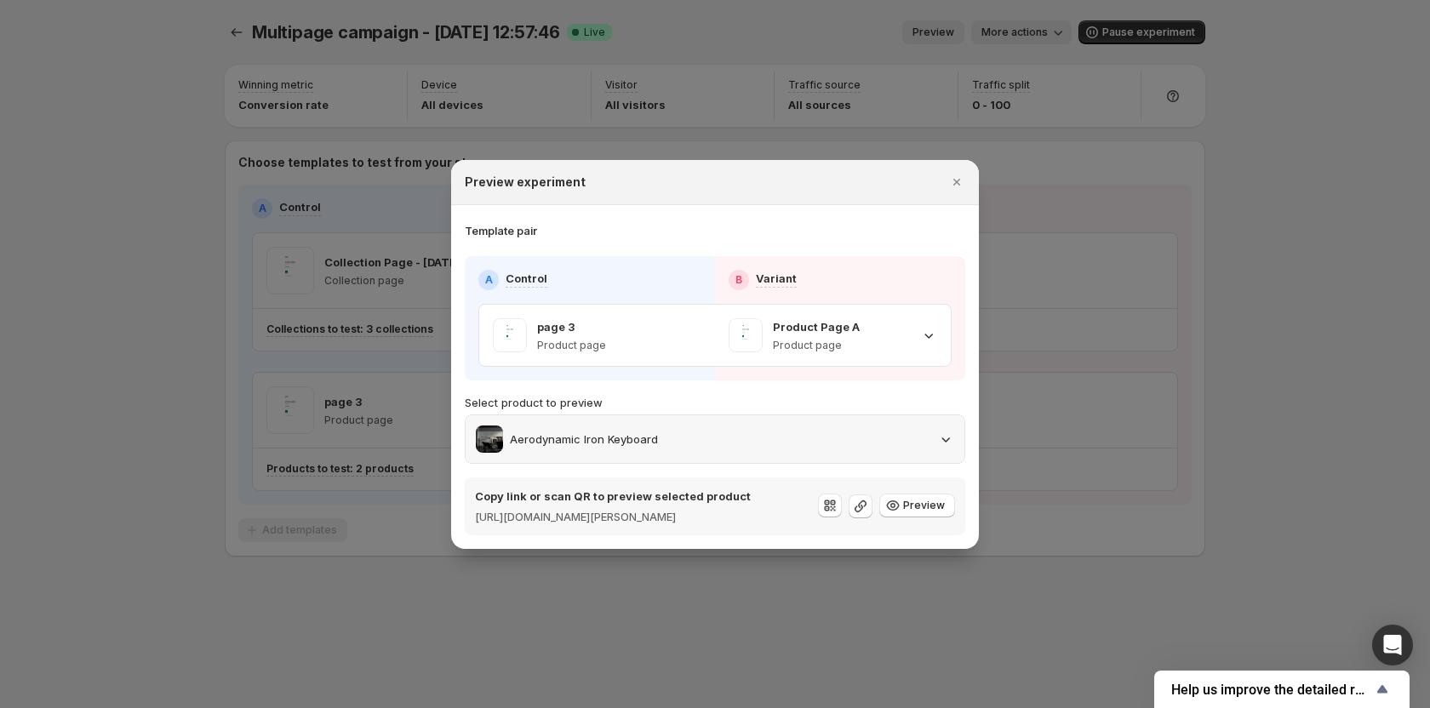
drag, startPoint x: 637, startPoint y: 433, endPoint x: 637, endPoint y: 446, distance: 12.8
click at [637, 436] on p "Aerodynamic Iron Keyboard" at bounding box center [584, 439] width 148 height 17
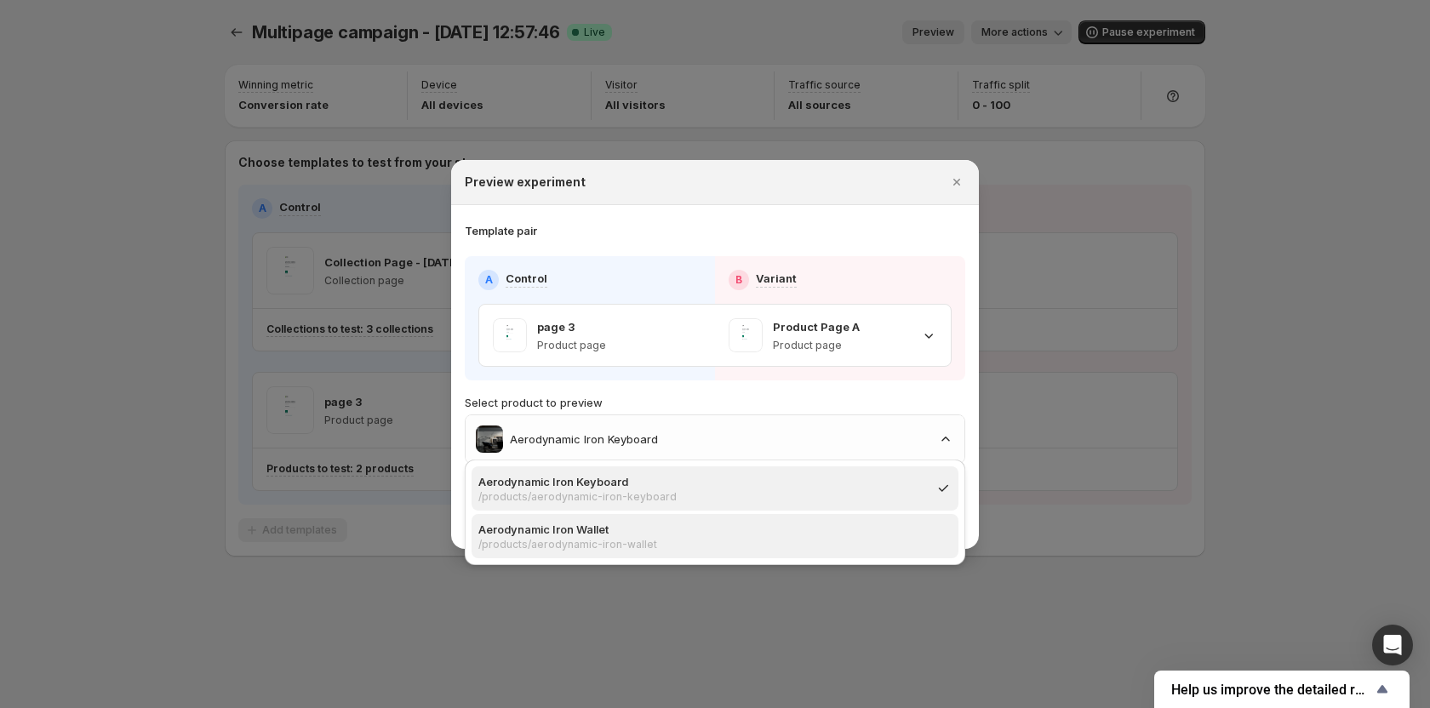
click at [605, 530] on p "Aerodynamic Iron Wallet" at bounding box center [709, 529] width 463 height 17
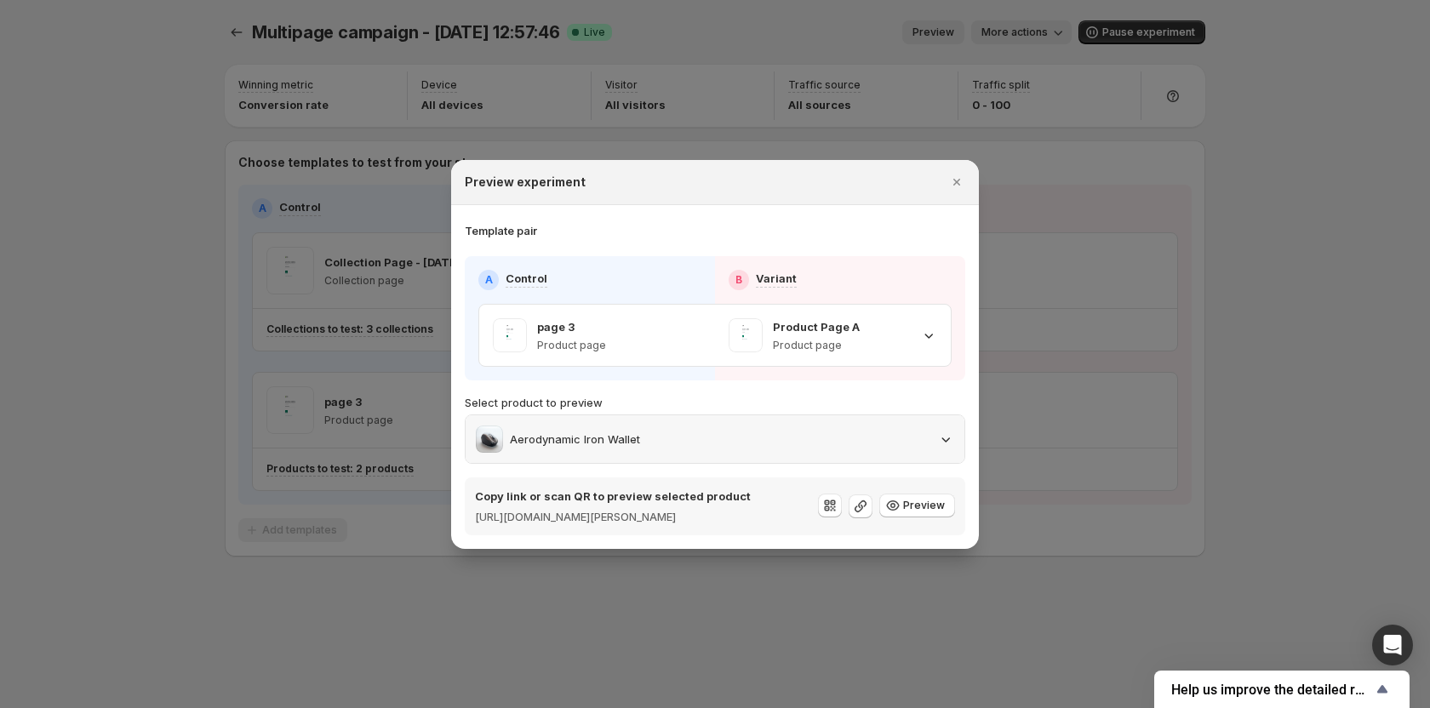
click at [627, 442] on div "Aerodynamic Iron Wallet" at bounding box center [558, 439] width 164 height 27
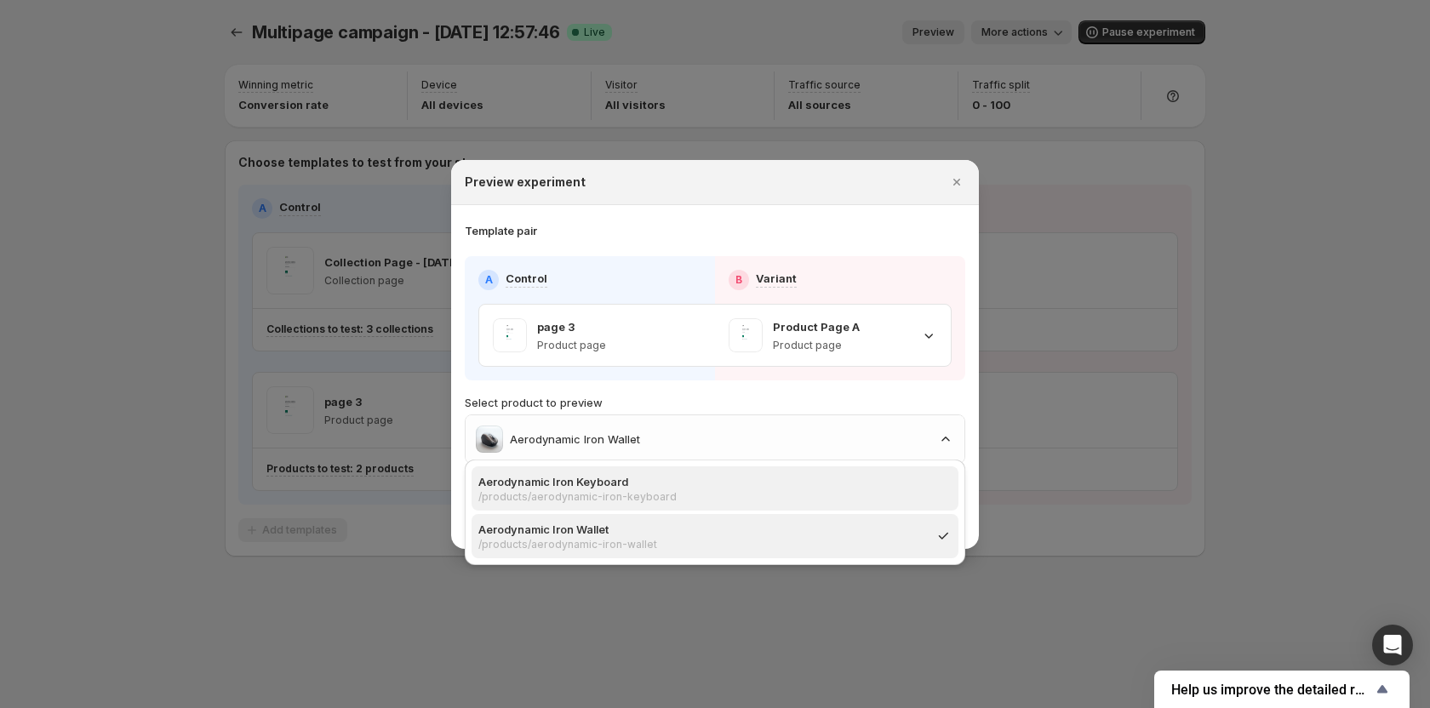
click at [610, 495] on p "/products/aerodynamic-iron-keyboard" at bounding box center [709, 497] width 463 height 14
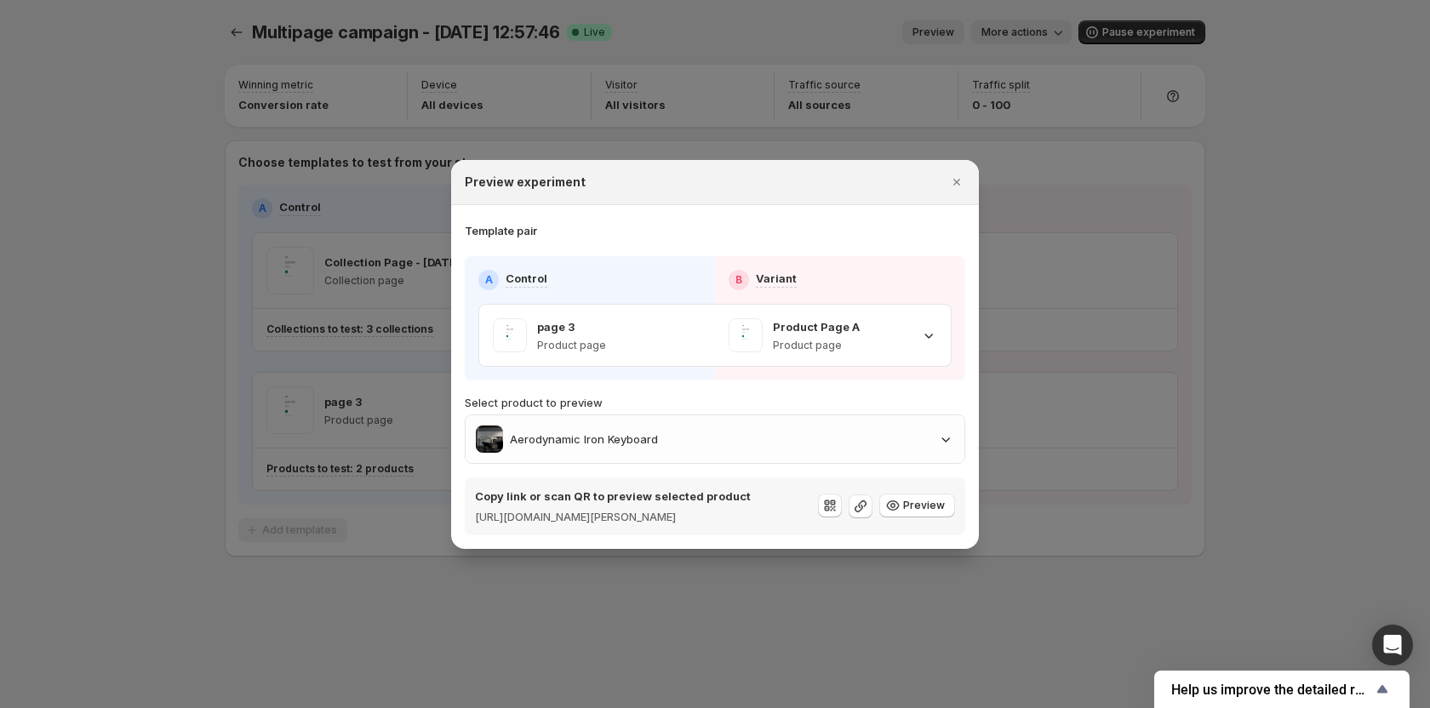
click at [751, 488] on p "Copy link or scan QR to preview selected product" at bounding box center [613, 496] width 276 height 17
click at [859, 510] on icon ":rab:" at bounding box center [860, 506] width 17 height 17
click at [712, 433] on div "Aerodynamic Iron Keyboard" at bounding box center [715, 439] width 478 height 27
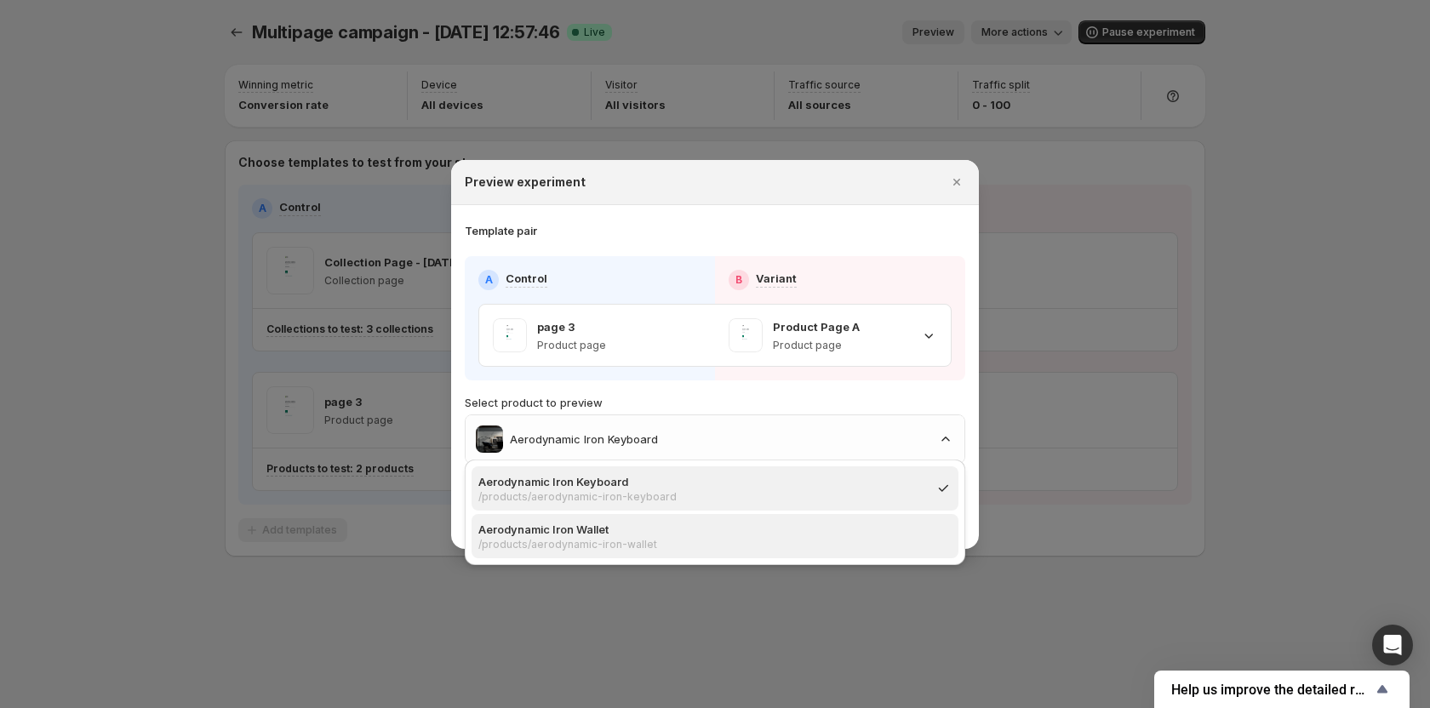
click at [658, 527] on p "Aerodynamic Iron Wallet" at bounding box center [709, 529] width 463 height 17
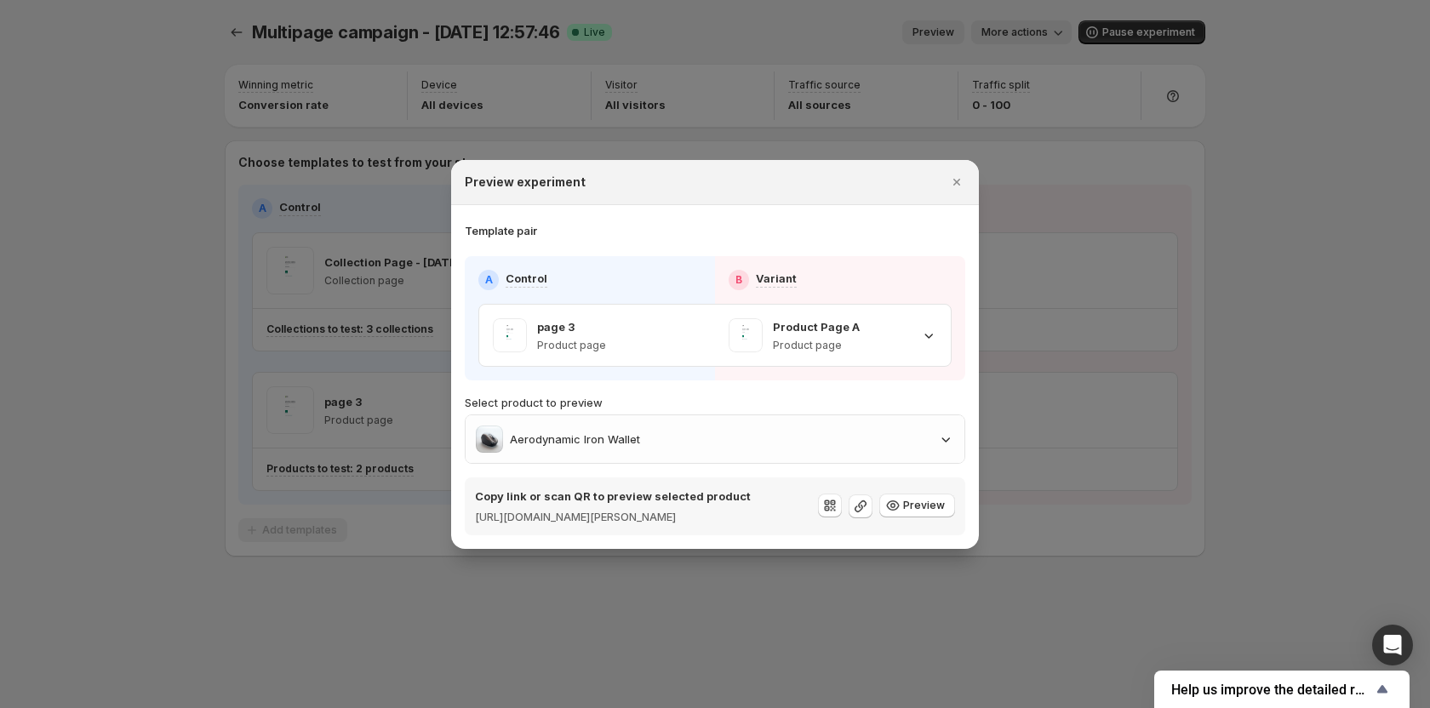
click at [649, 477] on div "Copy link or scan QR to preview selected product [URL][DOMAIN_NAME][PERSON_NAME…" at bounding box center [715, 506] width 500 height 58
click at [649, 444] on div "Aerodynamic Iron Wallet" at bounding box center [715, 439] width 499 height 48
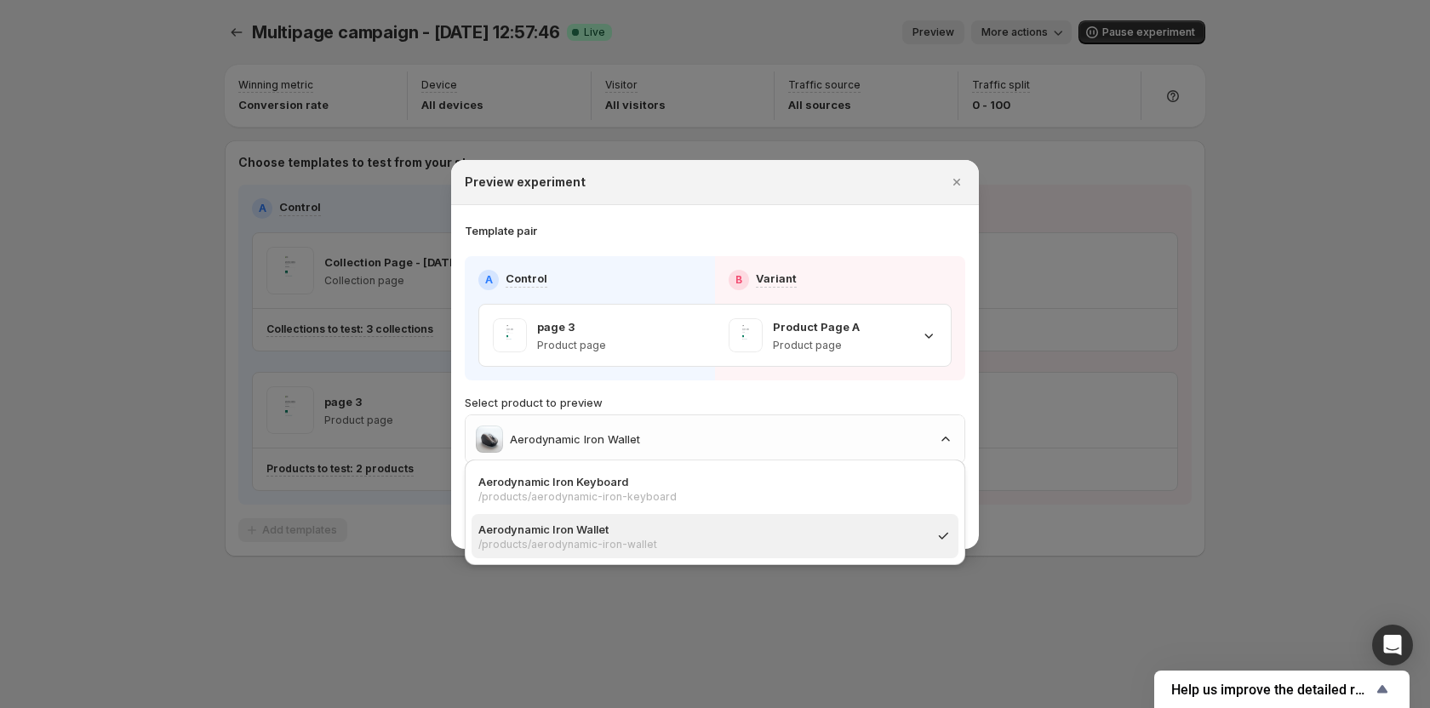
click at [632, 533] on p "Aerodynamic Iron Wallet" at bounding box center [701, 529] width 446 height 17
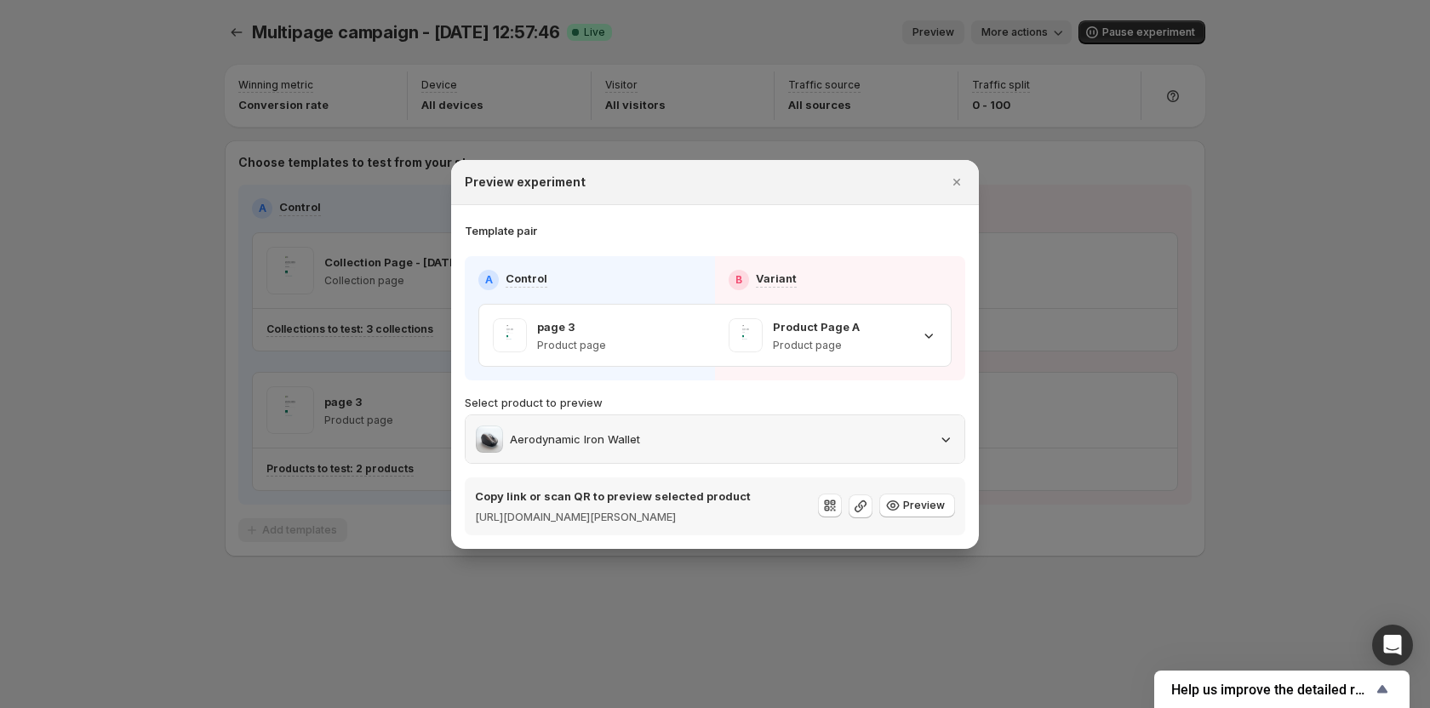
drag, startPoint x: 636, startPoint y: 442, endPoint x: 636, endPoint y: 453, distance: 11.1
click at [636, 442] on div "Aerodynamic Iron Wallet" at bounding box center [558, 439] width 164 height 27
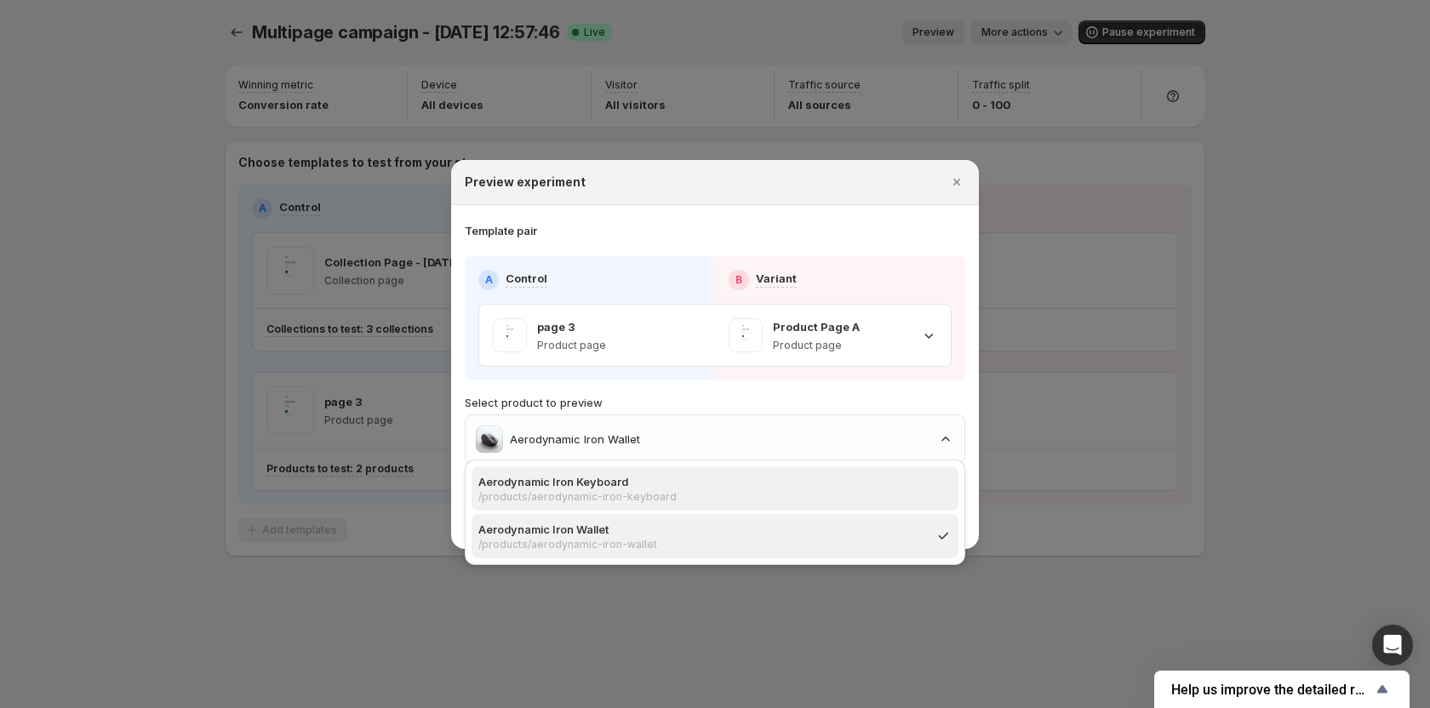
click at [631, 484] on p "Aerodynamic Iron Keyboard" at bounding box center [709, 481] width 463 height 17
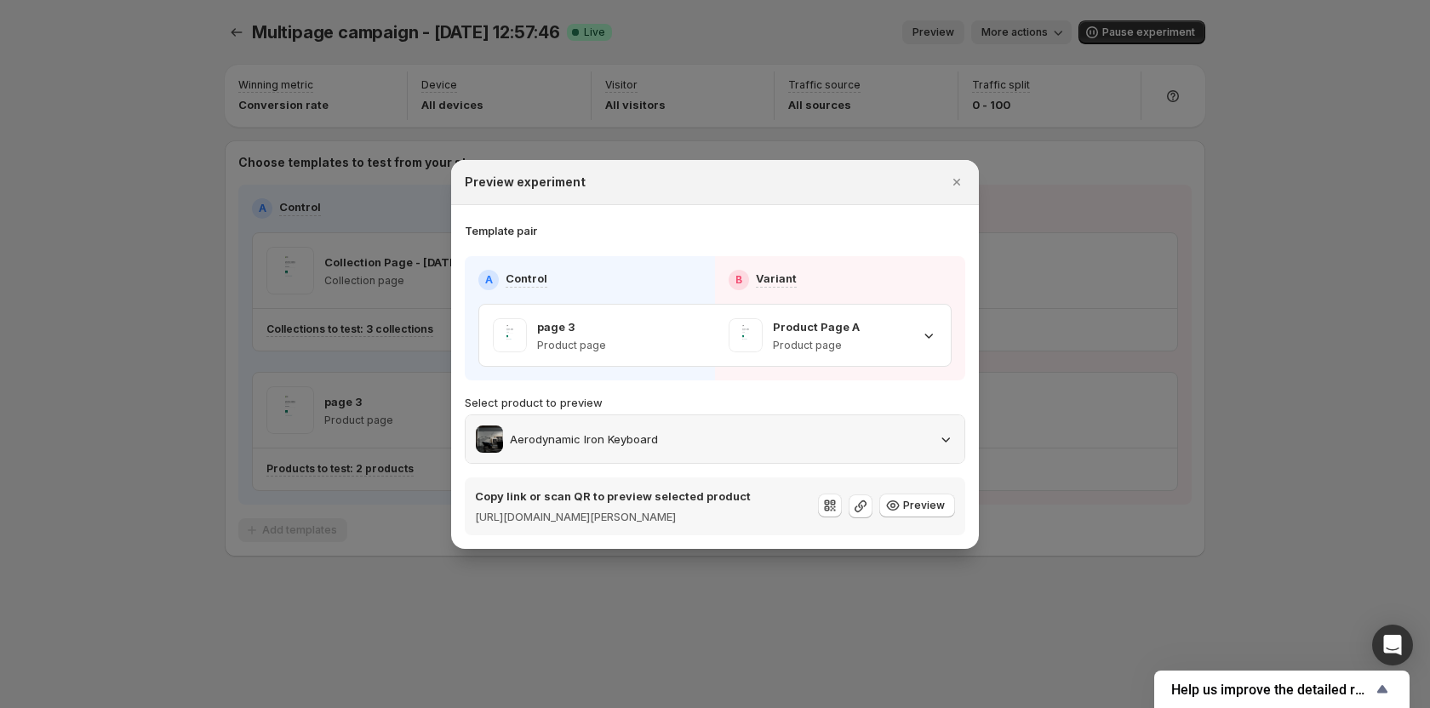
drag, startPoint x: 648, startPoint y: 431, endPoint x: 638, endPoint y: 451, distance: 22.5
click at [648, 431] on p "Aerodynamic Iron Keyboard" at bounding box center [584, 439] width 148 height 17
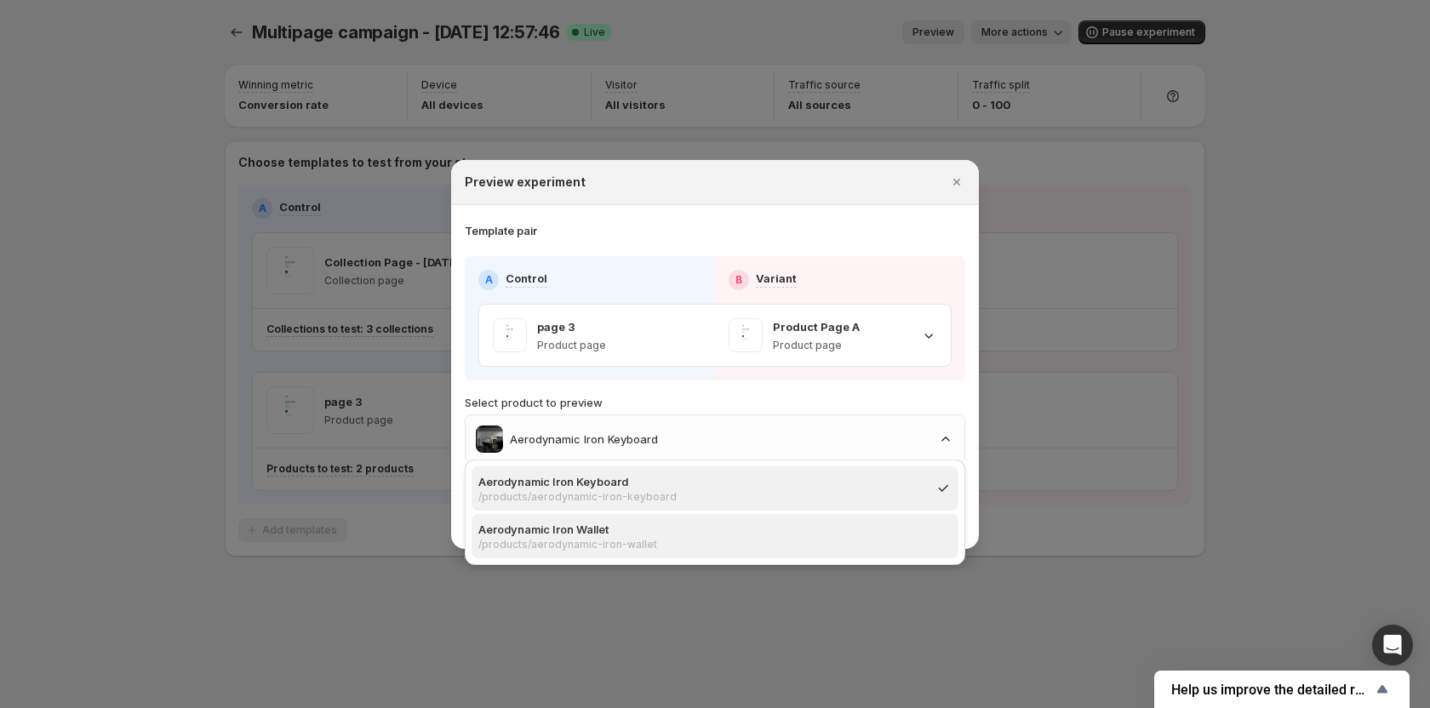
click at [624, 541] on p "/products/aerodynamic-iron-wallet" at bounding box center [709, 545] width 463 height 14
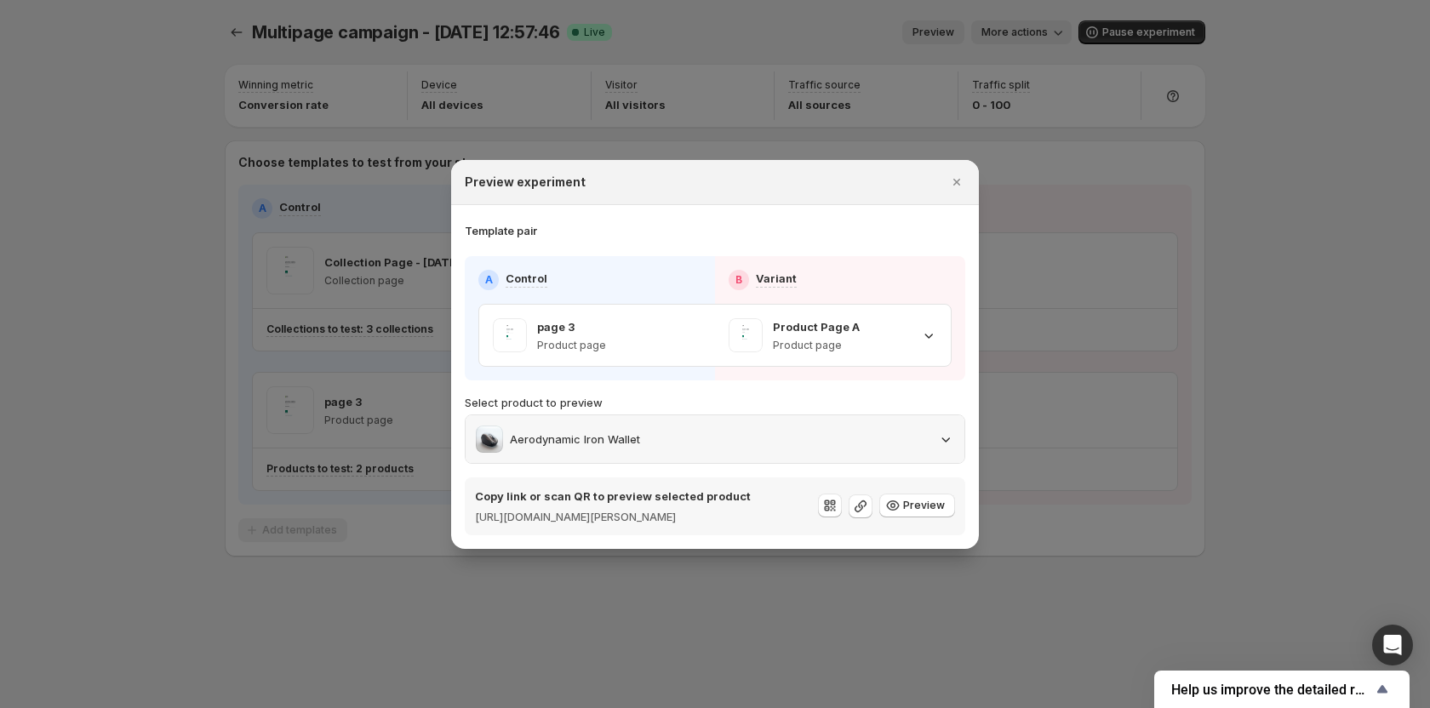
drag, startPoint x: 635, startPoint y: 429, endPoint x: 633, endPoint y: 440, distance: 11.2
click at [635, 436] on p "Aerodynamic Iron Wallet" at bounding box center [575, 439] width 130 height 17
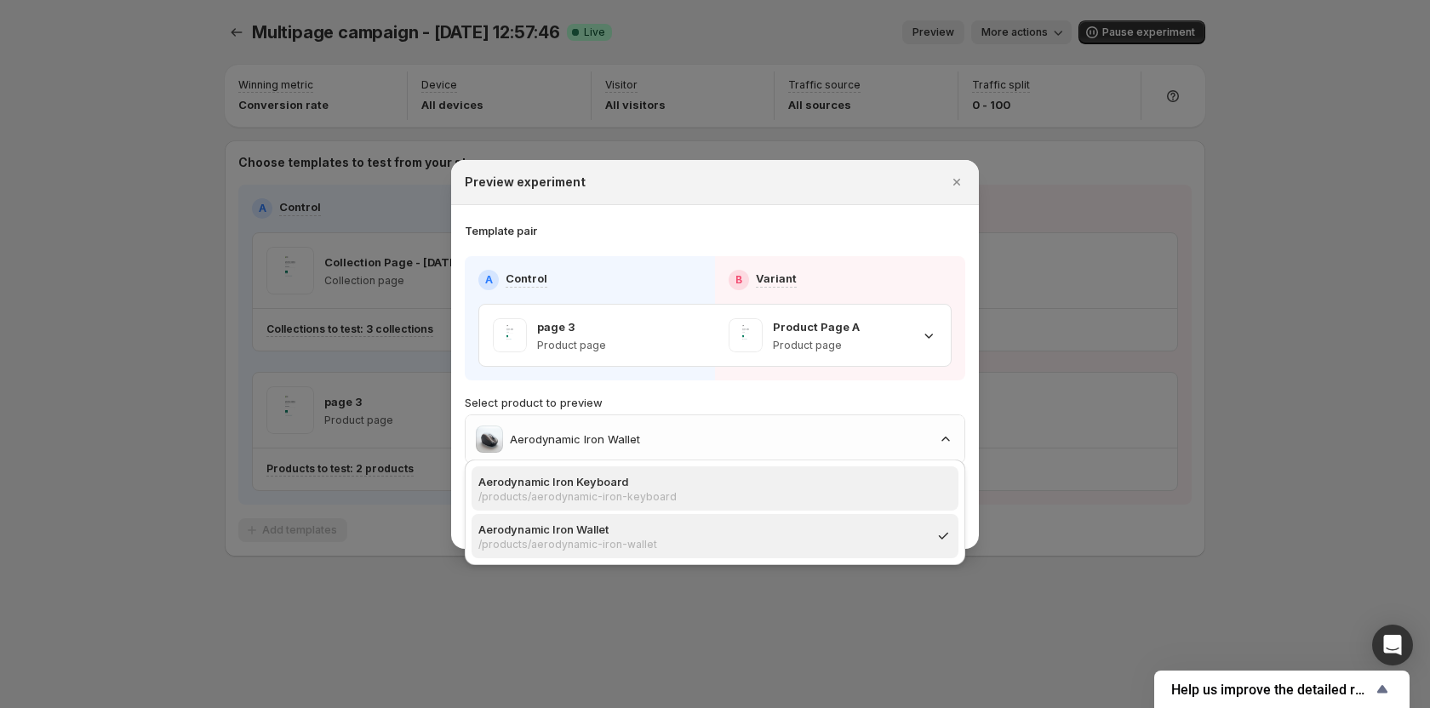
click at [619, 496] on p "/products/aerodynamic-iron-keyboard" at bounding box center [709, 497] width 463 height 14
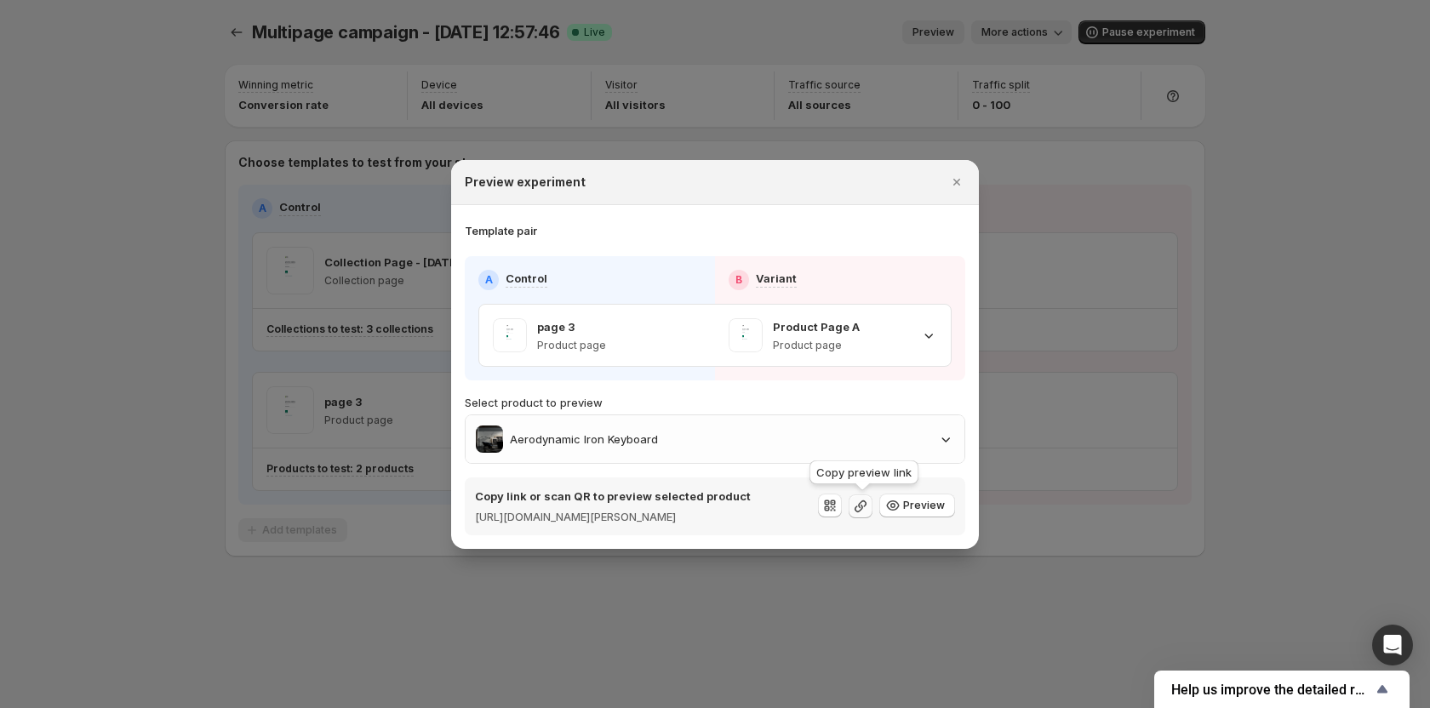
click at [860, 505] on icon ":rab:" at bounding box center [860, 506] width 17 height 17
click at [895, 510] on icon ":rab:" at bounding box center [892, 505] width 17 height 17
click at [836, 504] on icon ":rab:" at bounding box center [829, 505] width 17 height 17
click at [955, 180] on icon "Close" at bounding box center [956, 182] width 17 height 17
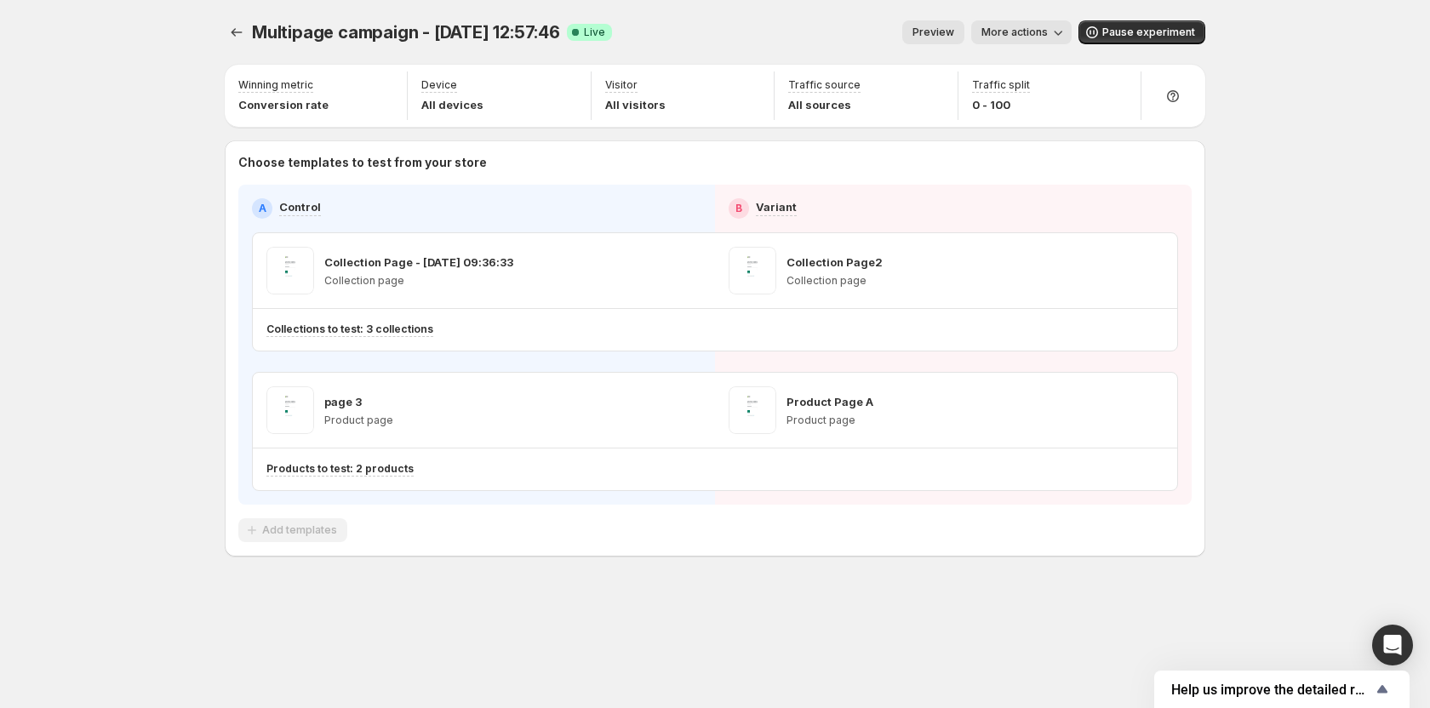
click at [1007, 34] on span "More actions" at bounding box center [1014, 33] width 66 height 14
click at [1026, 134] on button "Copy live page link" at bounding box center [1088, 124] width 210 height 27
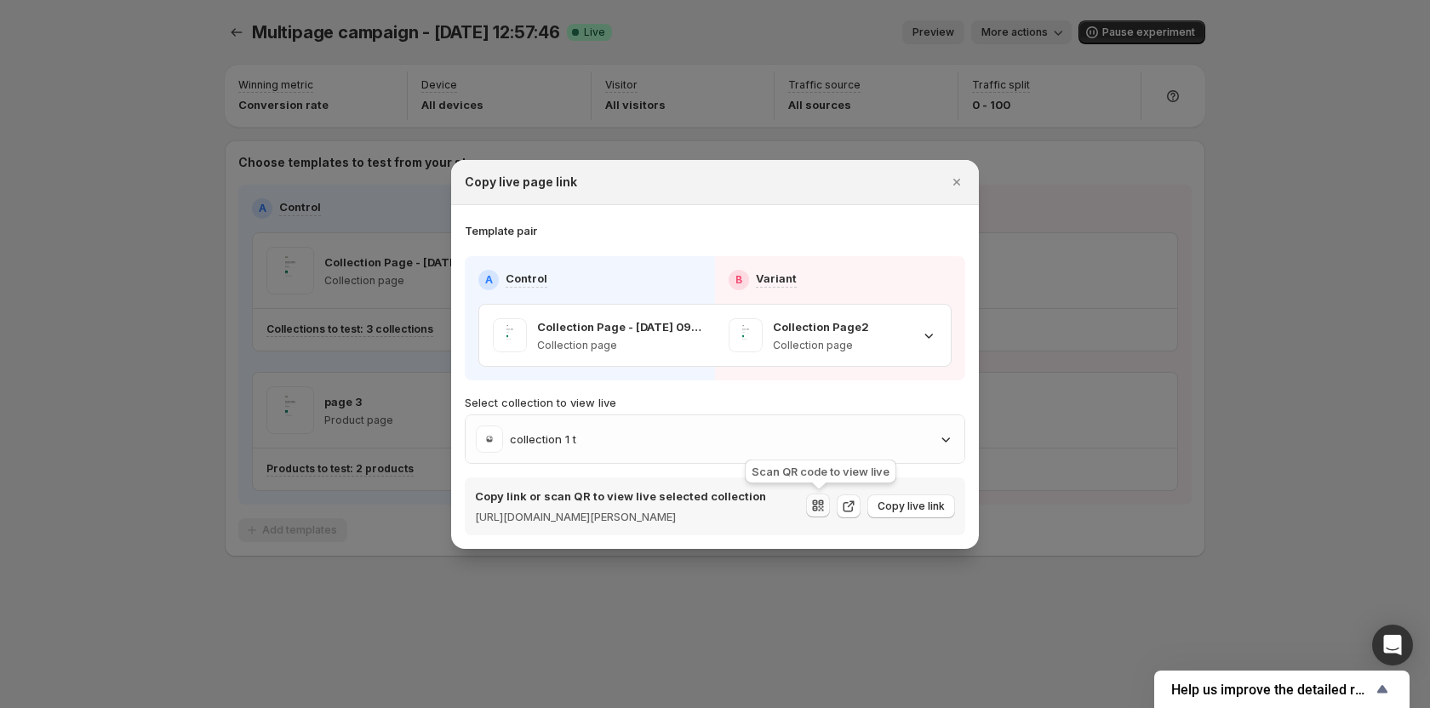
click at [821, 509] on icon ":rav:" at bounding box center [817, 505] width 17 height 17
click at [872, 437] on div "collection 1 t" at bounding box center [715, 439] width 478 height 27
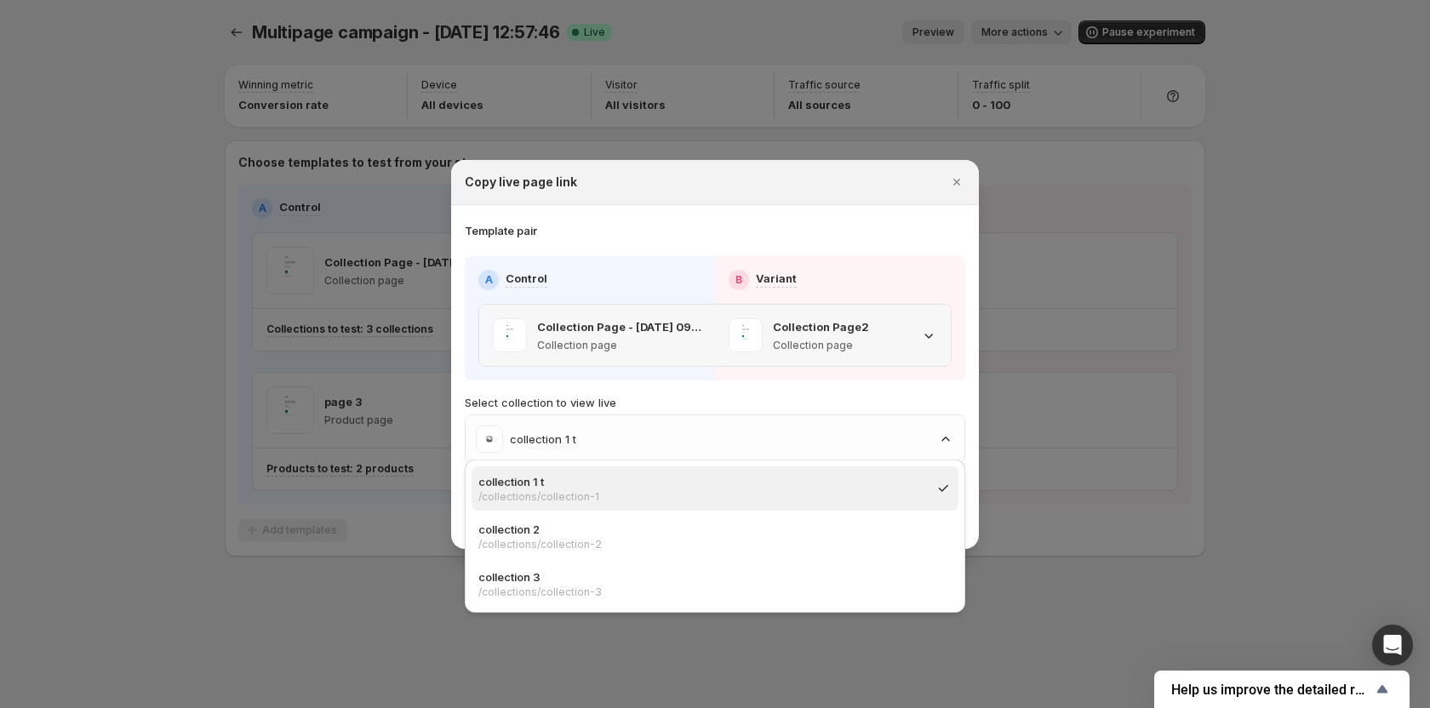
click at [855, 305] on div "Collection Page2 Collection page" at bounding box center [833, 335] width 236 height 61
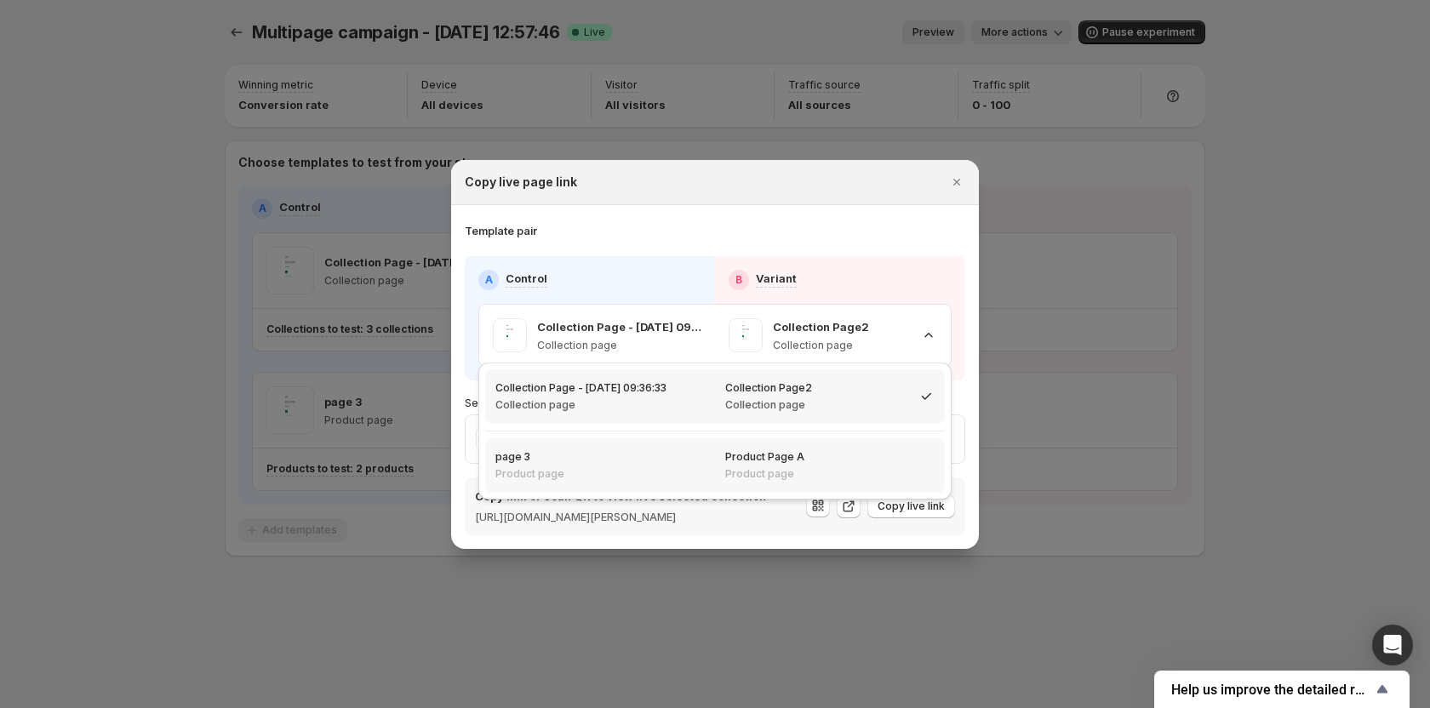
click at [707, 461] on div "page 3 Product page" at bounding box center [600, 465] width 230 height 54
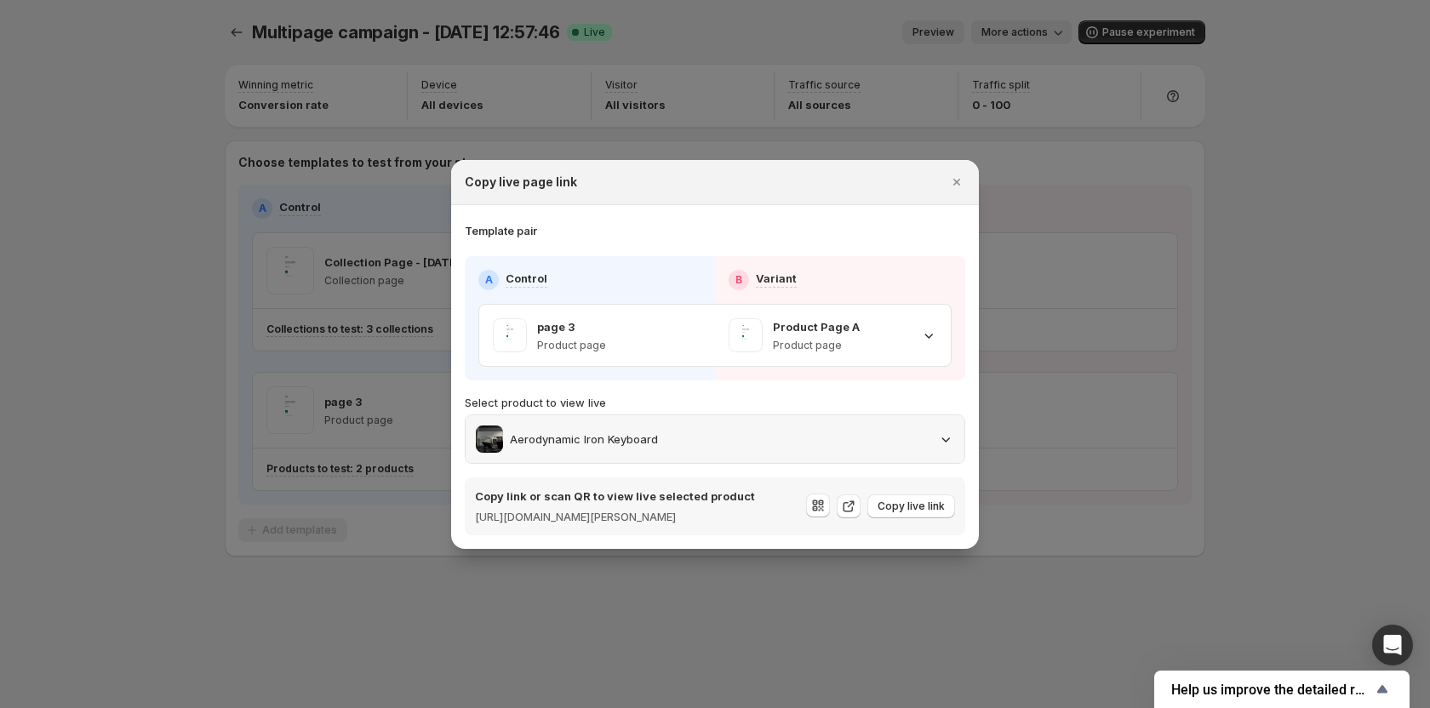
click at [833, 426] on div "Aerodynamic Iron Keyboard" at bounding box center [715, 439] width 478 height 27
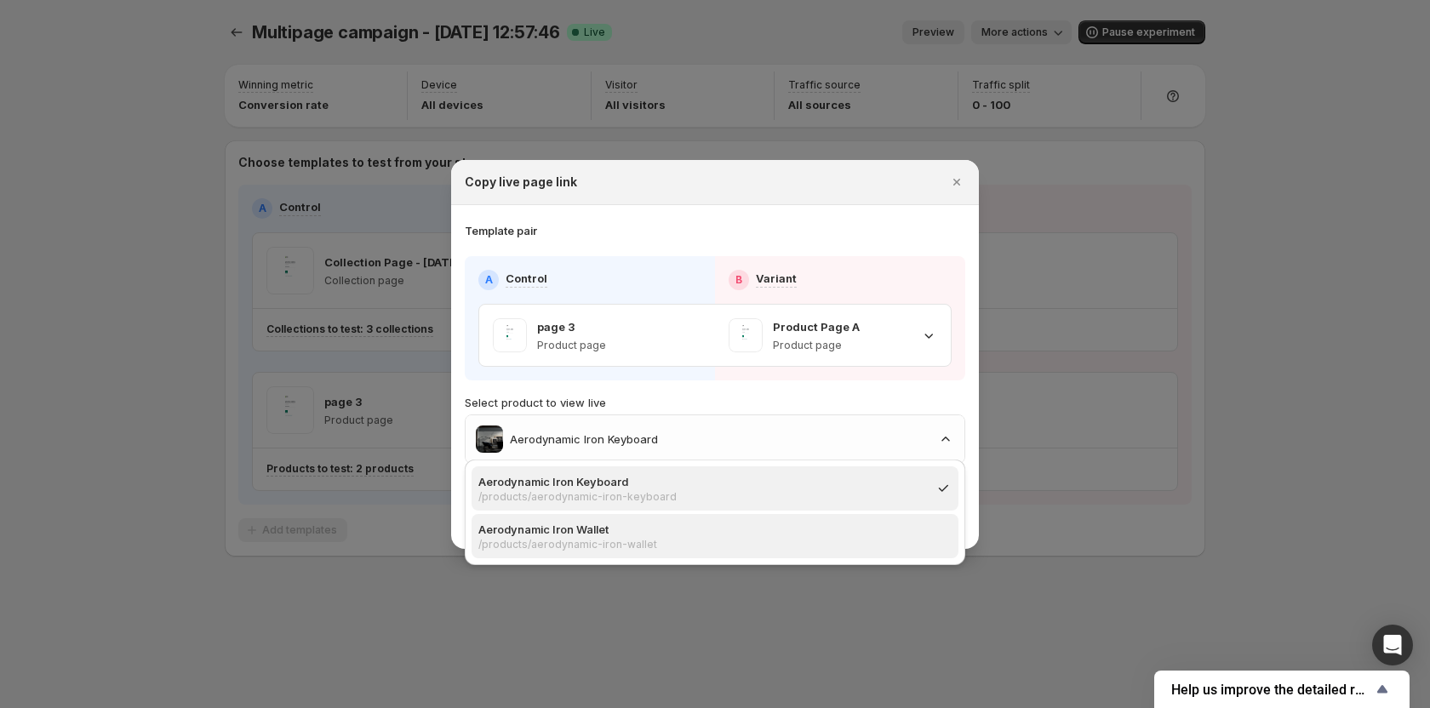
click at [698, 536] on p "Aerodynamic Iron Wallet" at bounding box center [709, 529] width 463 height 17
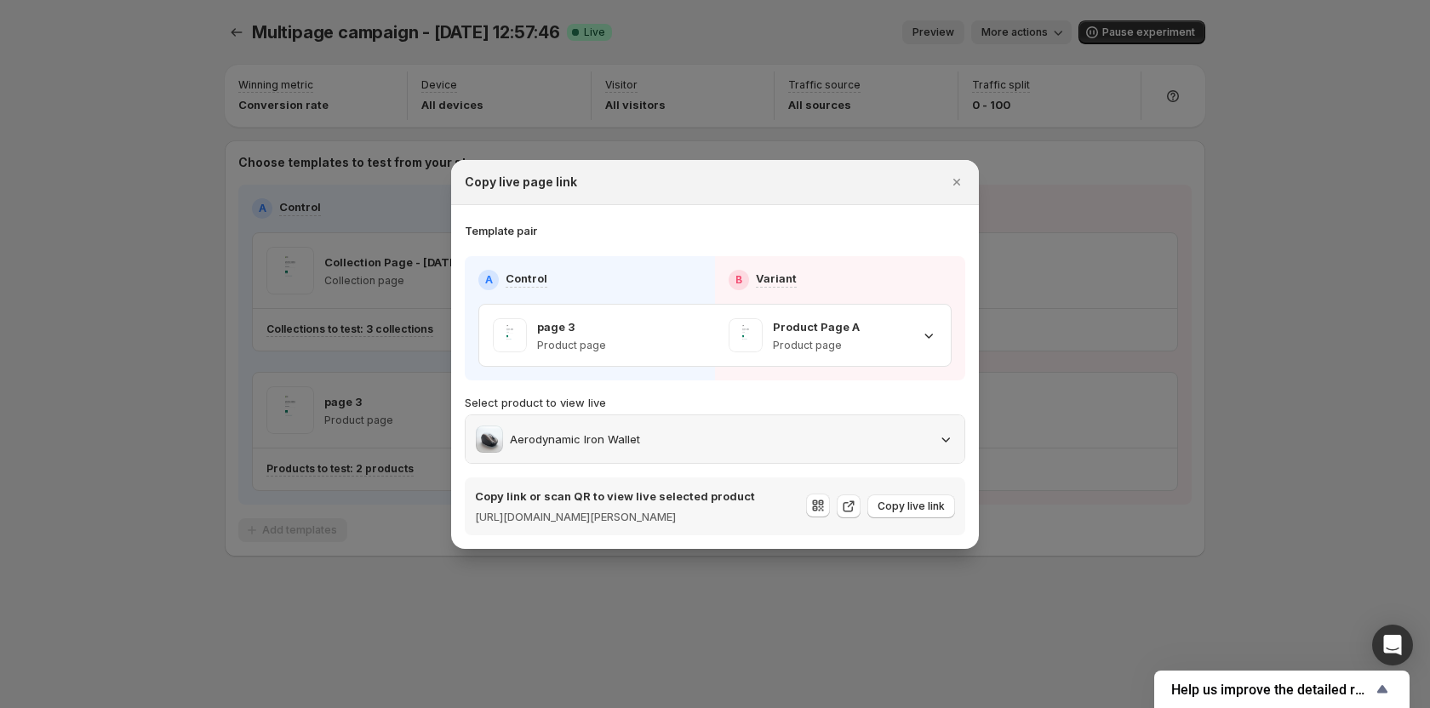
drag, startPoint x: 770, startPoint y: 426, endPoint x: 768, endPoint y: 447, distance: 21.3
click at [770, 426] on div "Aerodynamic Iron Wallet" at bounding box center [715, 439] width 478 height 27
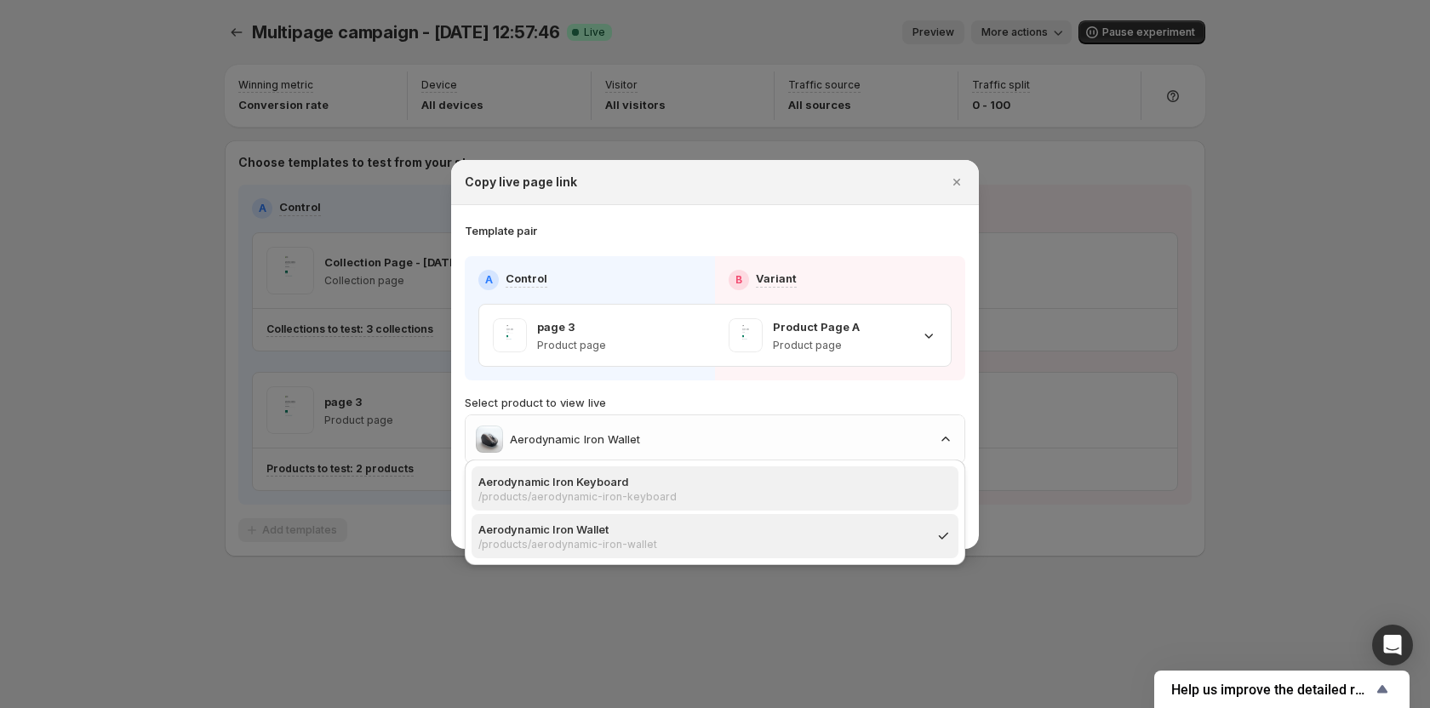
drag, startPoint x: 753, startPoint y: 484, endPoint x: 768, endPoint y: 464, distance: 25.0
click at [753, 484] on p "Aerodynamic Iron Keyboard" at bounding box center [709, 481] width 463 height 17
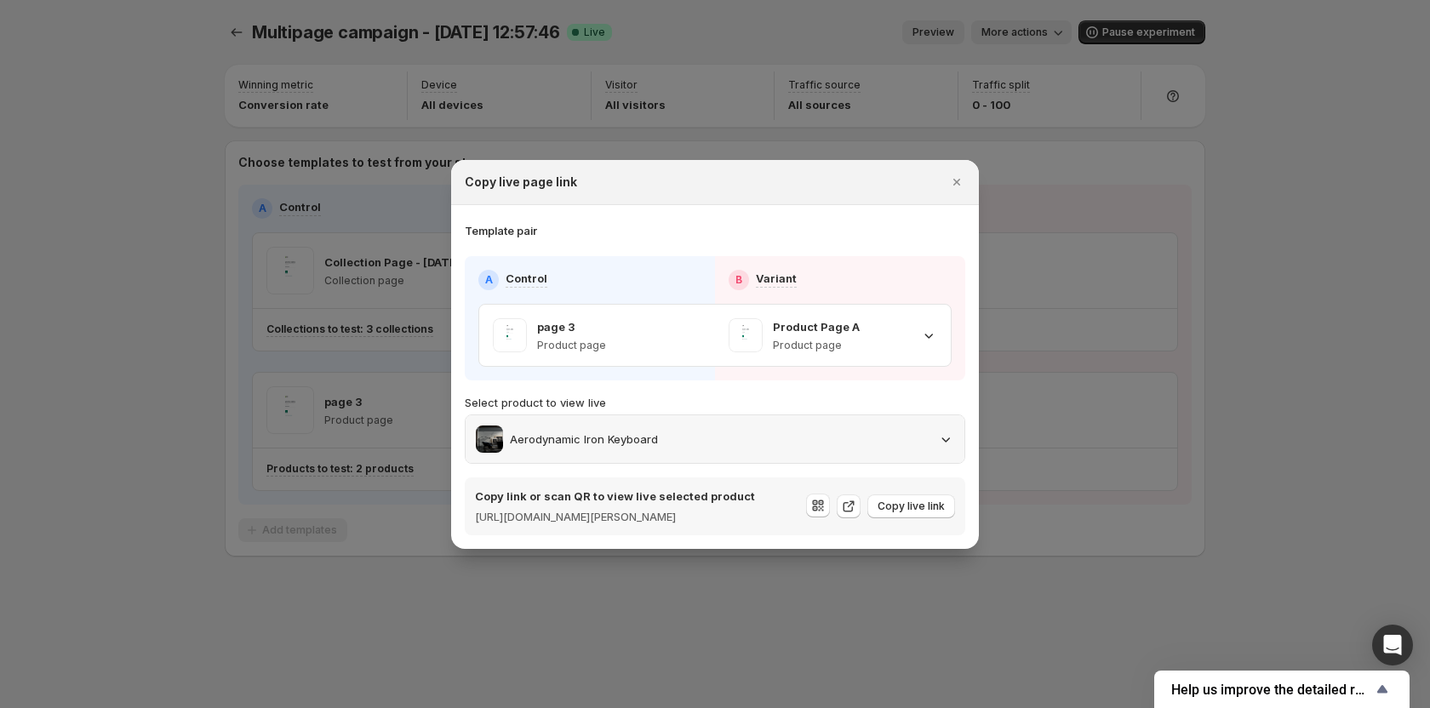
drag, startPoint x: 790, startPoint y: 425, endPoint x: 786, endPoint y: 453, distance: 28.4
click at [790, 426] on div "Aerodynamic Iron Keyboard" at bounding box center [715, 439] width 478 height 27
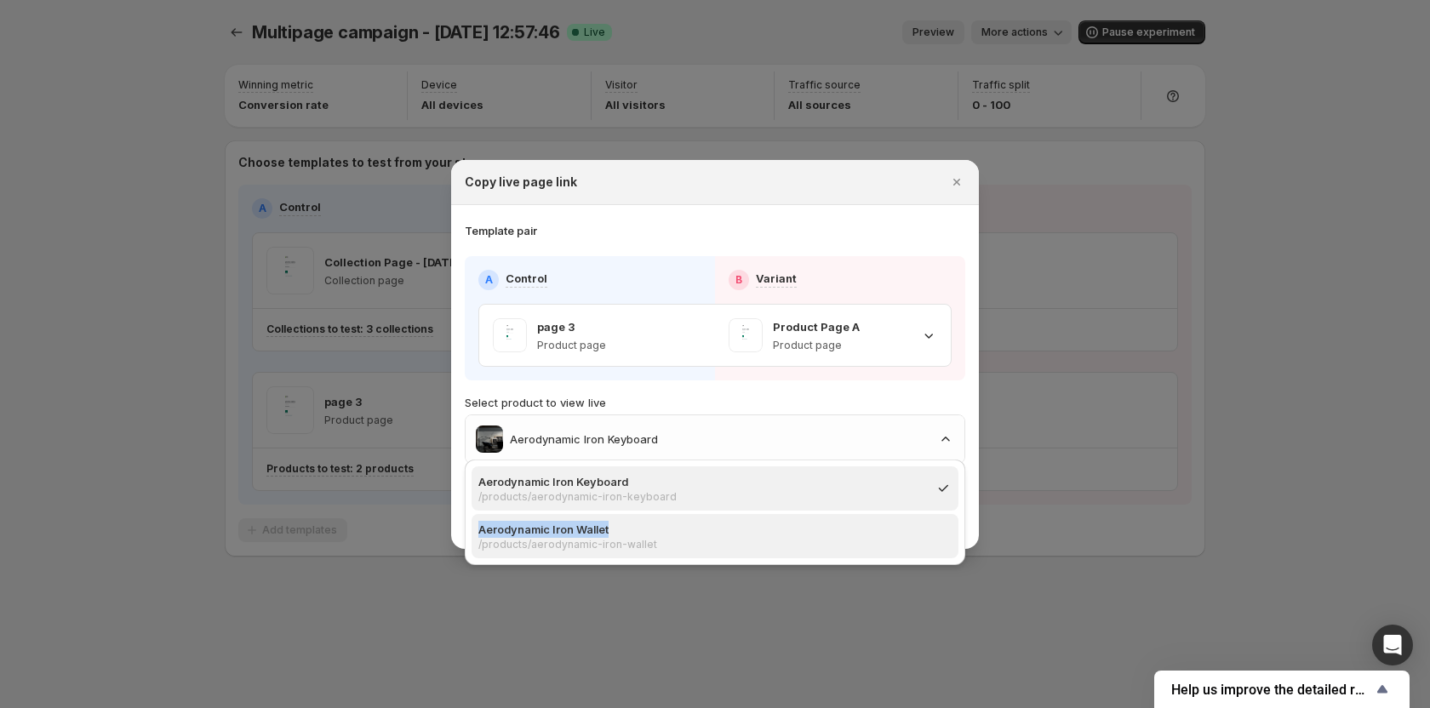
drag, startPoint x: 773, startPoint y: 498, endPoint x: 770, endPoint y: 529, distance: 31.6
click at [770, 529] on div "Aerodynamic Iron Keyboard /products/aerodynamic-iron-keyboard Aerodynamic Iron …" at bounding box center [714, 512] width 487 height 92
click at [770, 529] on p "Aerodynamic Iron Wallet" at bounding box center [709, 529] width 463 height 17
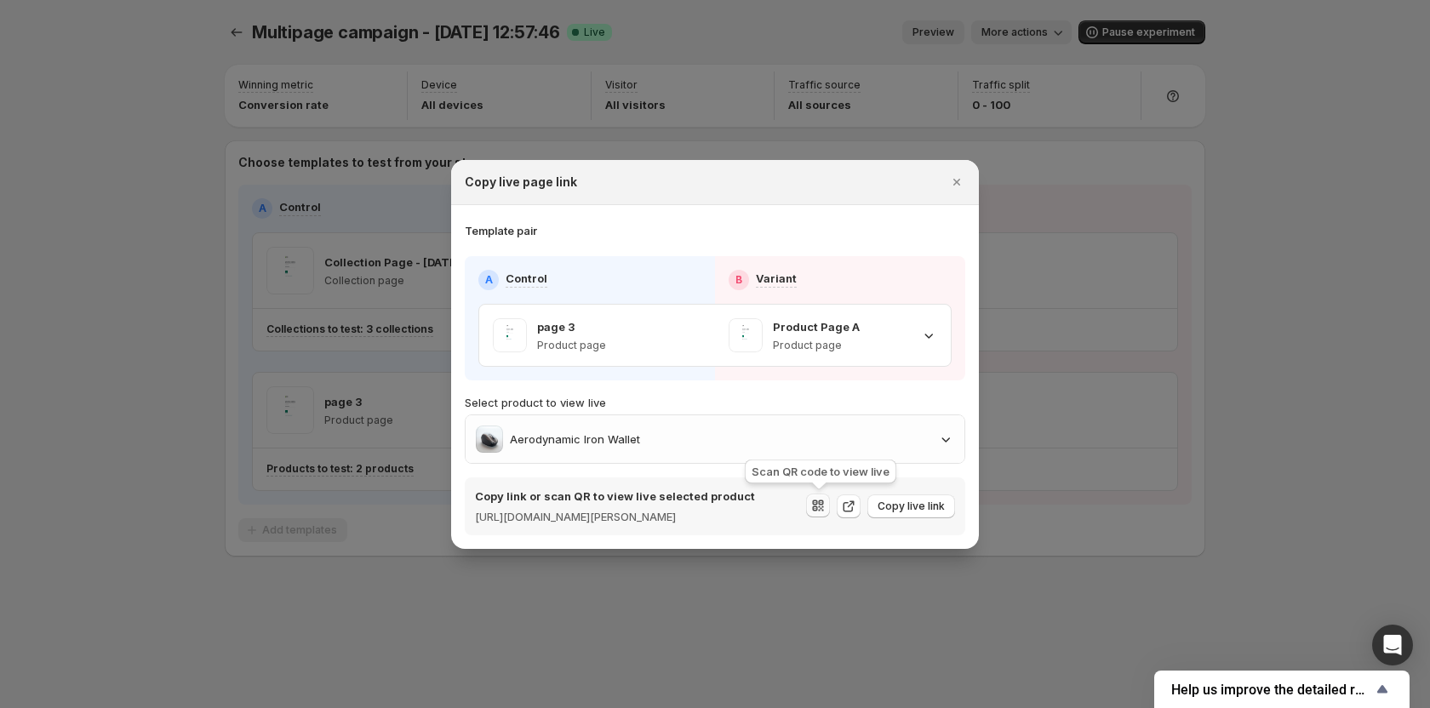
click at [819, 511] on icon ":rav:" at bounding box center [817, 505] width 17 height 17
click at [853, 510] on icon ":rav:" at bounding box center [848, 506] width 17 height 17
click at [932, 511] on span "Copy live link" at bounding box center [910, 507] width 67 height 14
click at [813, 509] on icon ":rav:" at bounding box center [817, 505] width 17 height 17
click at [865, 222] on div "Template pair" at bounding box center [715, 230] width 500 height 17
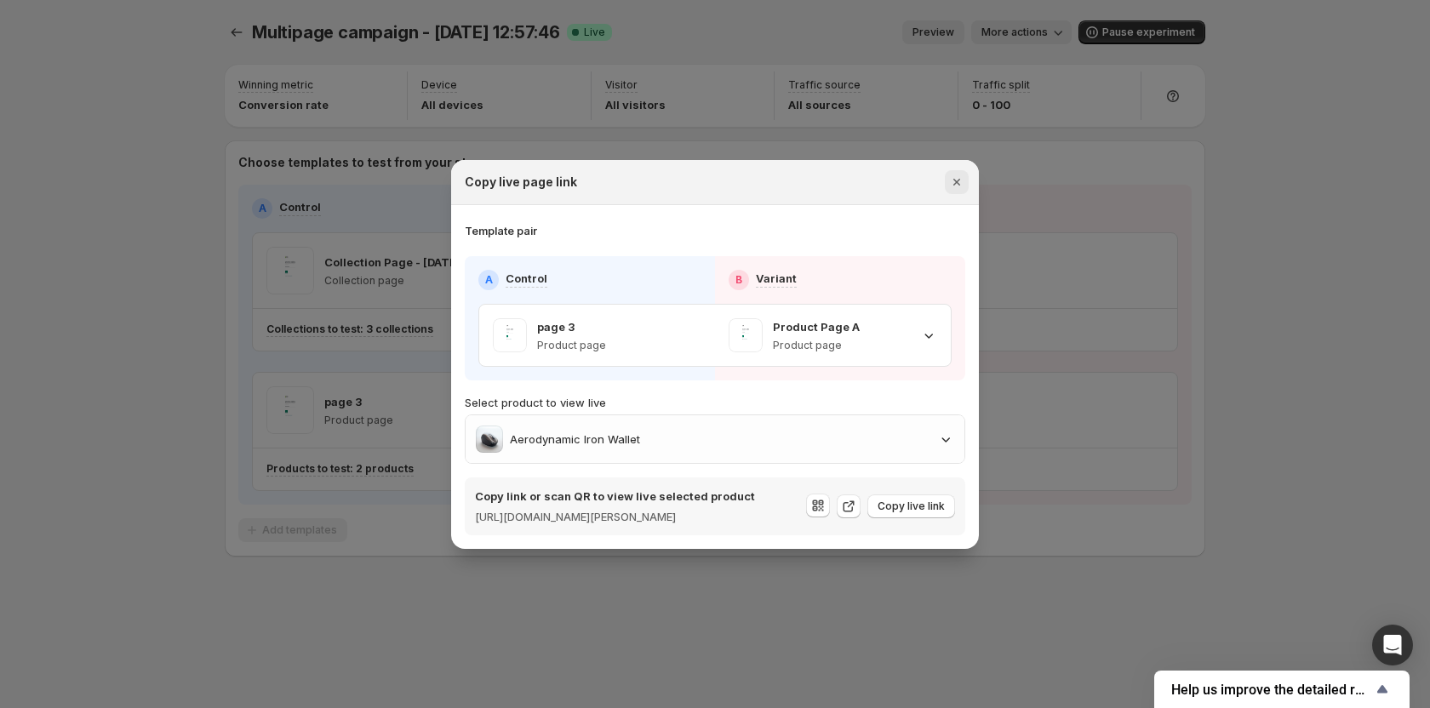
click at [957, 176] on icon "Close" at bounding box center [956, 182] width 17 height 17
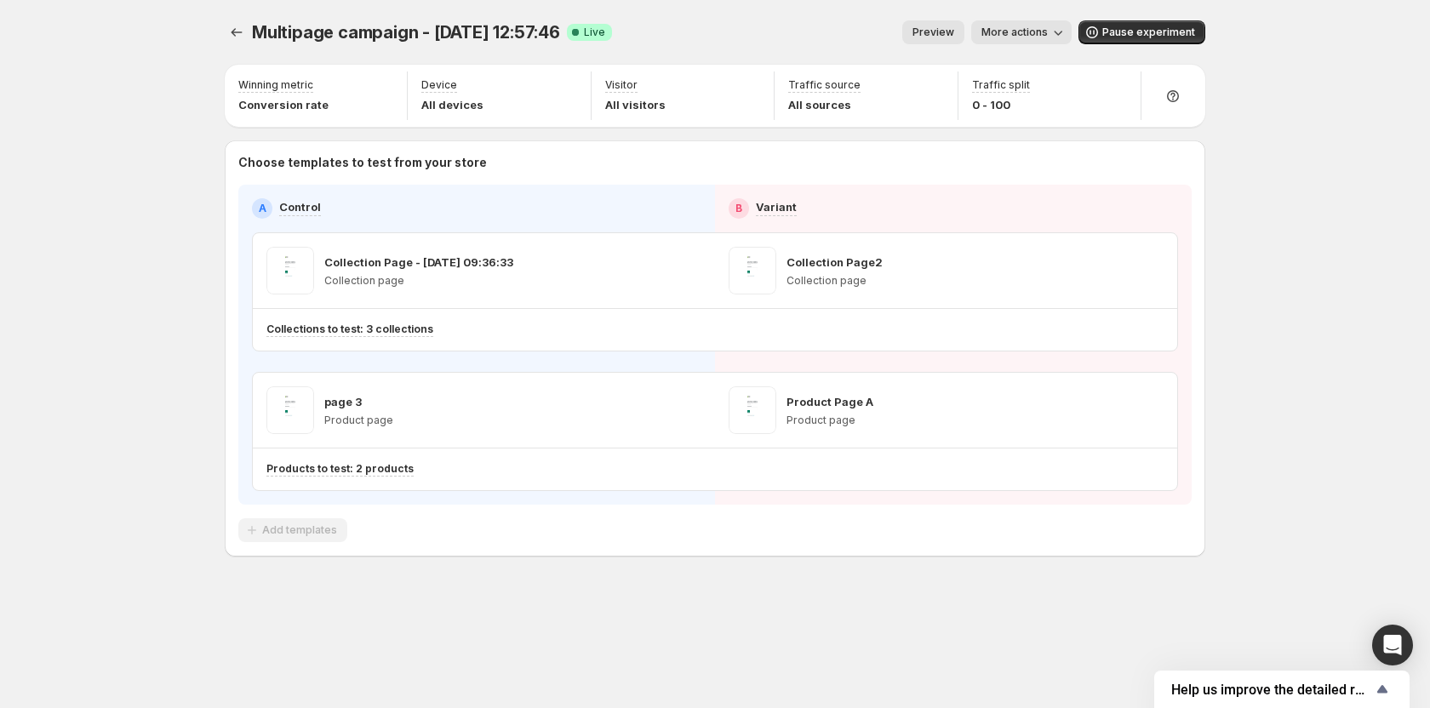
click at [954, 36] on span "Preview" at bounding box center [933, 33] width 42 height 14
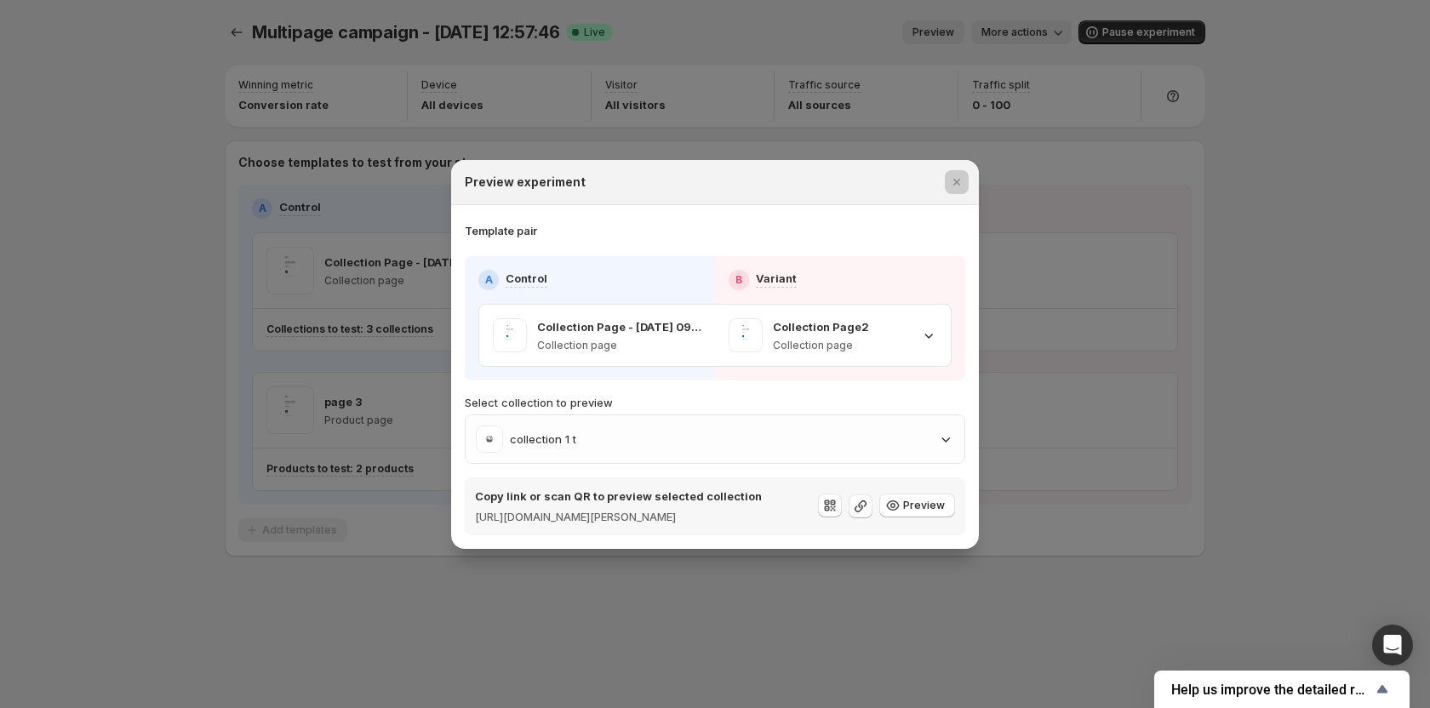
click at [1126, 250] on div at bounding box center [715, 354] width 1430 height 708
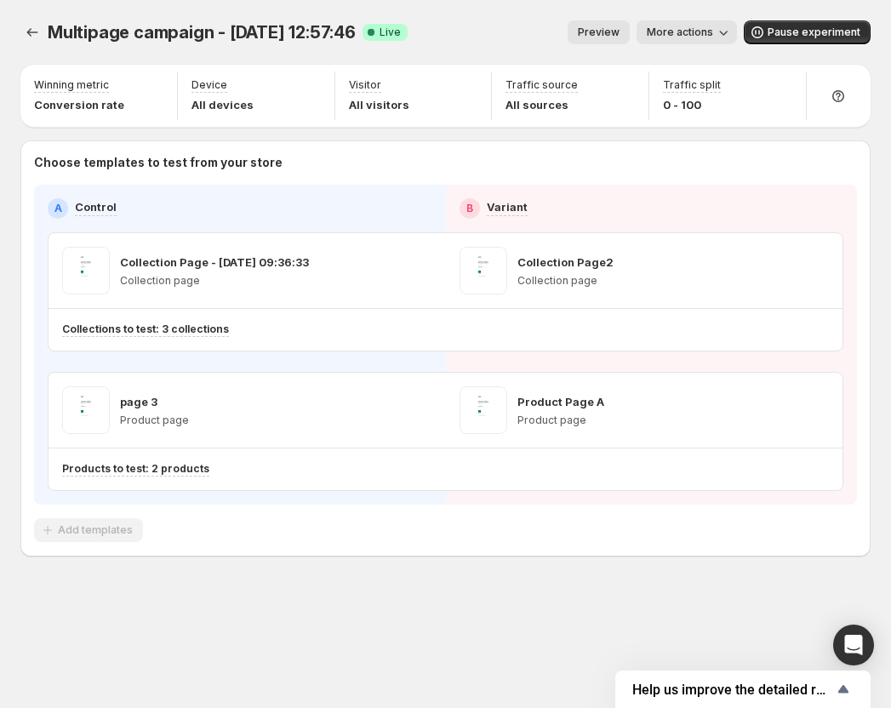
click at [624, 40] on button "Preview" at bounding box center [599, 32] width 62 height 24
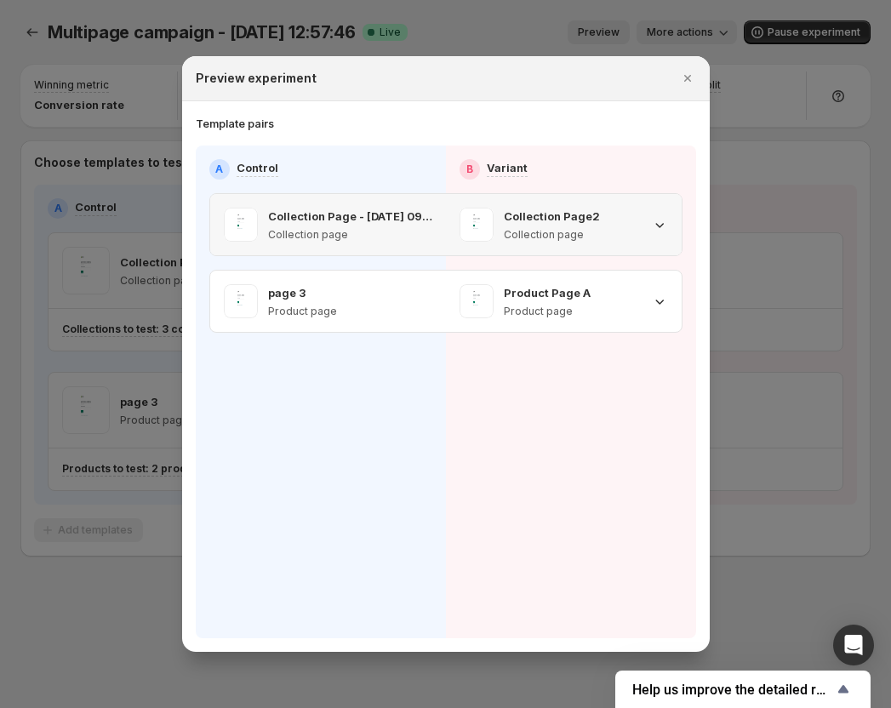
click at [588, 232] on p "Collection page" at bounding box center [552, 235] width 96 height 14
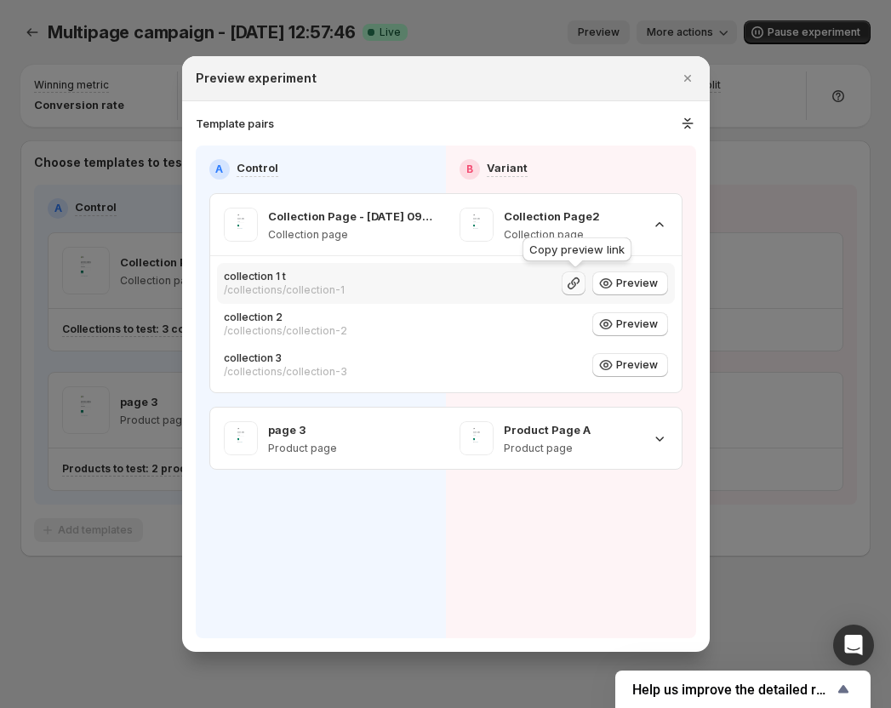
click at [580, 284] on icon ":rd9:" at bounding box center [573, 283] width 17 height 17
click at [632, 289] on span "Preview" at bounding box center [637, 284] width 42 height 14
click at [577, 326] on icon ":rd9:" at bounding box center [574, 324] width 12 height 12
click at [637, 329] on span "Preview" at bounding box center [637, 324] width 42 height 14
drag, startPoint x: 666, startPoint y: 433, endPoint x: 626, endPoint y: 443, distance: 42.1
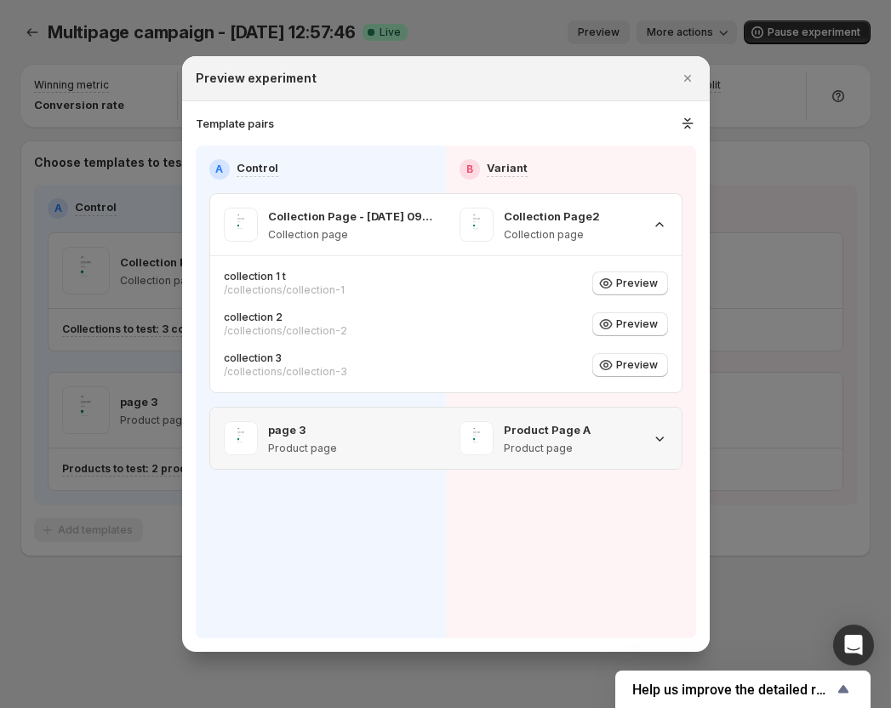
click at [666, 433] on icon ":rd9:" at bounding box center [659, 438] width 17 height 17
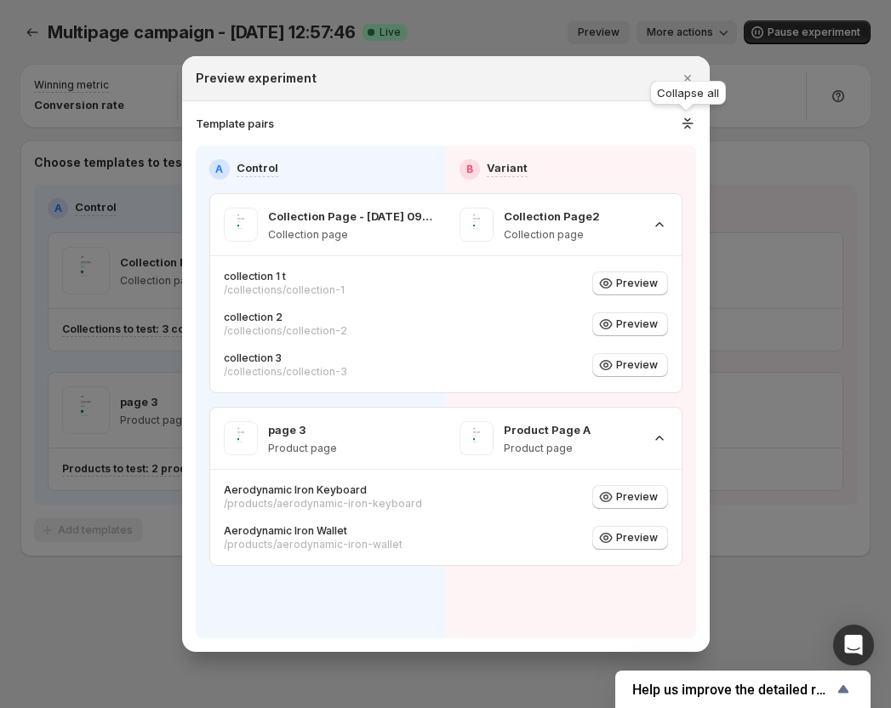
click at [689, 124] on icon ":rd9:" at bounding box center [688, 123] width 18 height 17
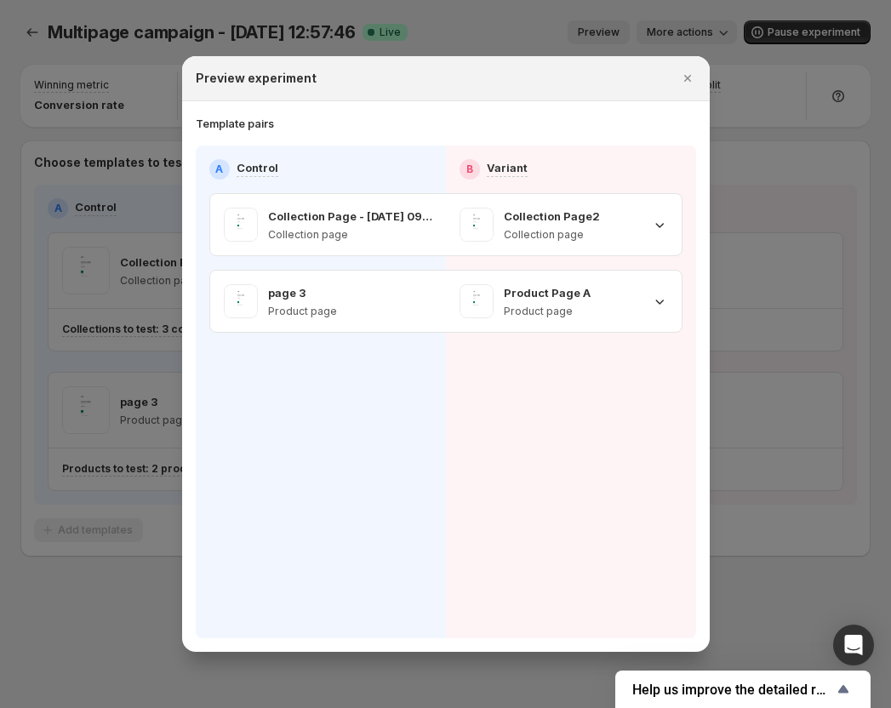
click at [689, 124] on div "Template pairs" at bounding box center [446, 123] width 500 height 17
click at [663, 231] on icon ":rd9:" at bounding box center [659, 224] width 17 height 17
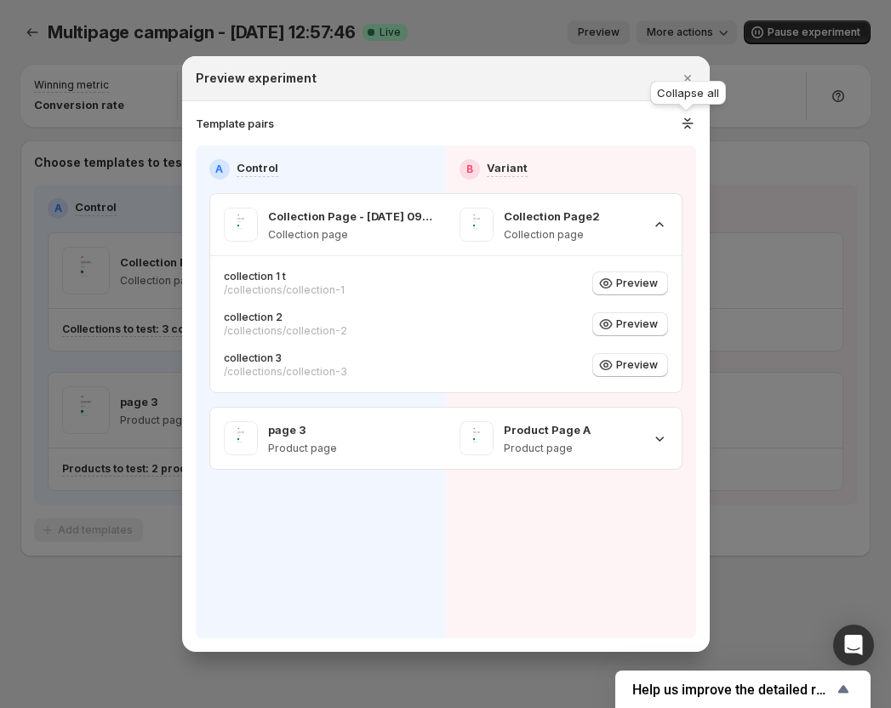
click at [685, 129] on icon ":rd9:" at bounding box center [687, 126] width 7 height 3
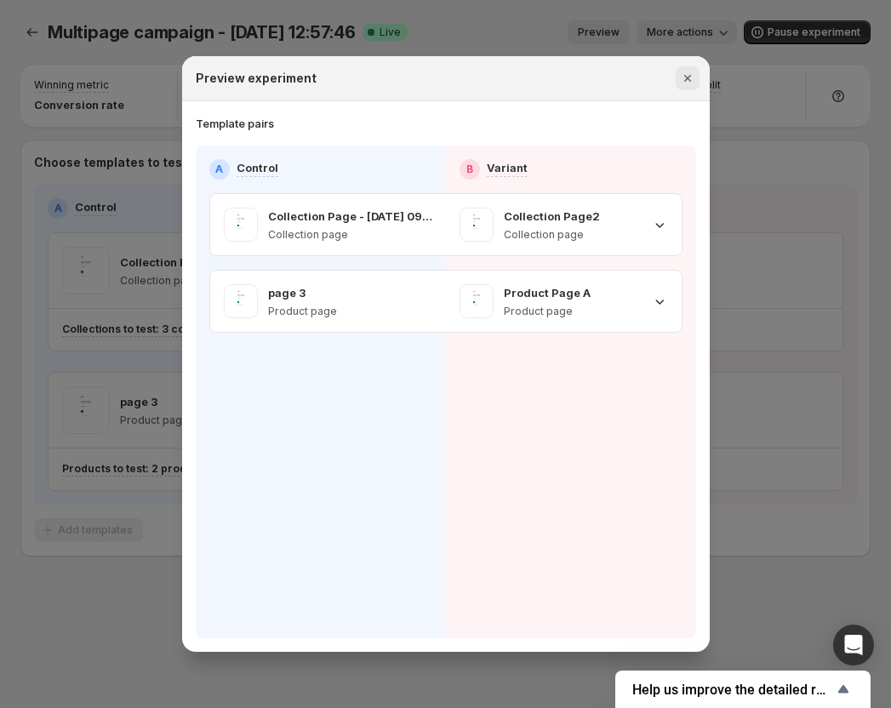
click at [684, 83] on icon "Close" at bounding box center [687, 78] width 17 height 17
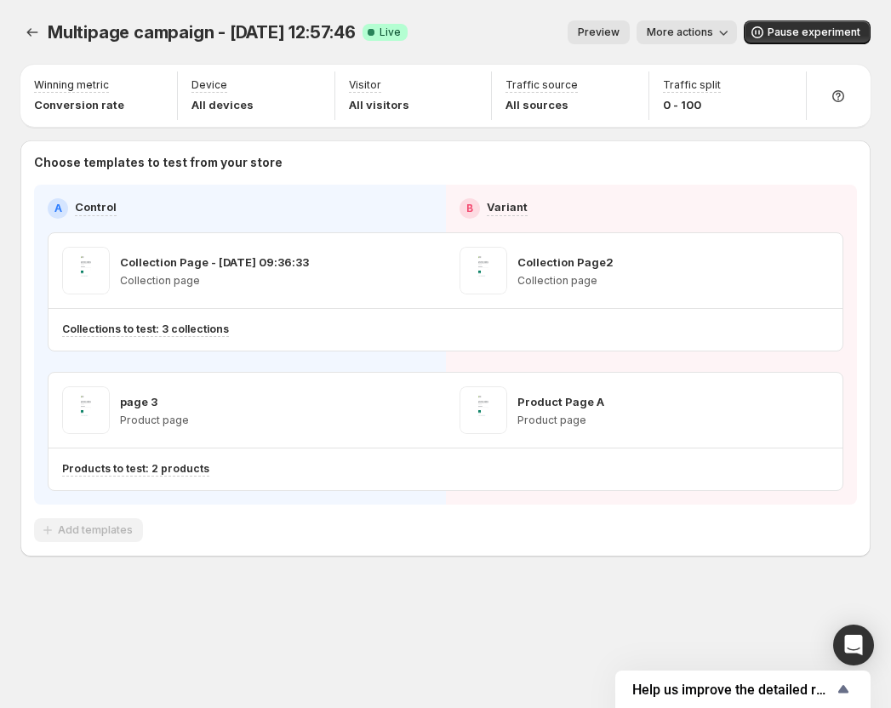
click at [697, 25] on button "More actions" at bounding box center [687, 32] width 100 height 24
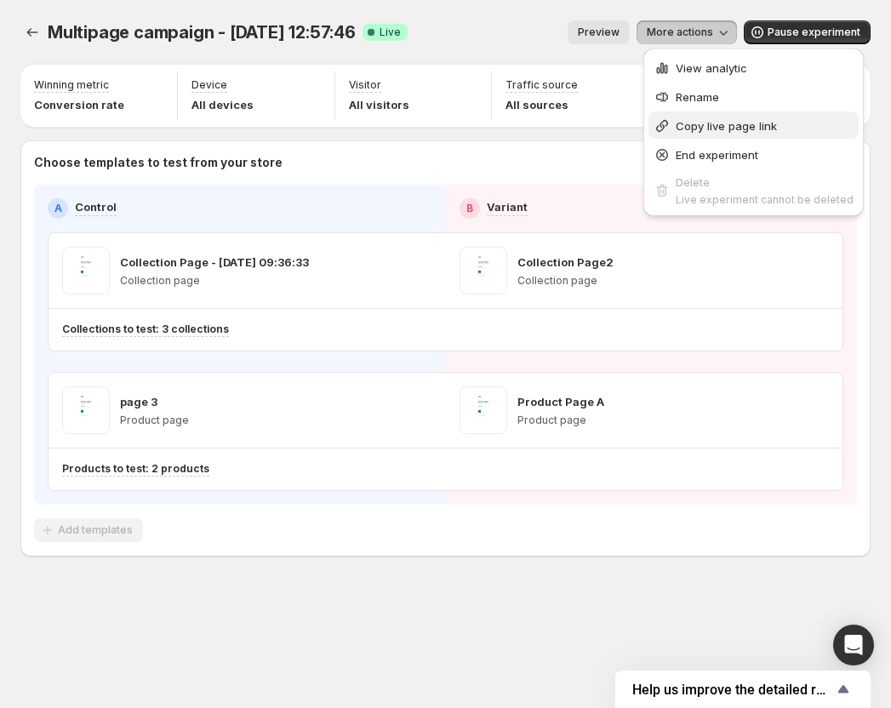
click at [711, 127] on span "Copy live page link" at bounding box center [726, 126] width 101 height 14
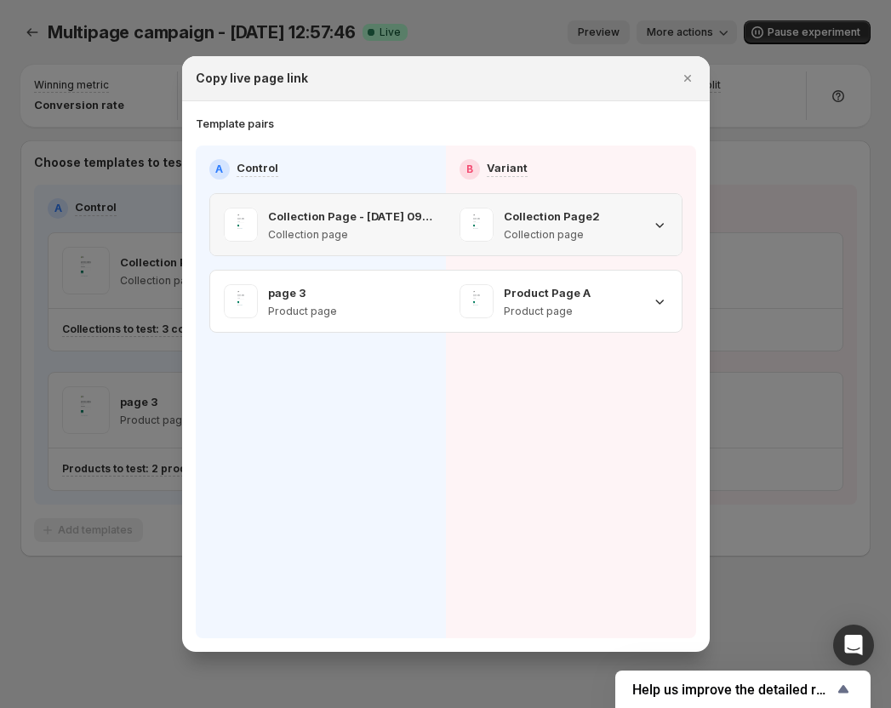
click at [657, 228] on icon ":rec:" at bounding box center [659, 224] width 17 height 17
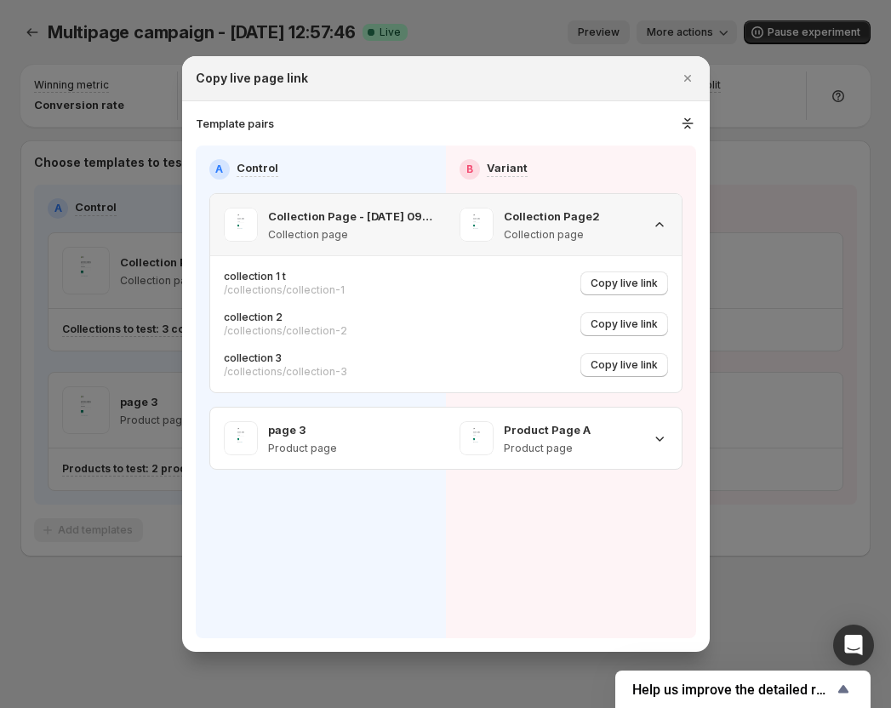
click at [657, 228] on icon ":rec:" at bounding box center [659, 224] width 17 height 17
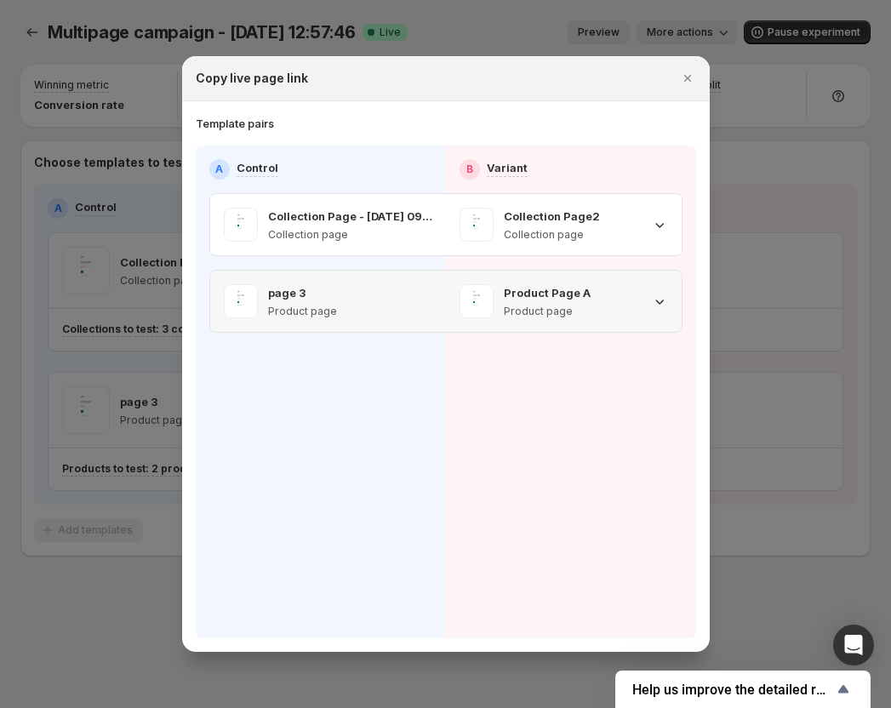
click at [656, 298] on icon ":rec:" at bounding box center [659, 301] width 17 height 17
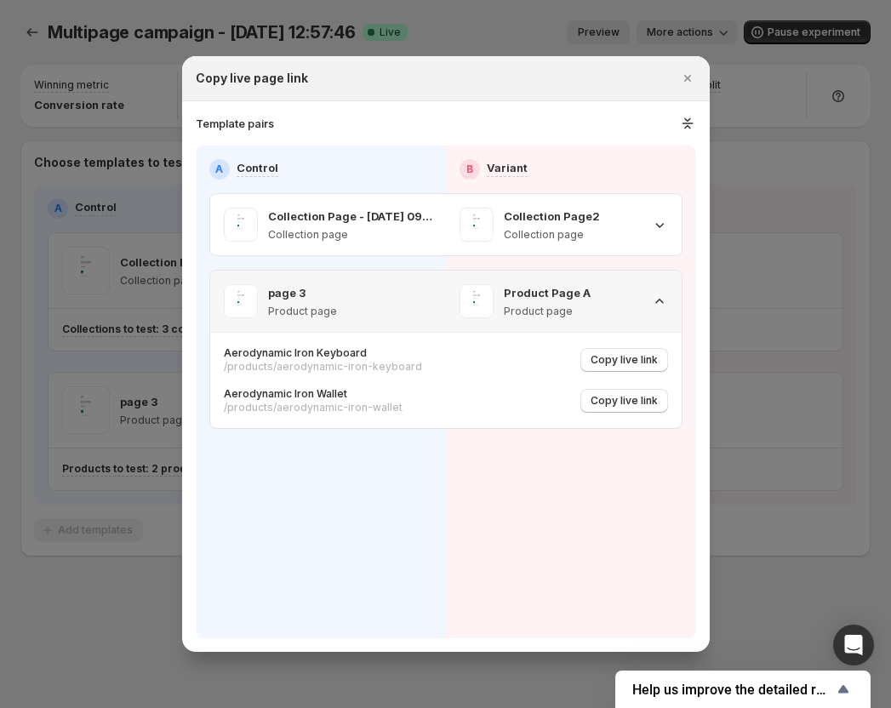
click at [656, 298] on icon ":rec:" at bounding box center [659, 301] width 17 height 17
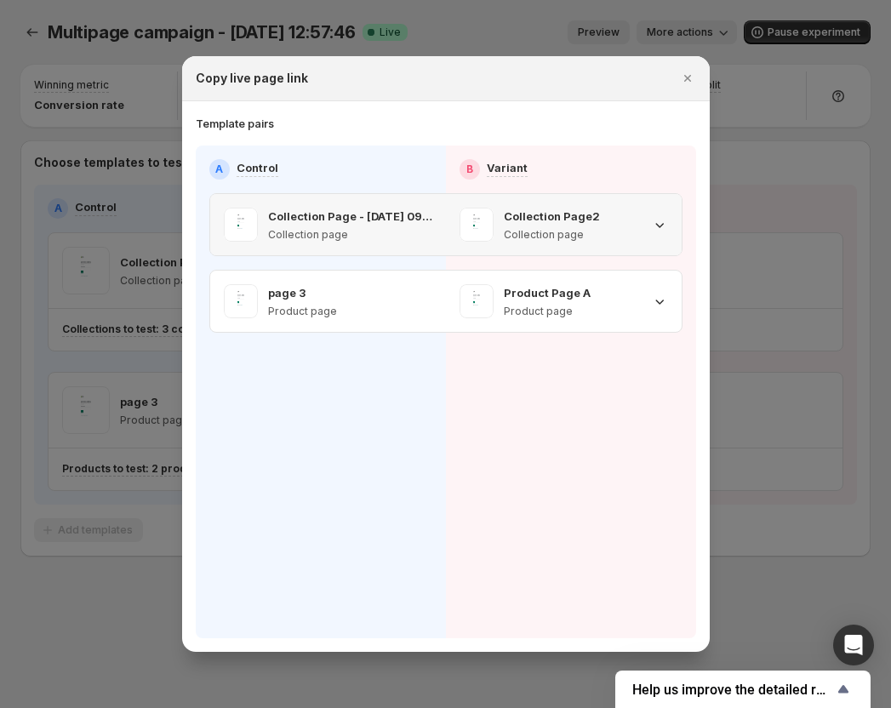
click at [662, 225] on icon ":rec:" at bounding box center [659, 225] width 9 height 5
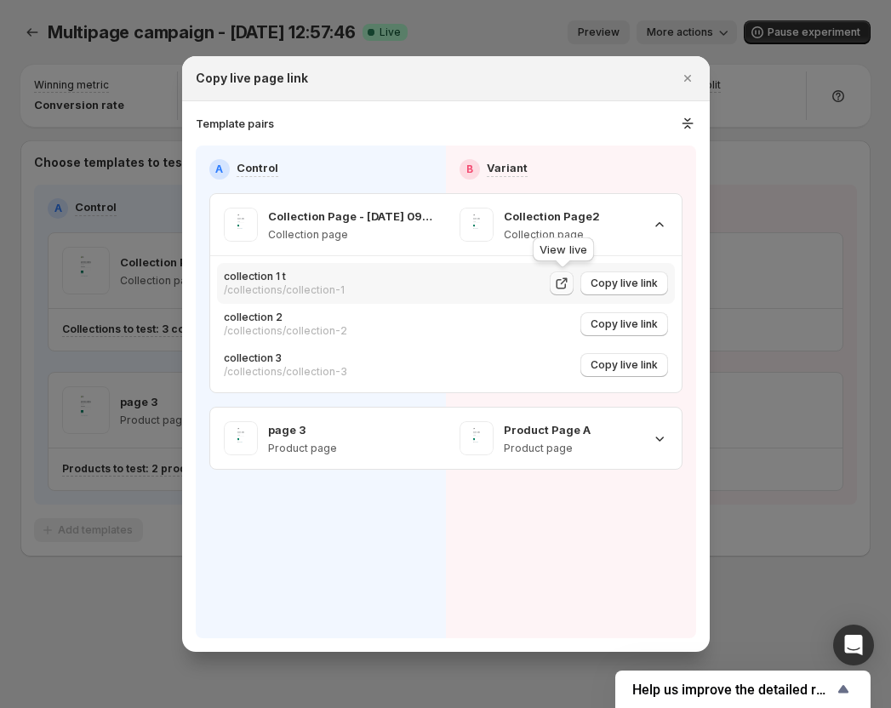
click at [558, 283] on icon ":rec:" at bounding box center [561, 284] width 10 height 10
click at [631, 273] on button "Copy live link" at bounding box center [624, 283] width 88 height 24
click at [629, 328] on span "Copy live link" at bounding box center [624, 324] width 67 height 14
drag, startPoint x: 643, startPoint y: 428, endPoint x: 567, endPoint y: 420, distance: 76.2
click at [643, 428] on div "Product Page A Product page" at bounding box center [564, 438] width 209 height 34
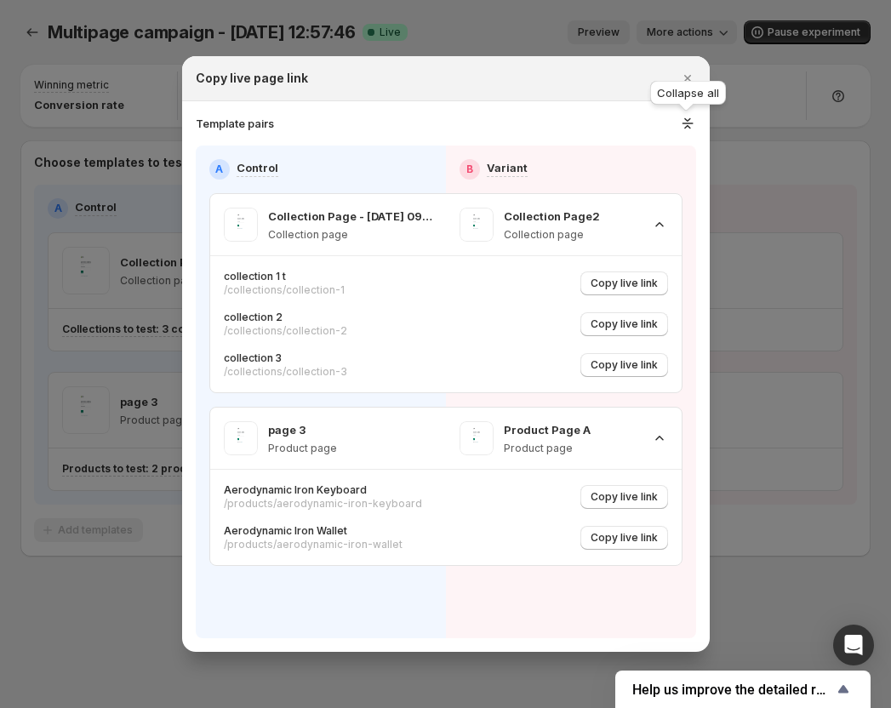
click at [692, 118] on icon ":rec:" at bounding box center [688, 123] width 18 height 17
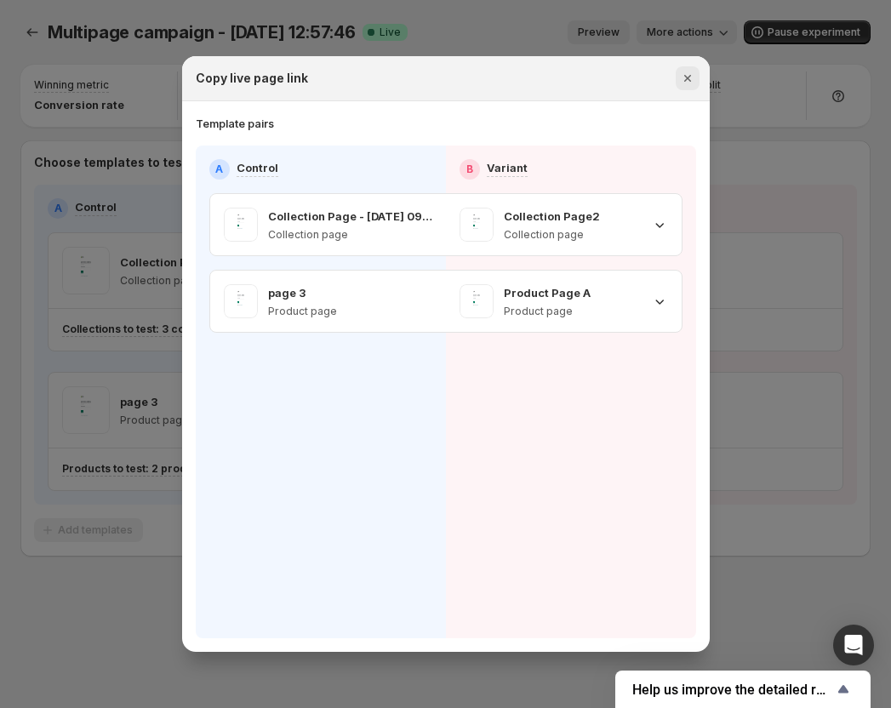
click at [683, 77] on icon "Close" at bounding box center [687, 78] width 17 height 17
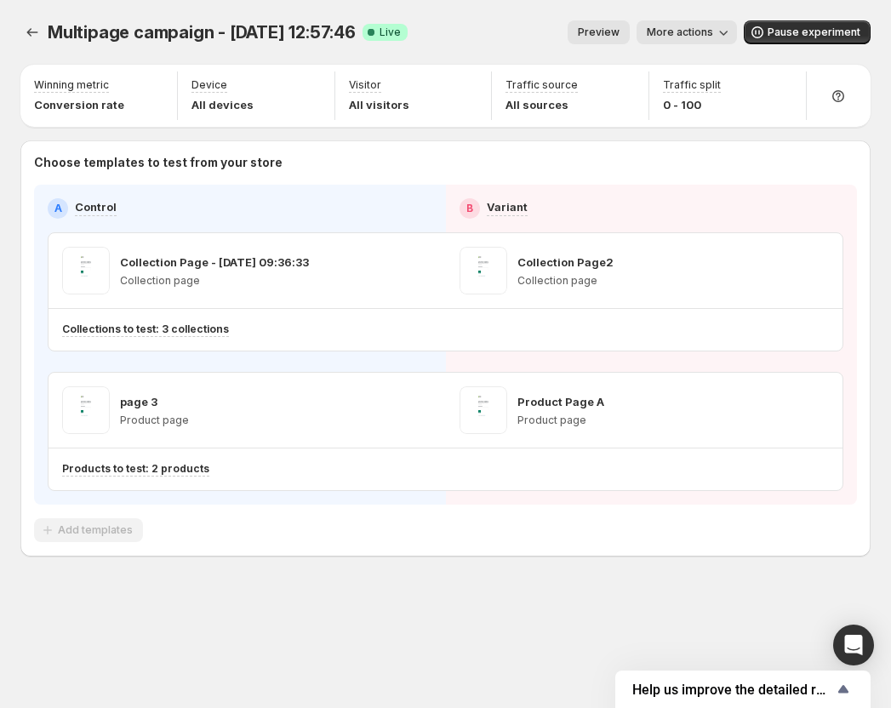
click at [595, 42] on button "Preview" at bounding box center [599, 32] width 62 height 24
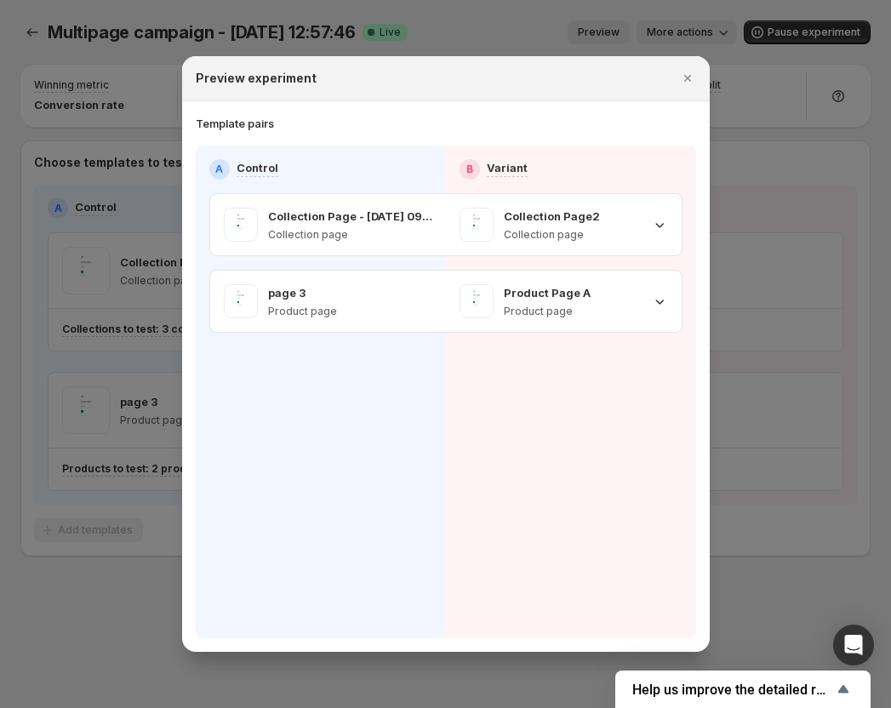
click at [714, 36] on div at bounding box center [445, 354] width 891 height 708
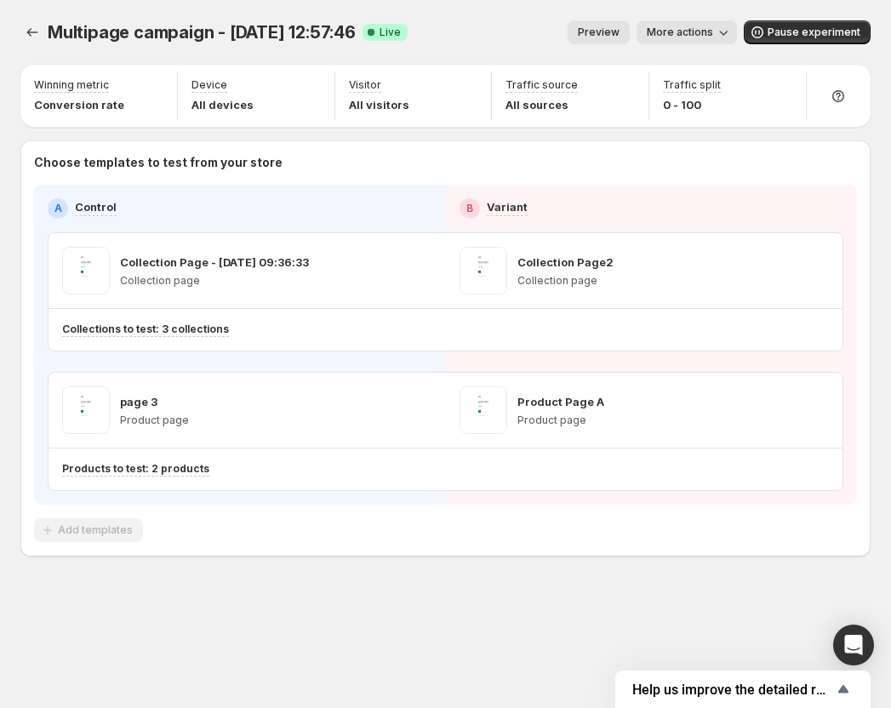
click at [713, 36] on span "More actions" at bounding box center [680, 33] width 66 height 14
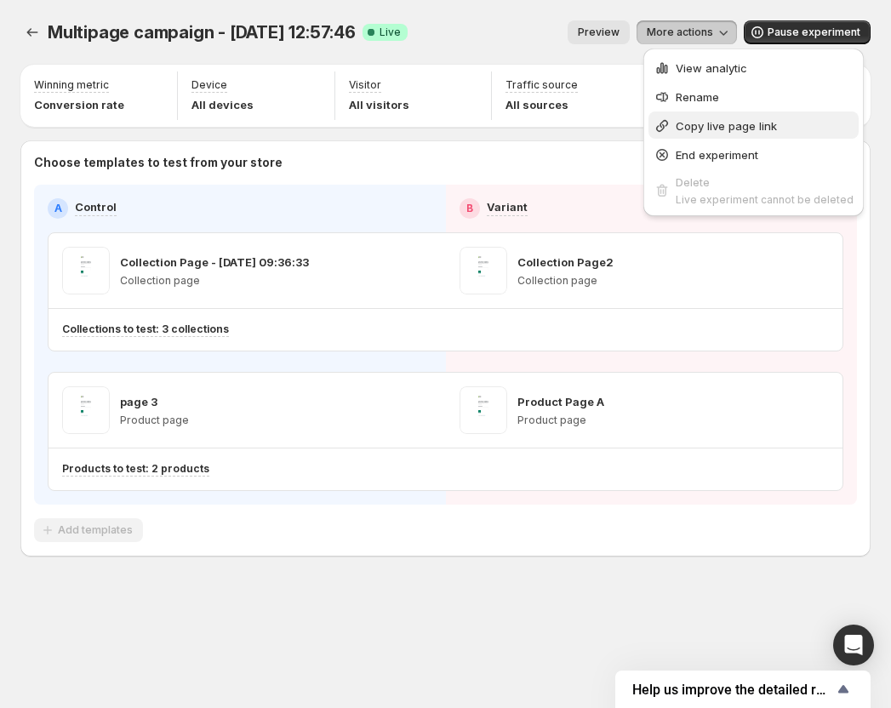
click at [695, 133] on span "Copy live page link" at bounding box center [765, 125] width 178 height 17
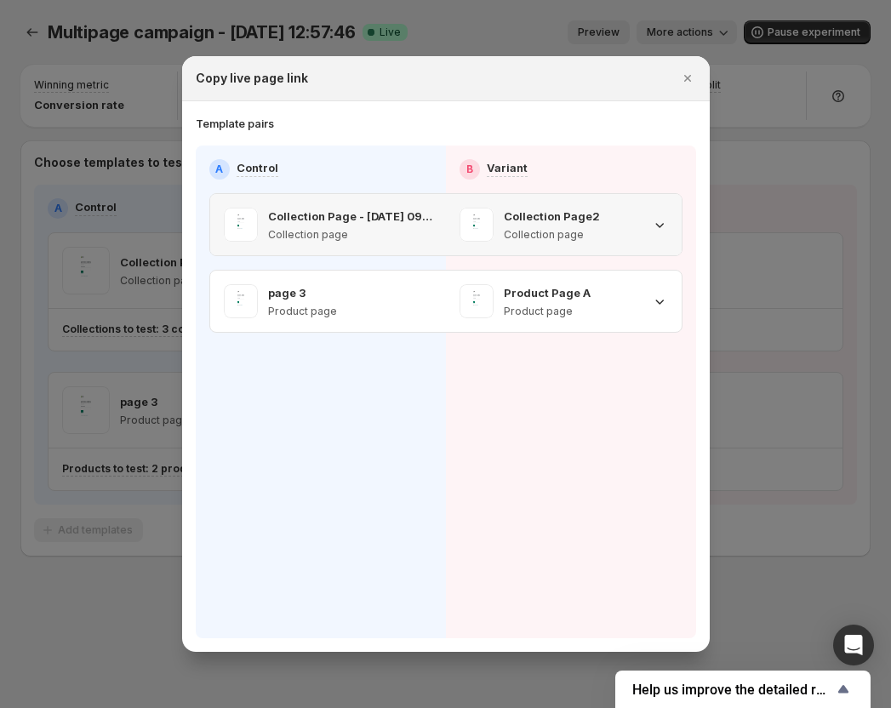
click at [666, 222] on icon ":rfs:" at bounding box center [659, 224] width 17 height 17
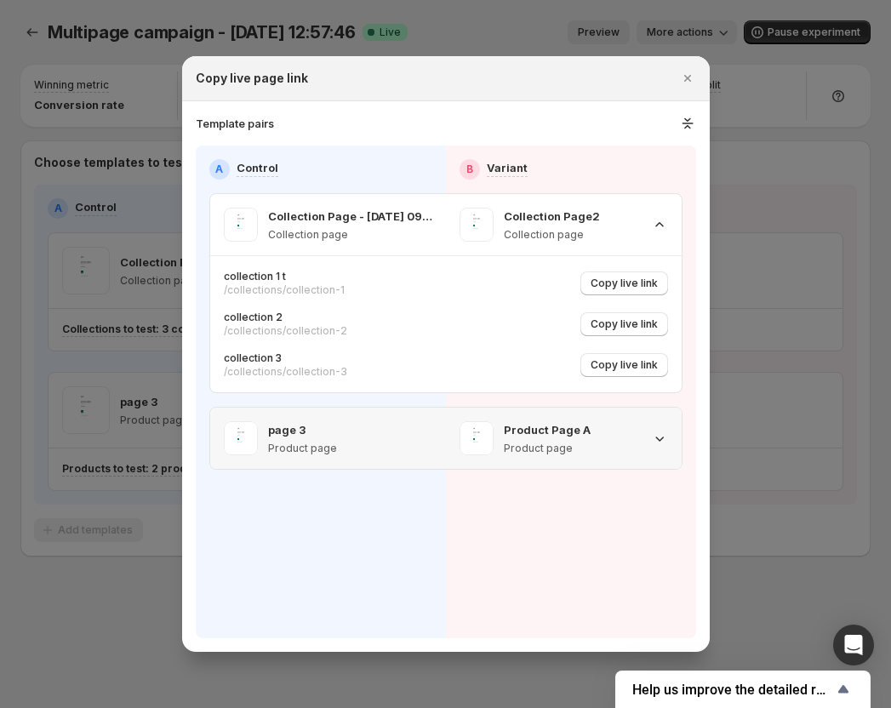
click at [652, 448] on div "Product Page A Product page" at bounding box center [564, 438] width 209 height 34
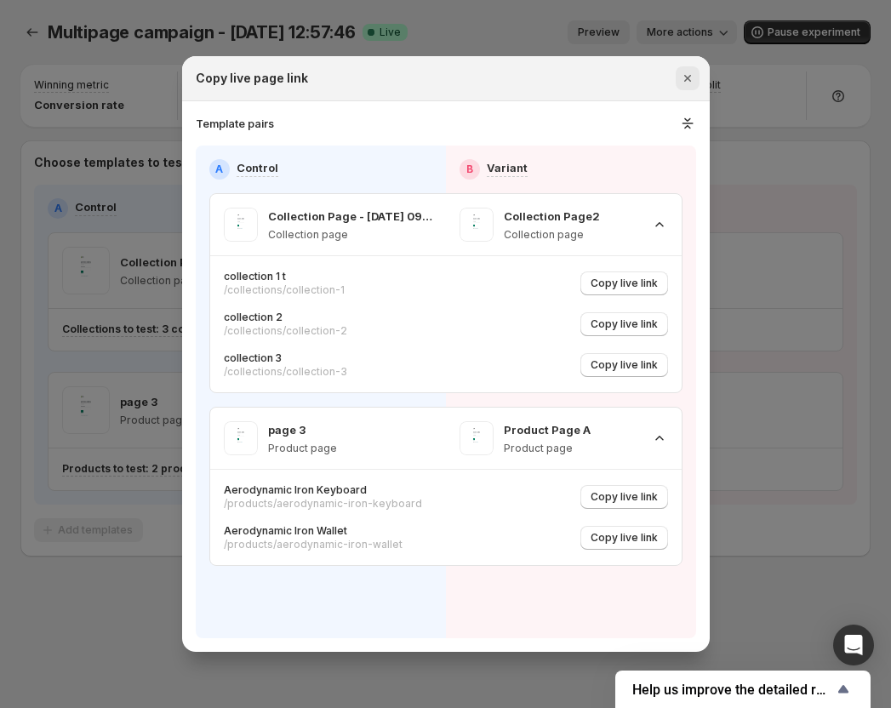
click at [688, 74] on icon "Close" at bounding box center [687, 78] width 17 height 17
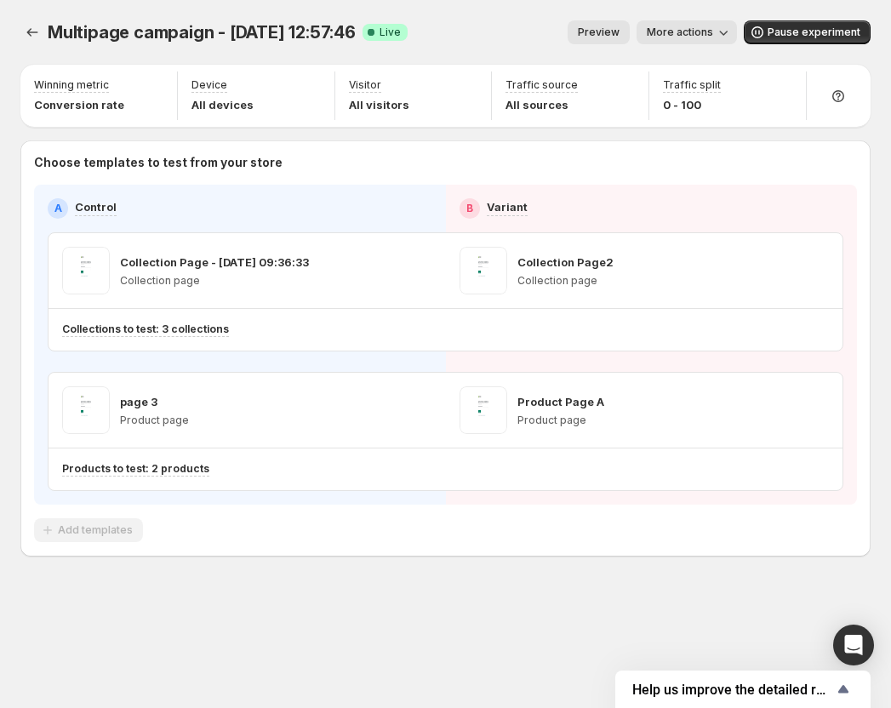
click at [591, 43] on button "Preview" at bounding box center [599, 32] width 62 height 24
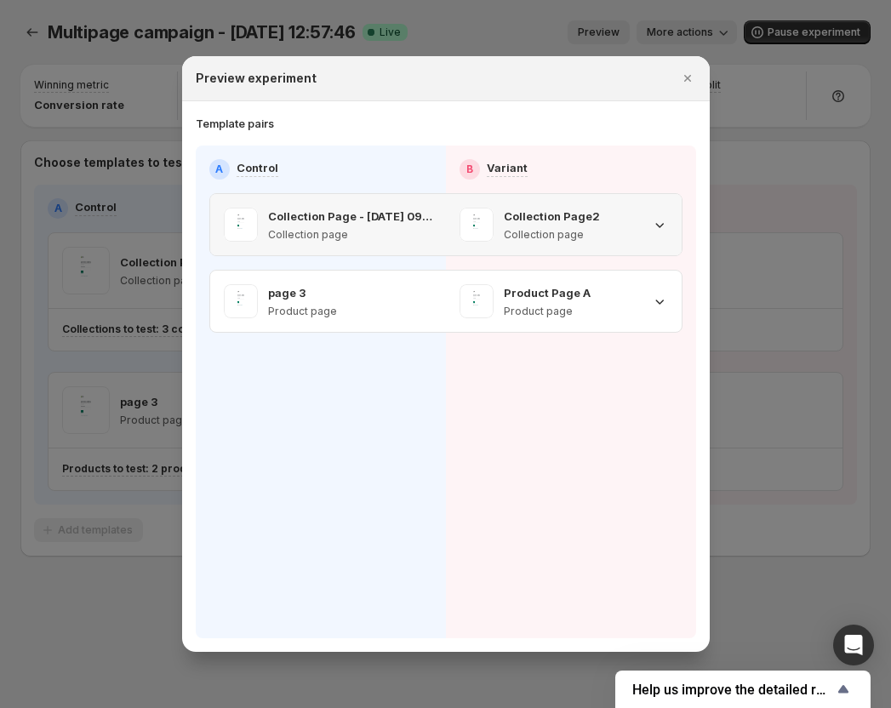
click at [666, 229] on icon ":rgh:" at bounding box center [659, 224] width 17 height 17
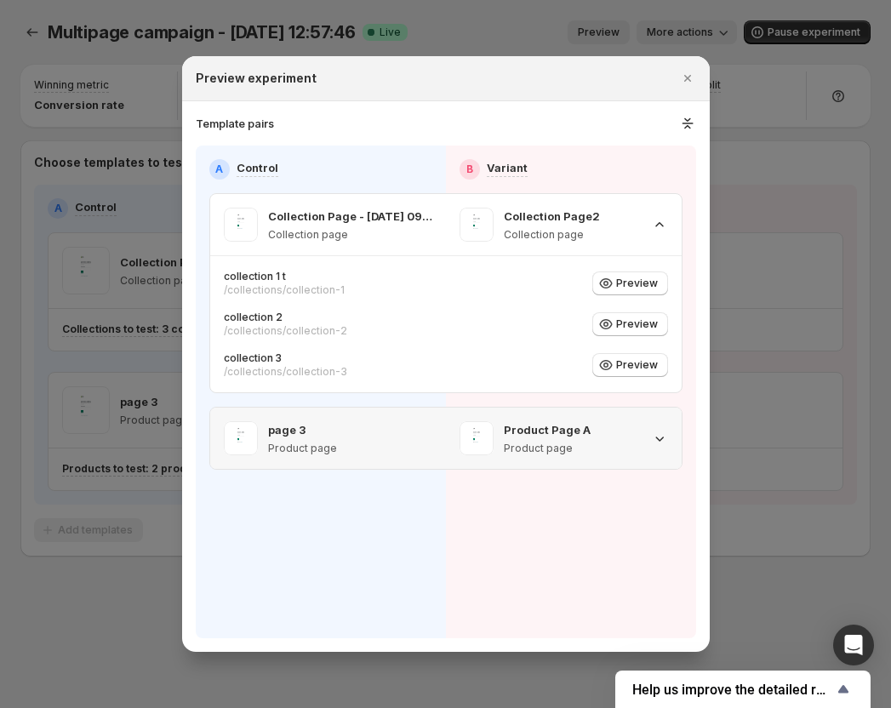
click at [661, 449] on div "Product Page A Product page" at bounding box center [564, 438] width 209 height 34
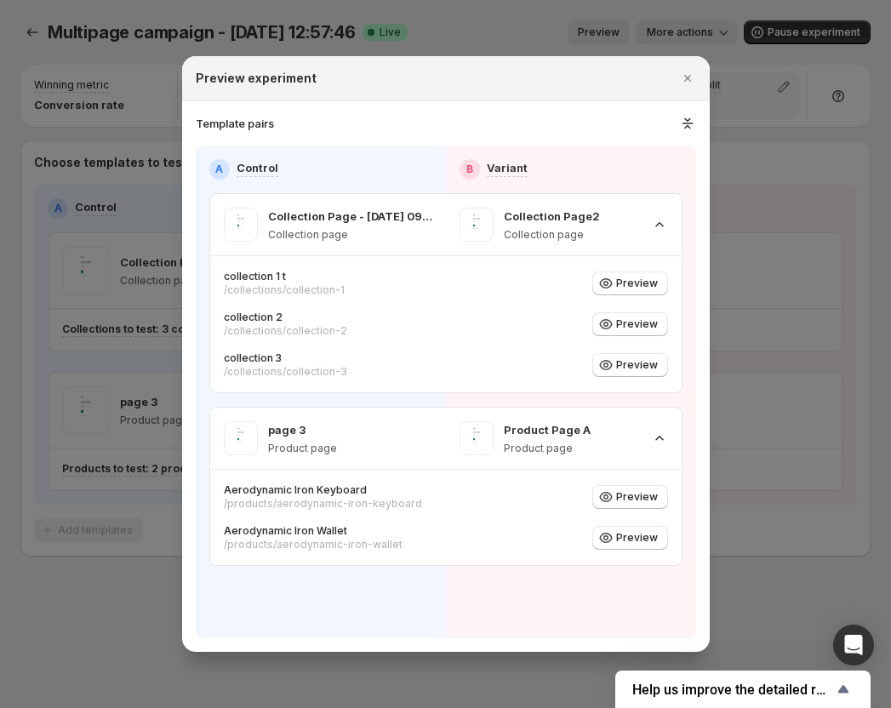
click at [680, 81] on icon "Close" at bounding box center [687, 78] width 17 height 17
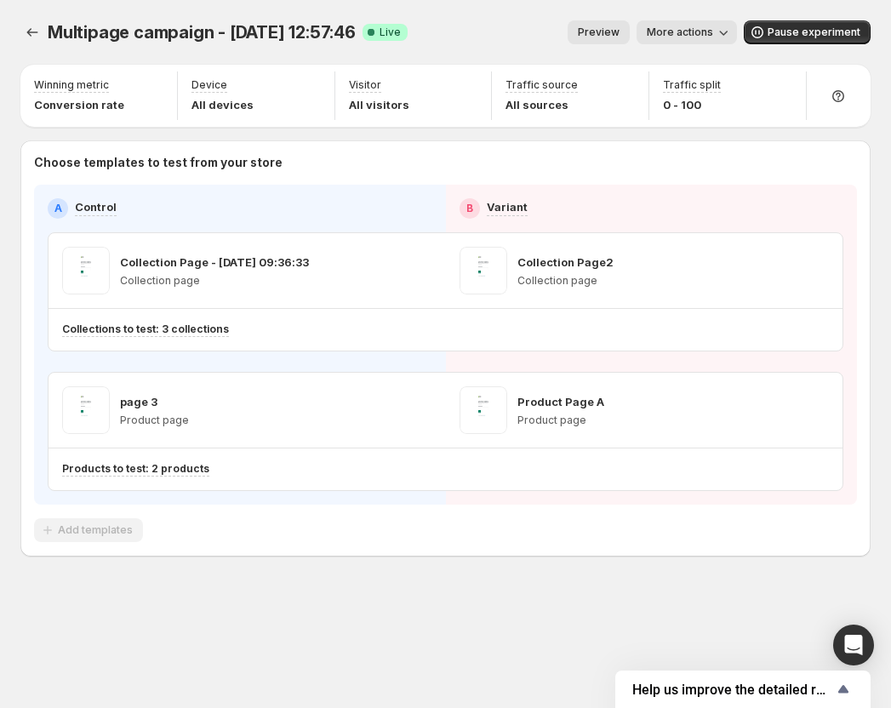
click at [696, 26] on button "More actions" at bounding box center [687, 32] width 100 height 24
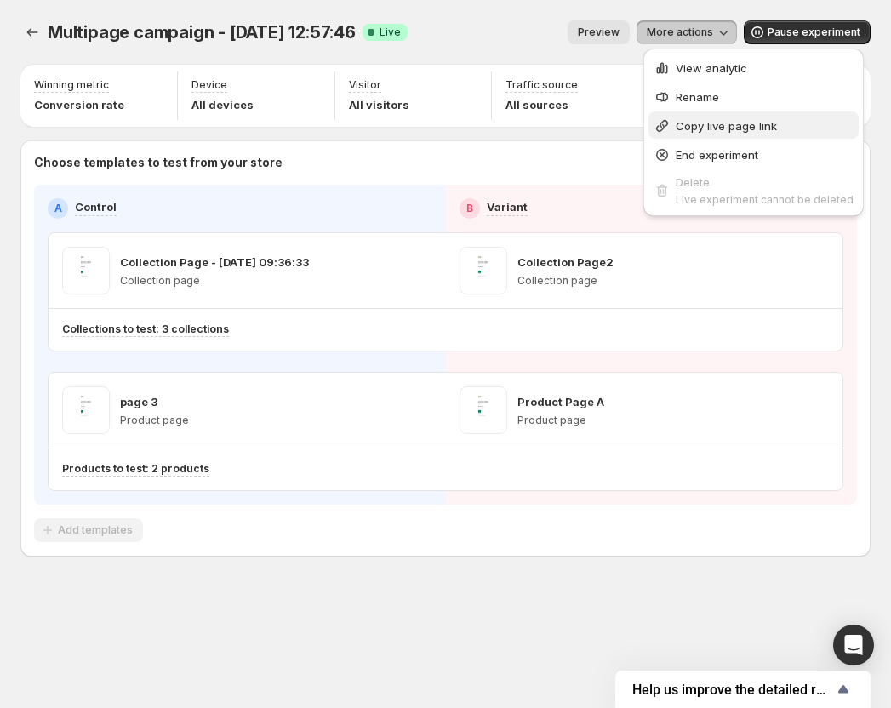
click at [715, 124] on span "Copy live page link" at bounding box center [726, 126] width 101 height 14
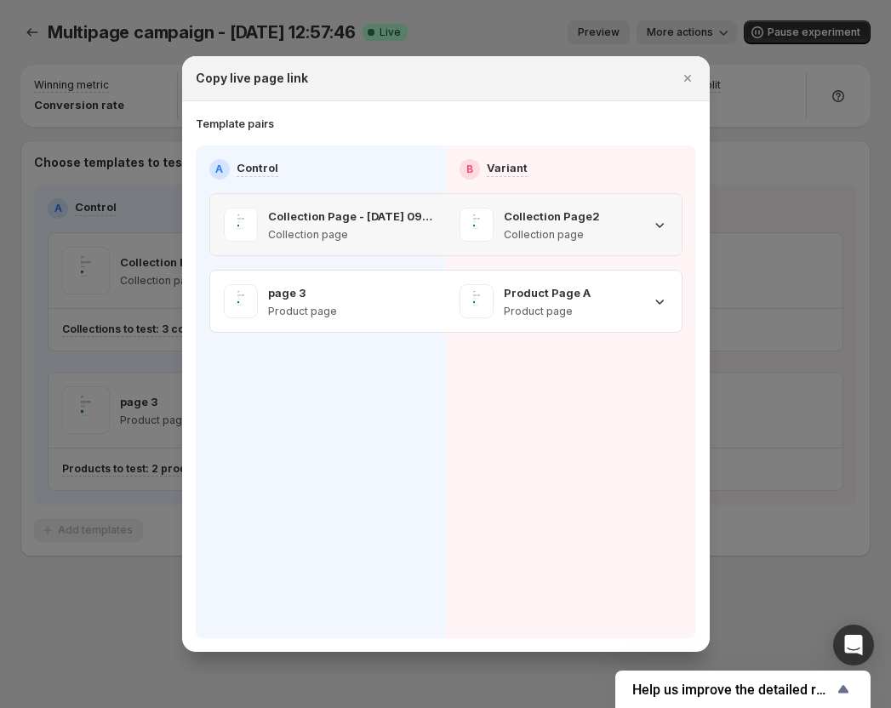
click at [634, 225] on div "Collection Page2 Collection page" at bounding box center [564, 225] width 209 height 34
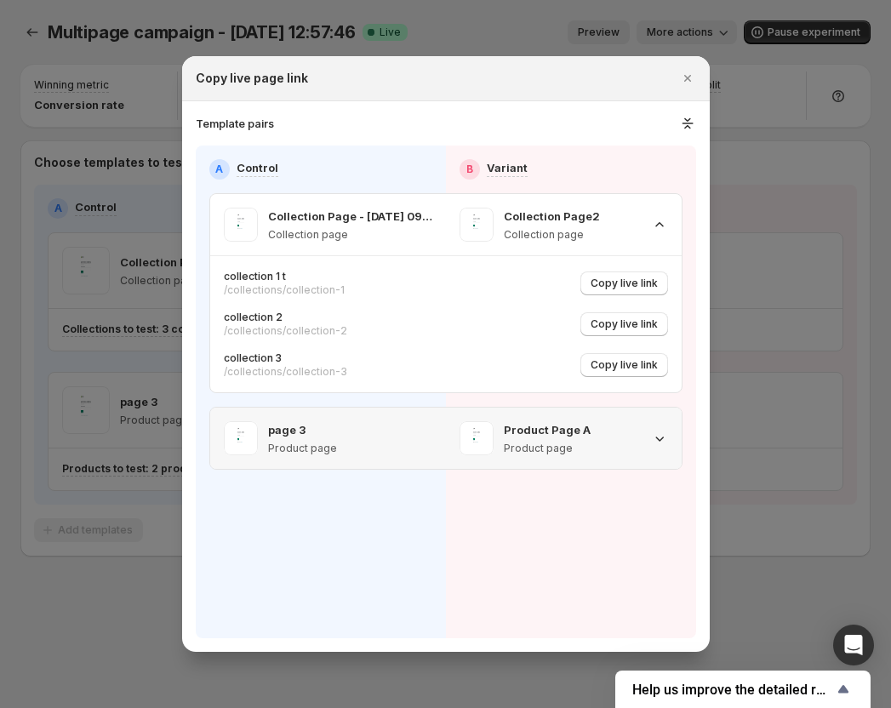
click at [629, 437] on div "Product Page A Product page" at bounding box center [564, 438] width 209 height 34
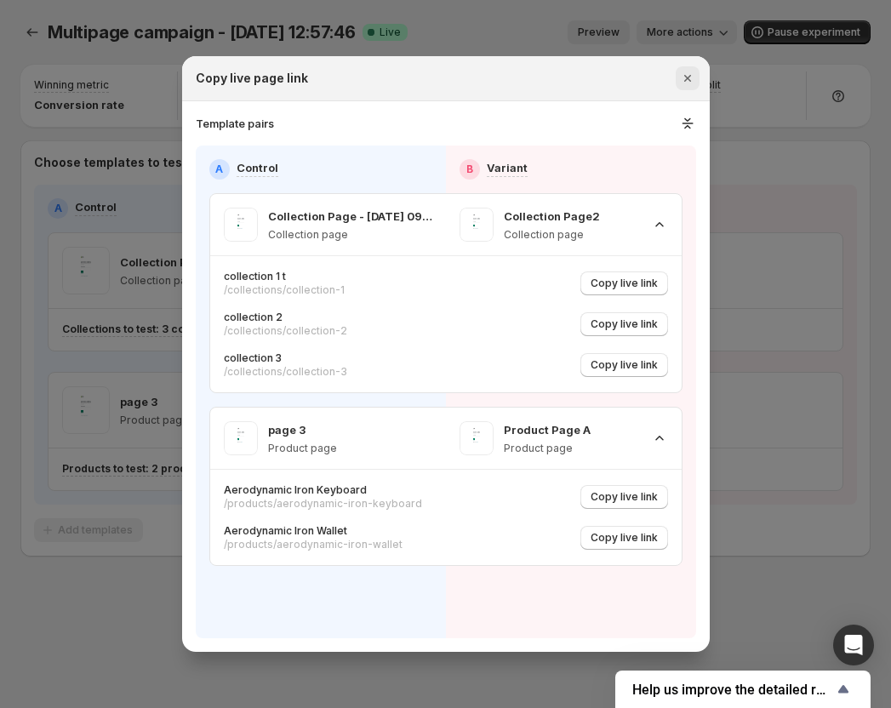
click at [688, 72] on icon "Close" at bounding box center [687, 78] width 17 height 17
